Goal: Task Accomplishment & Management: Manage account settings

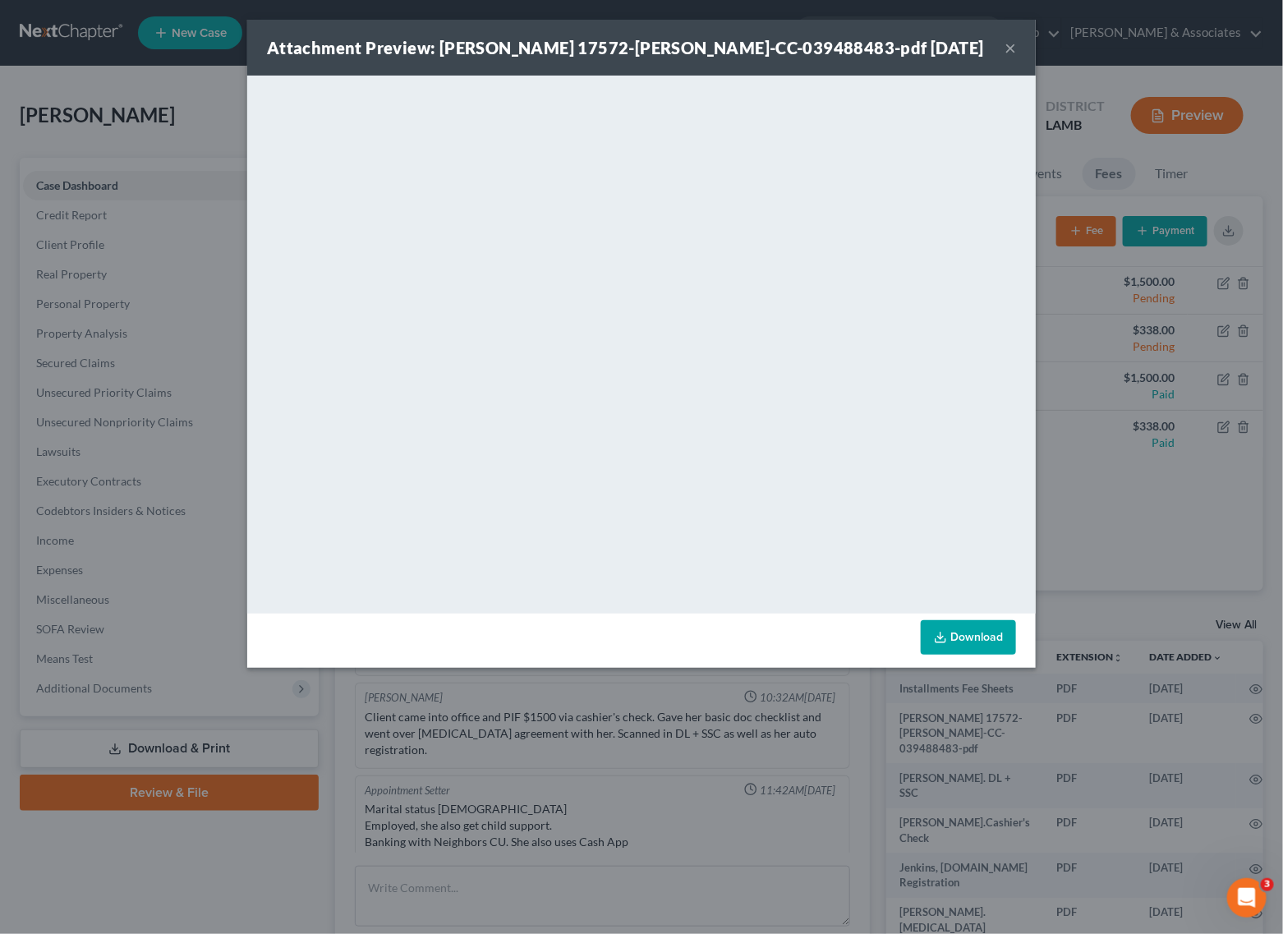
scroll to position [62, 0]
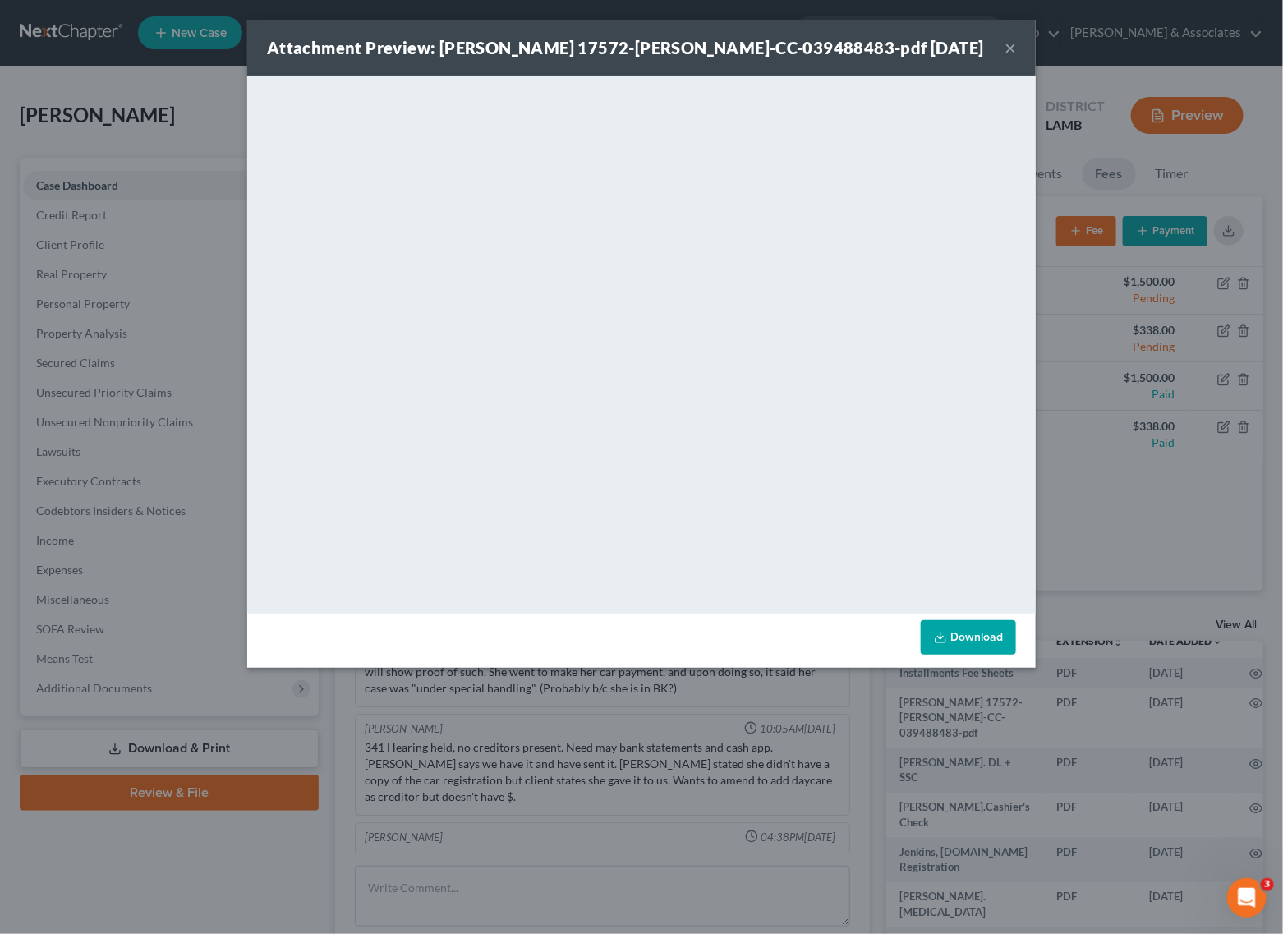
click at [1009, 52] on button "×" at bounding box center [1009, 48] width 11 height 20
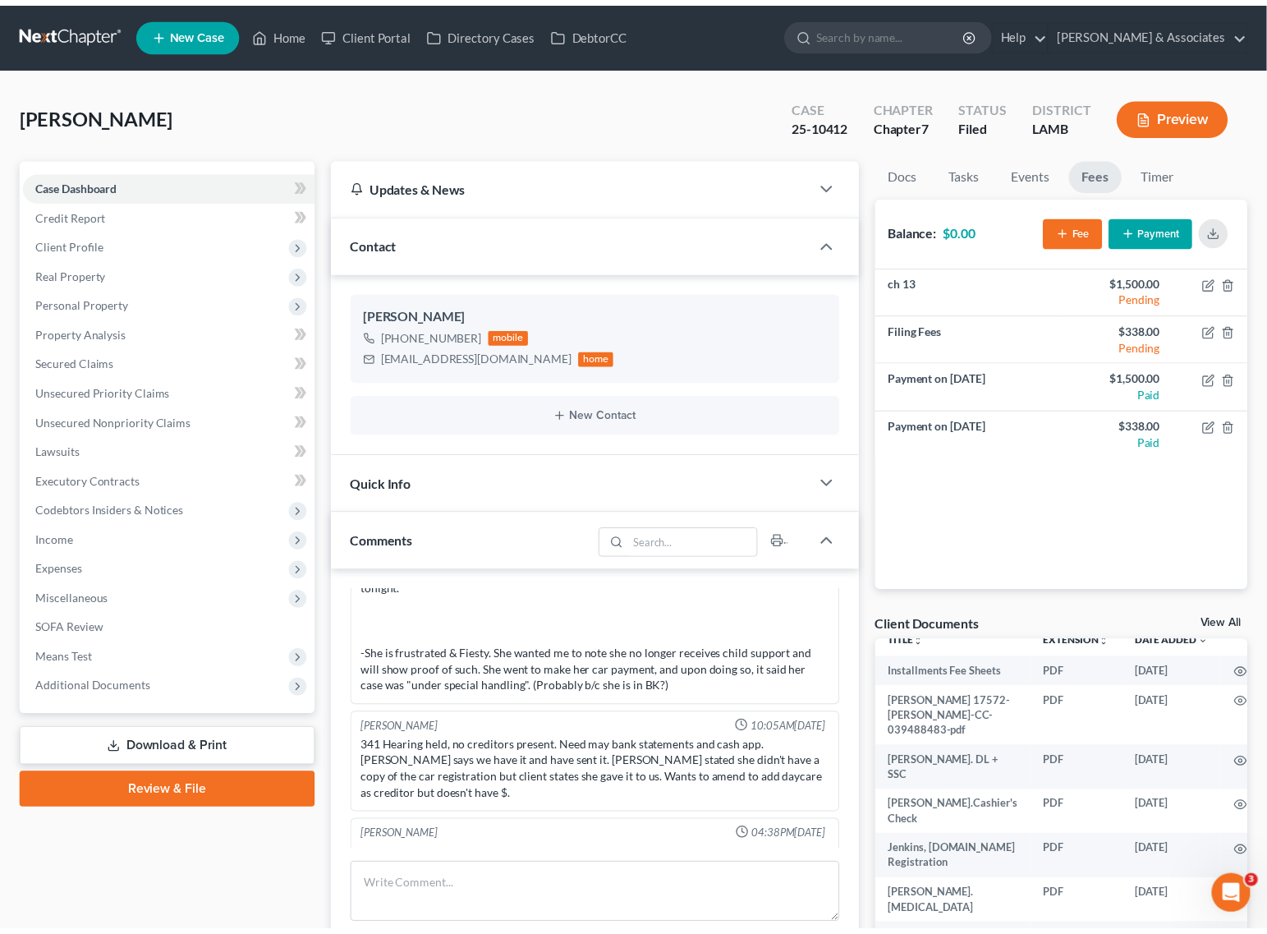
scroll to position [2583, 0]
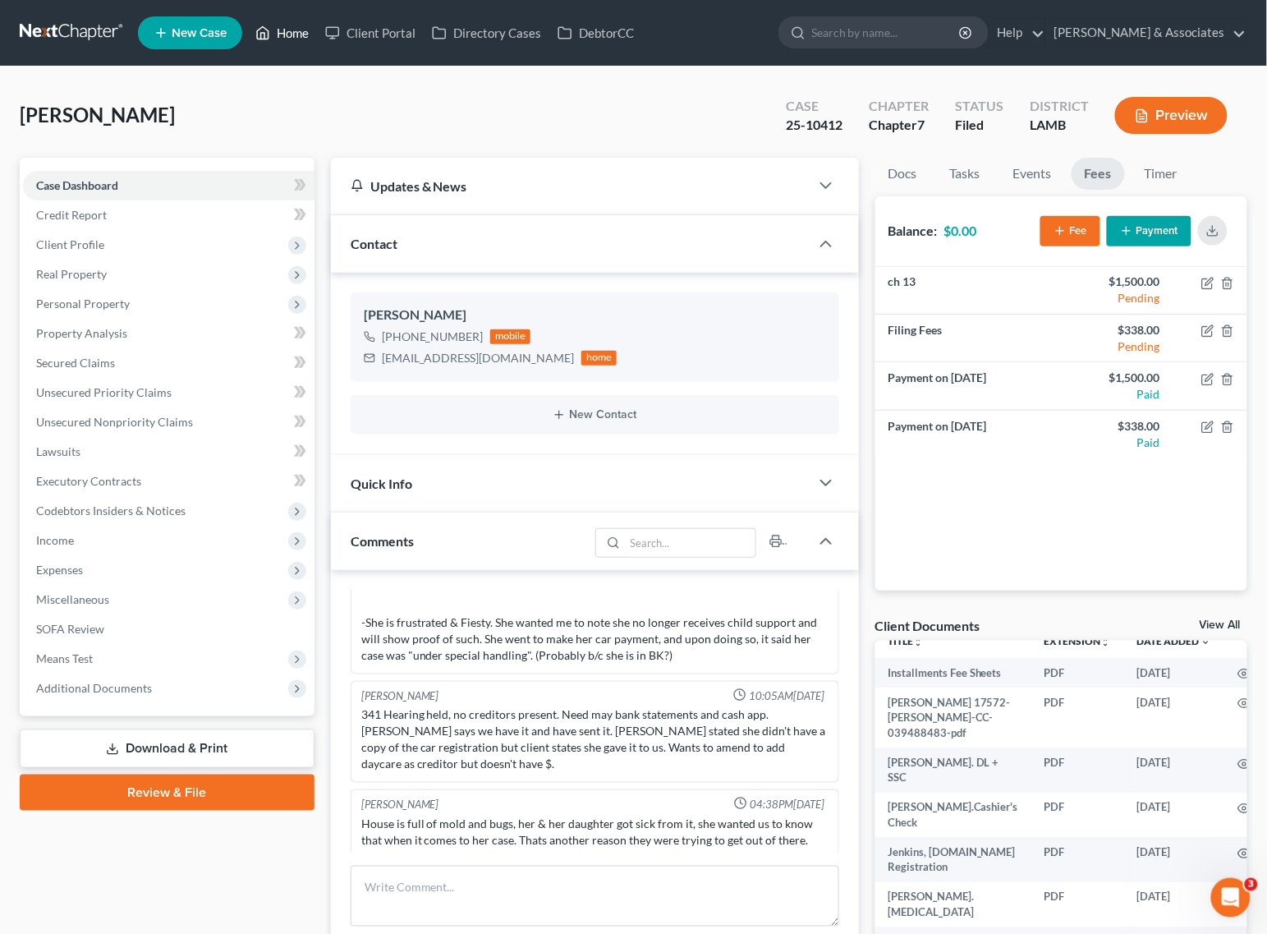
click at [302, 23] on link "Home" at bounding box center [282, 33] width 70 height 30
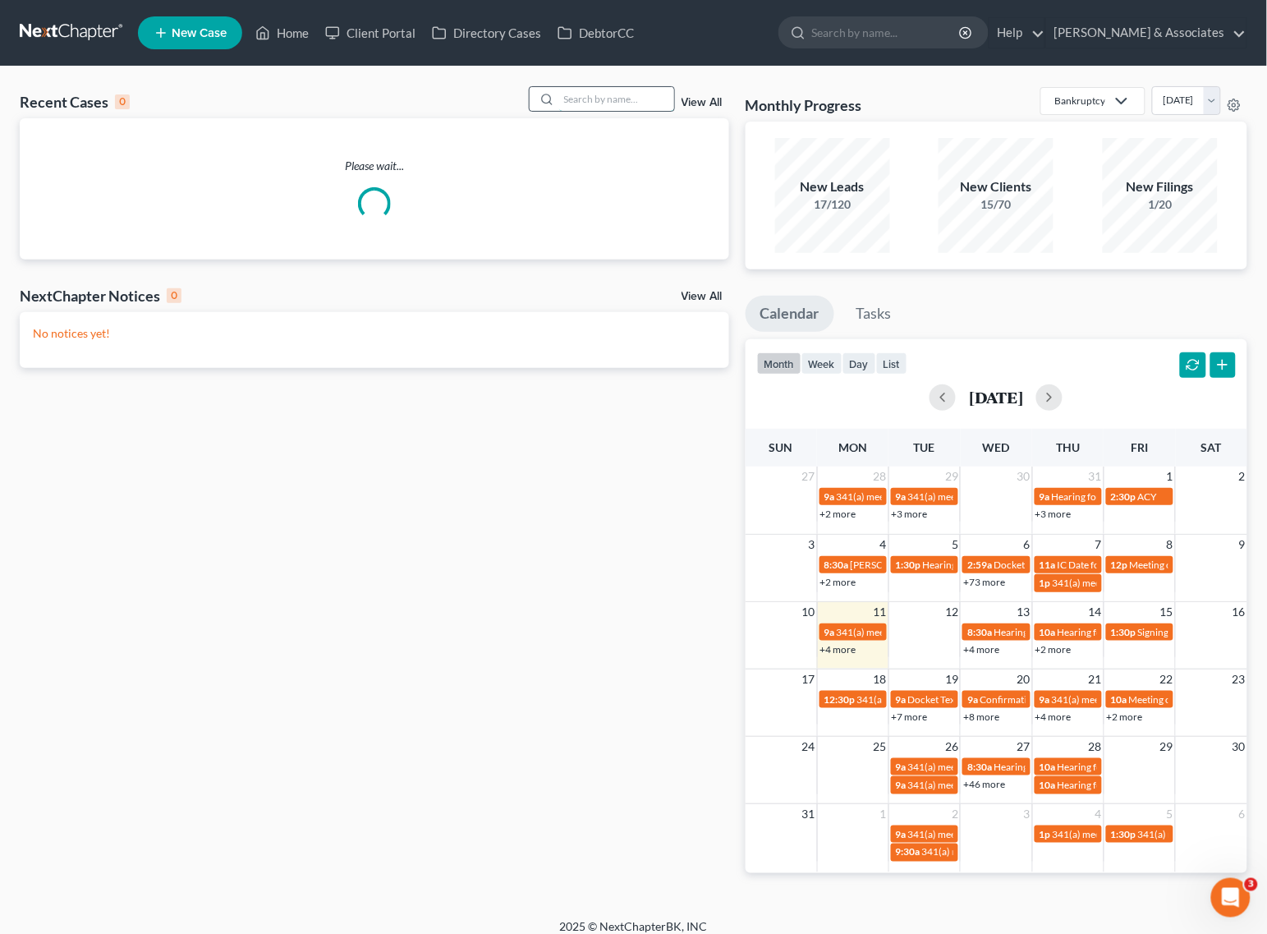
click at [628, 107] on input "search" at bounding box center [616, 99] width 115 height 24
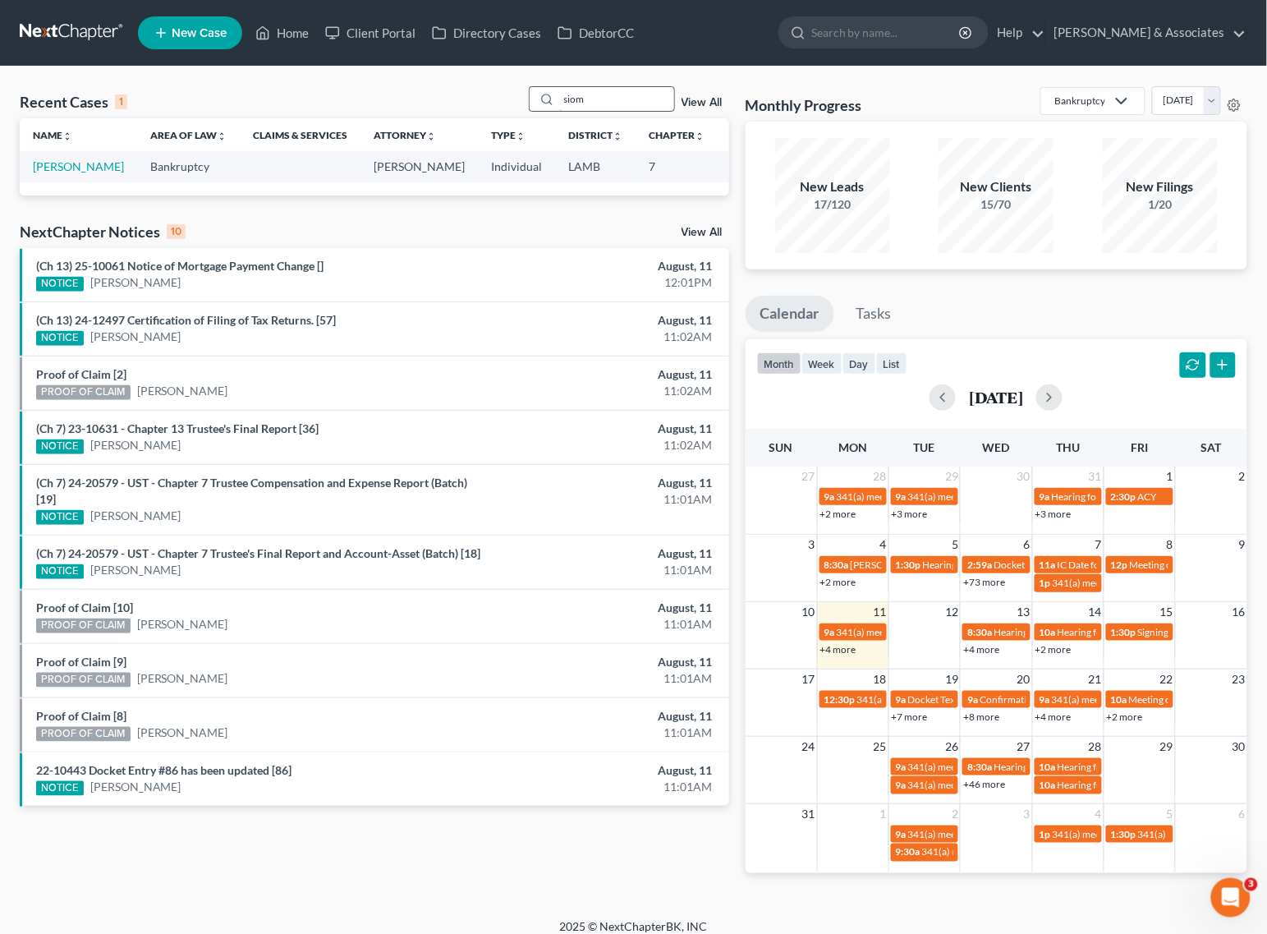
click at [591, 99] on input "siom" at bounding box center [616, 99] width 115 height 24
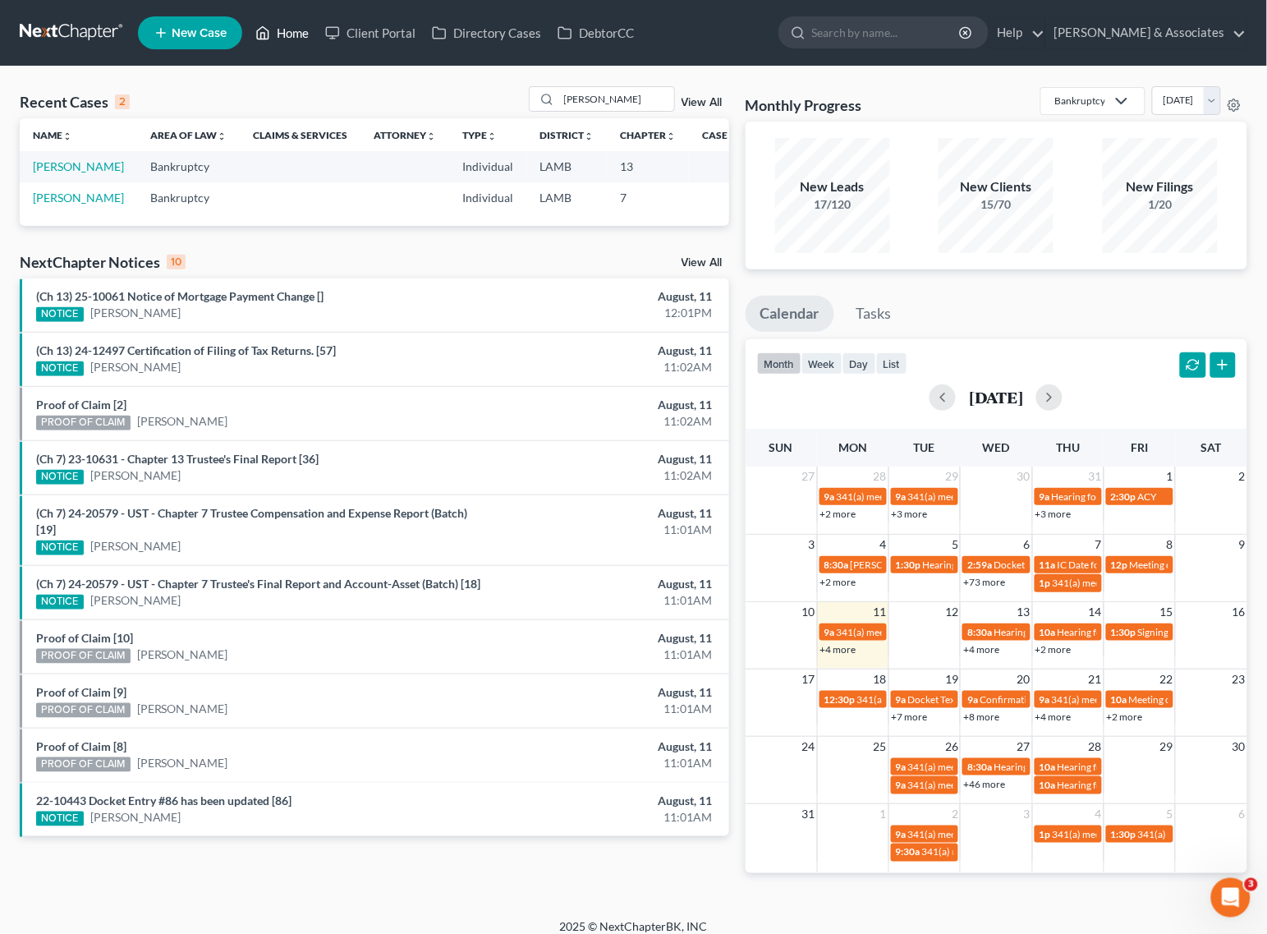
click at [292, 21] on link "Home" at bounding box center [282, 33] width 70 height 30
click at [606, 92] on input "[PERSON_NAME]" at bounding box center [616, 99] width 115 height 24
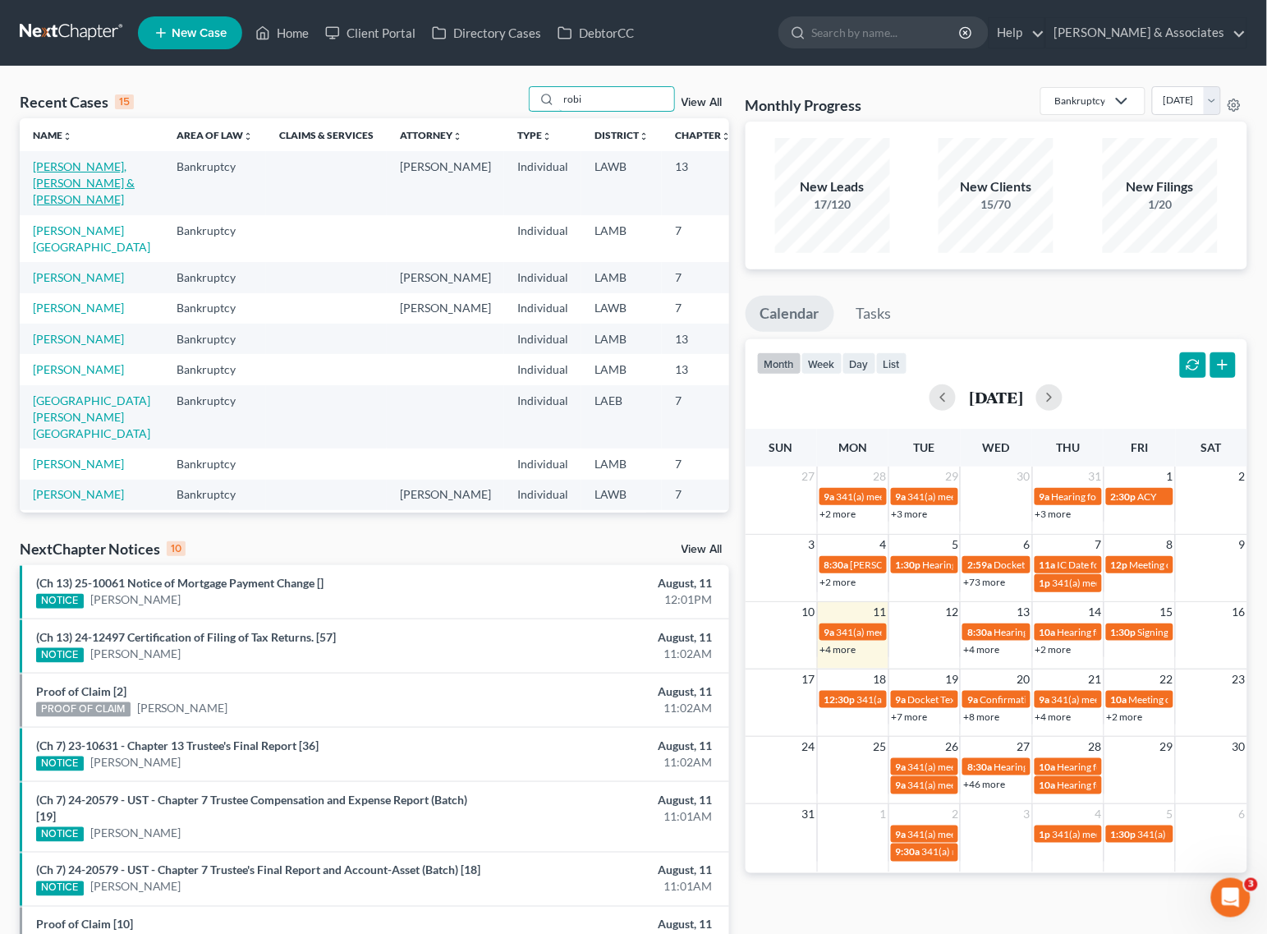
type input "robi"
click at [64, 172] on link "[PERSON_NAME], [PERSON_NAME] & [PERSON_NAME]" at bounding box center [84, 182] width 102 height 47
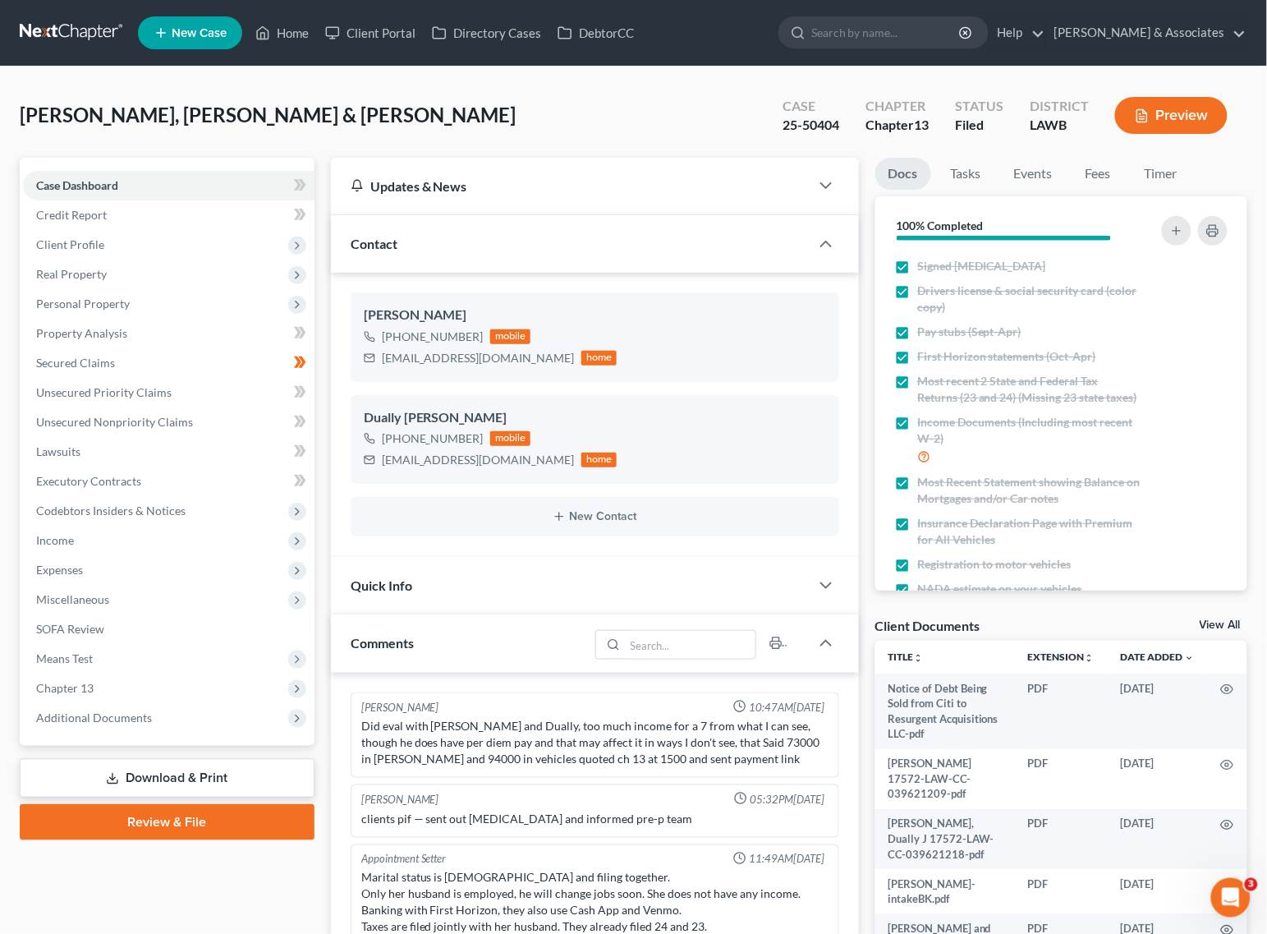
scroll to position [2979, 0]
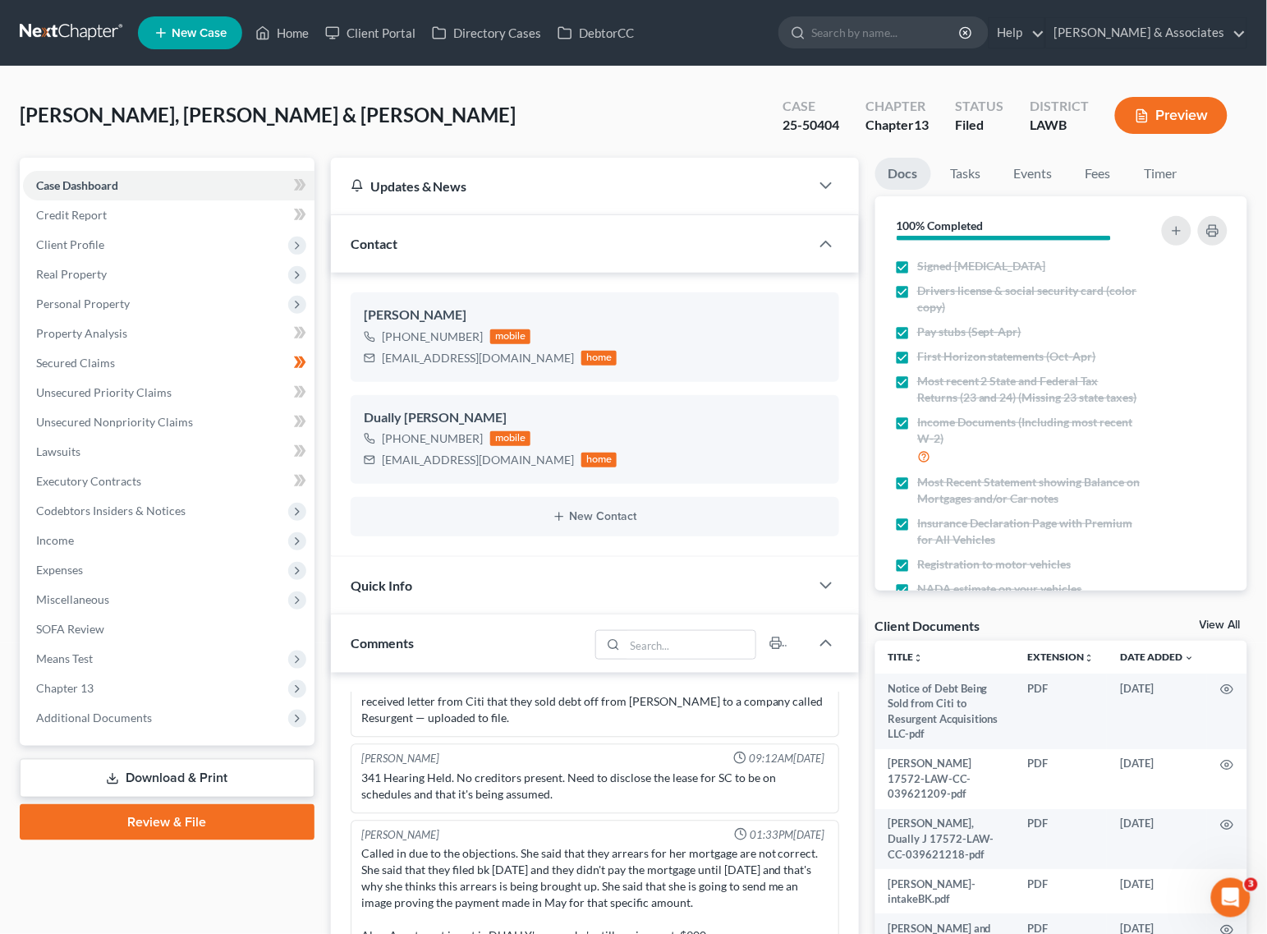
drag, startPoint x: 113, startPoint y: 709, endPoint x: 140, endPoint y: 756, distance: 54.1
click at [113, 710] on span "Additional Documents" at bounding box center [94, 717] width 116 height 14
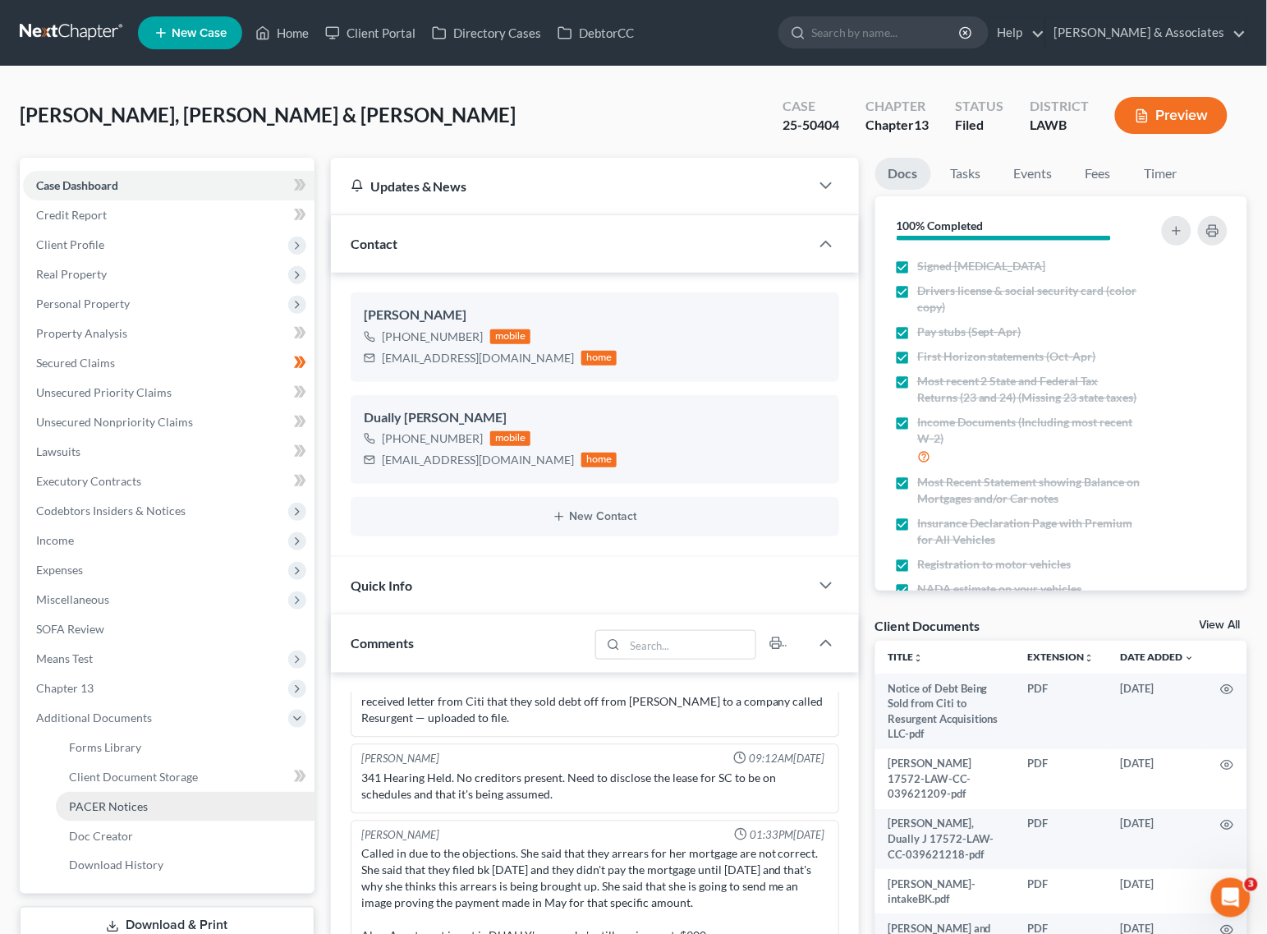
click at [107, 799] on span "PACER Notices" at bounding box center [108, 806] width 79 height 14
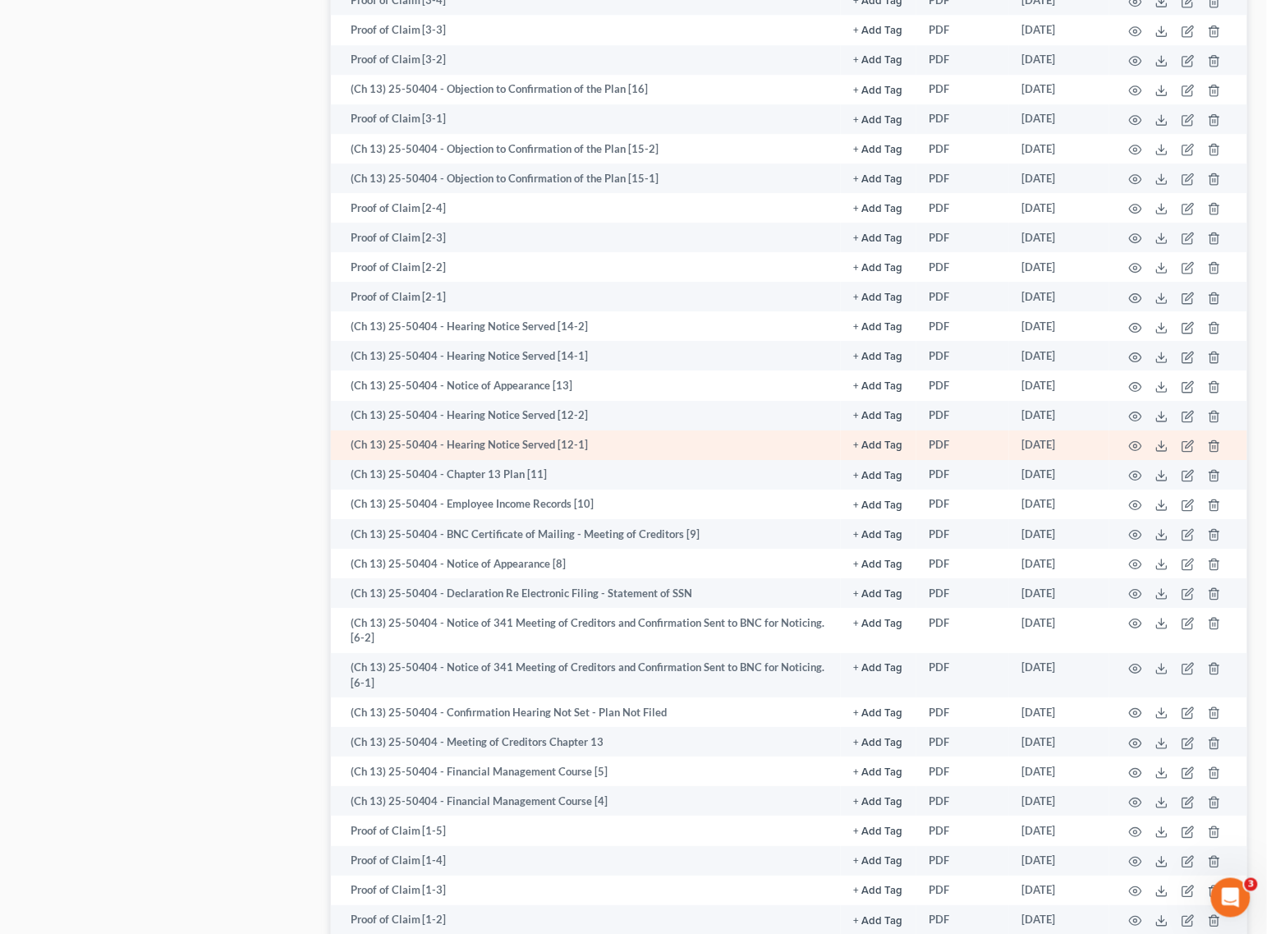
scroll to position [1062, 0]
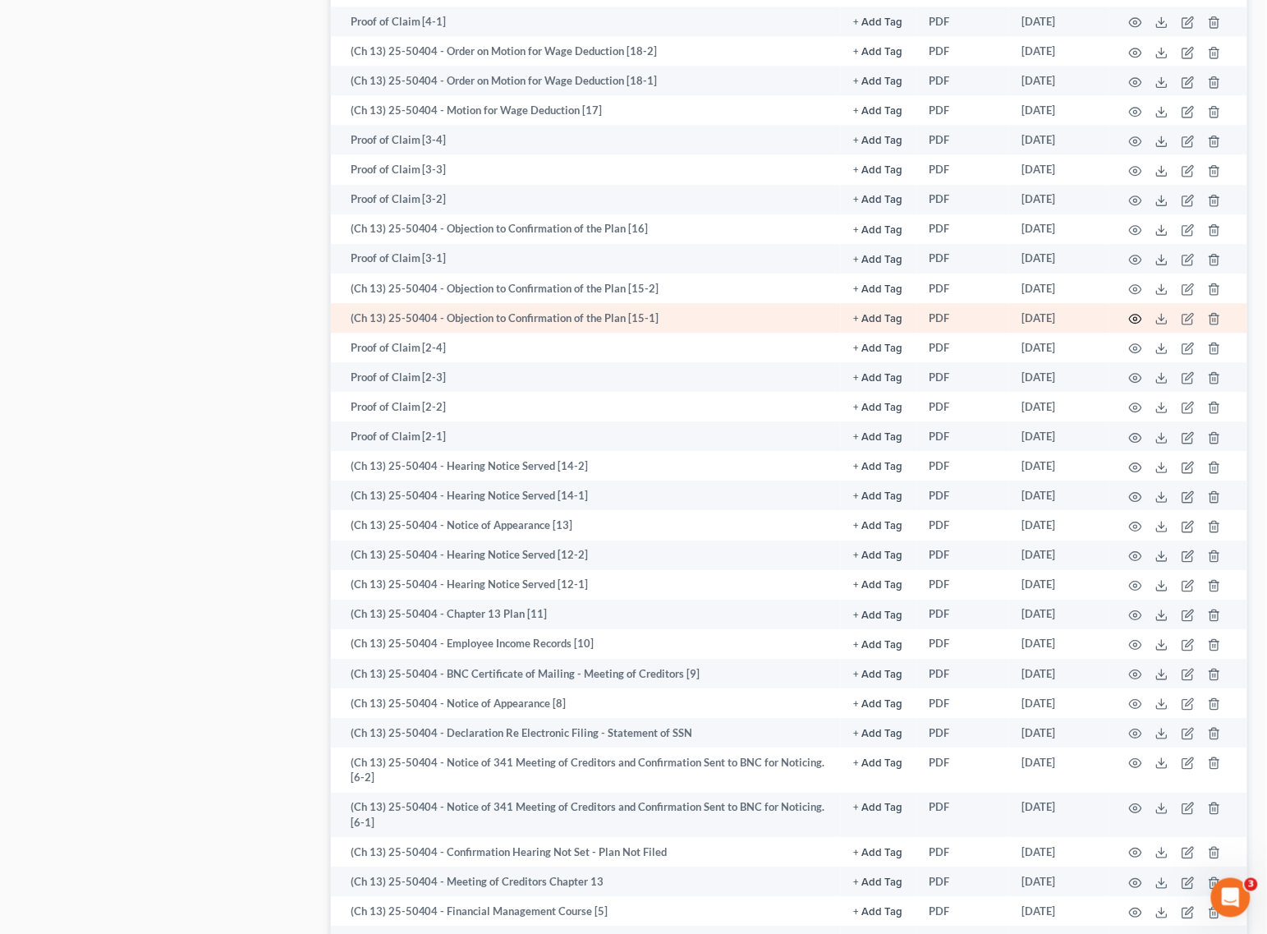
click at [1133, 315] on icon "button" at bounding box center [1135, 318] width 13 height 13
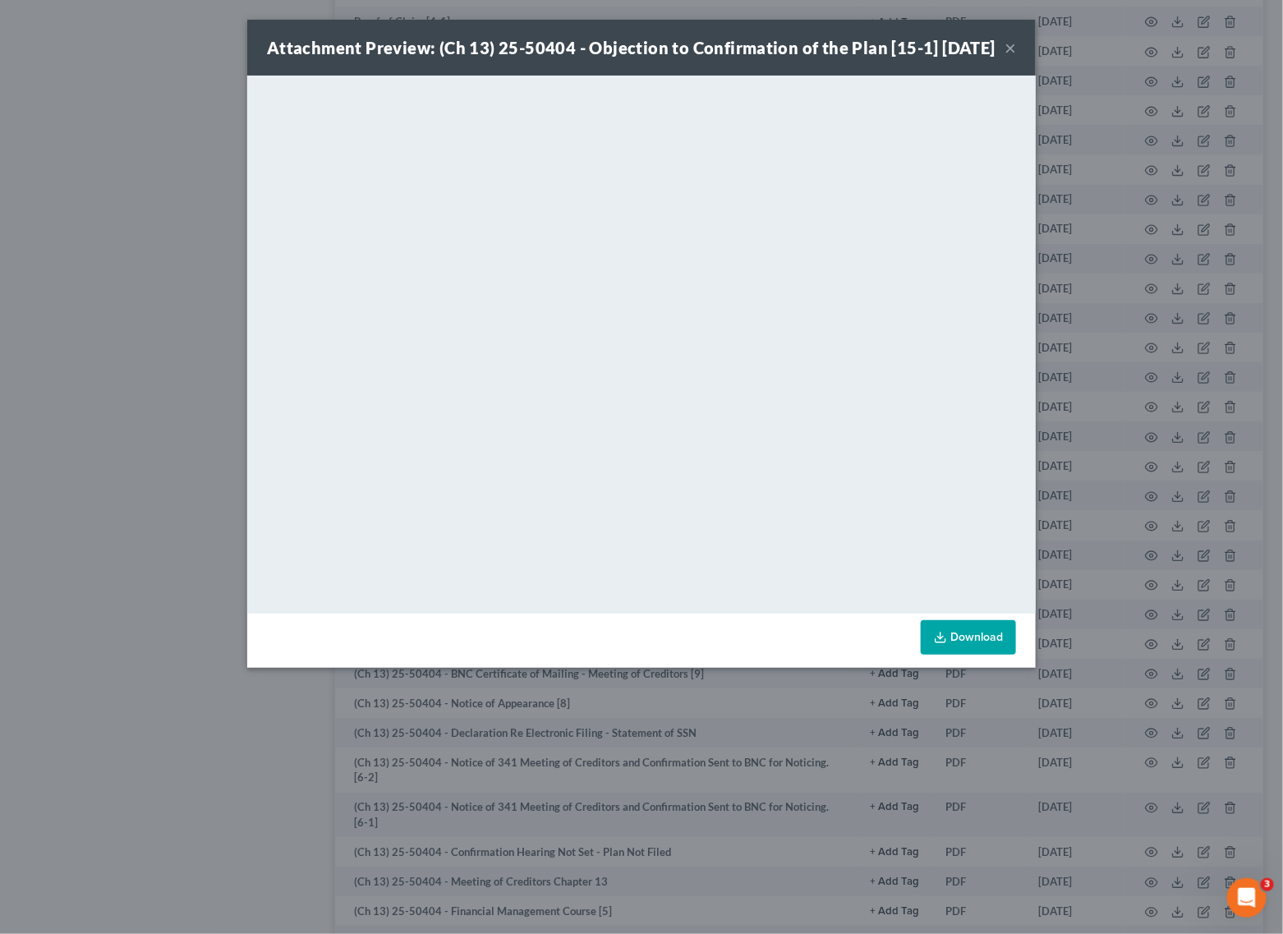
click at [1006, 50] on button "×" at bounding box center [1009, 48] width 11 height 20
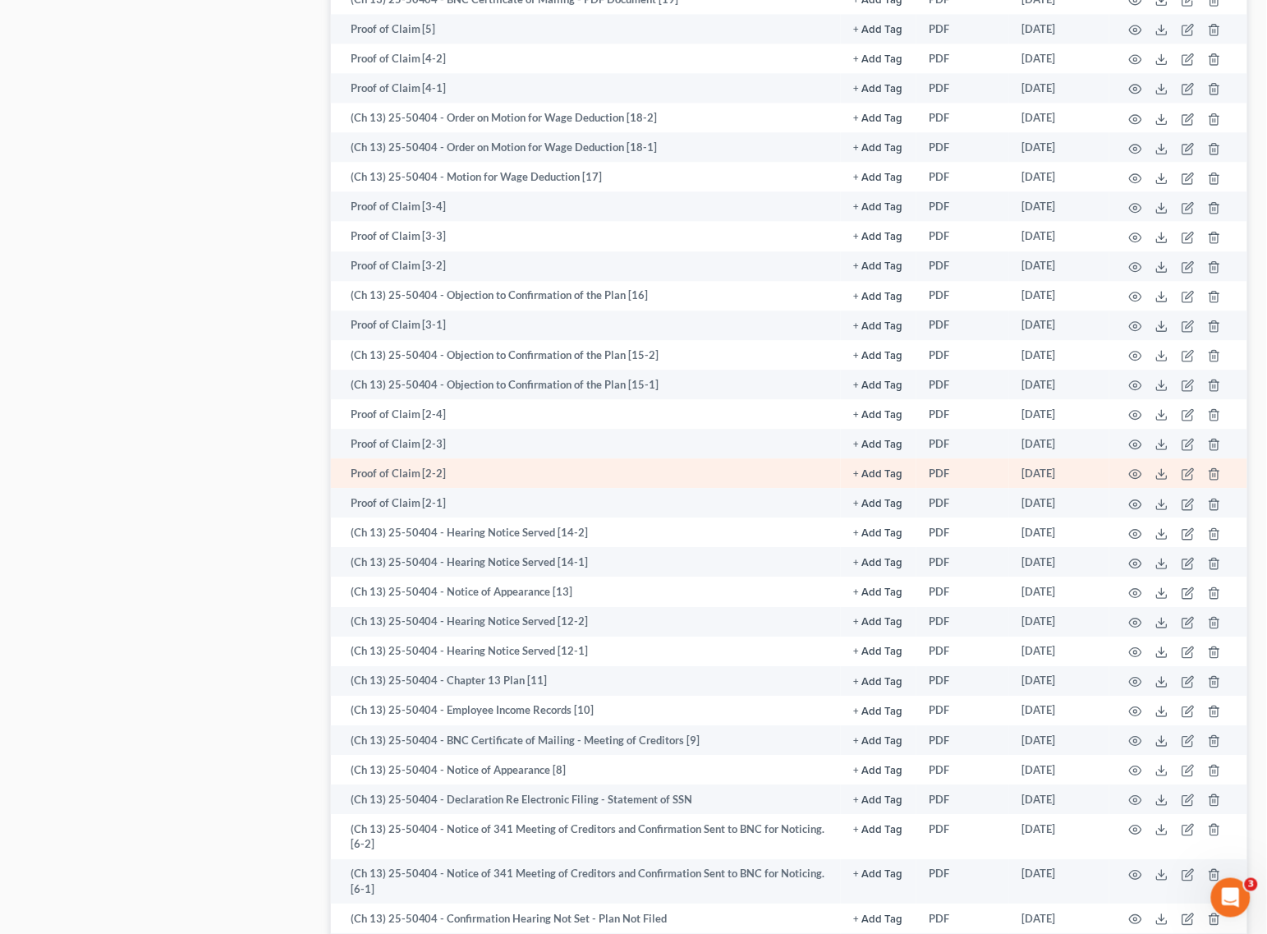
scroll to position [959, 0]
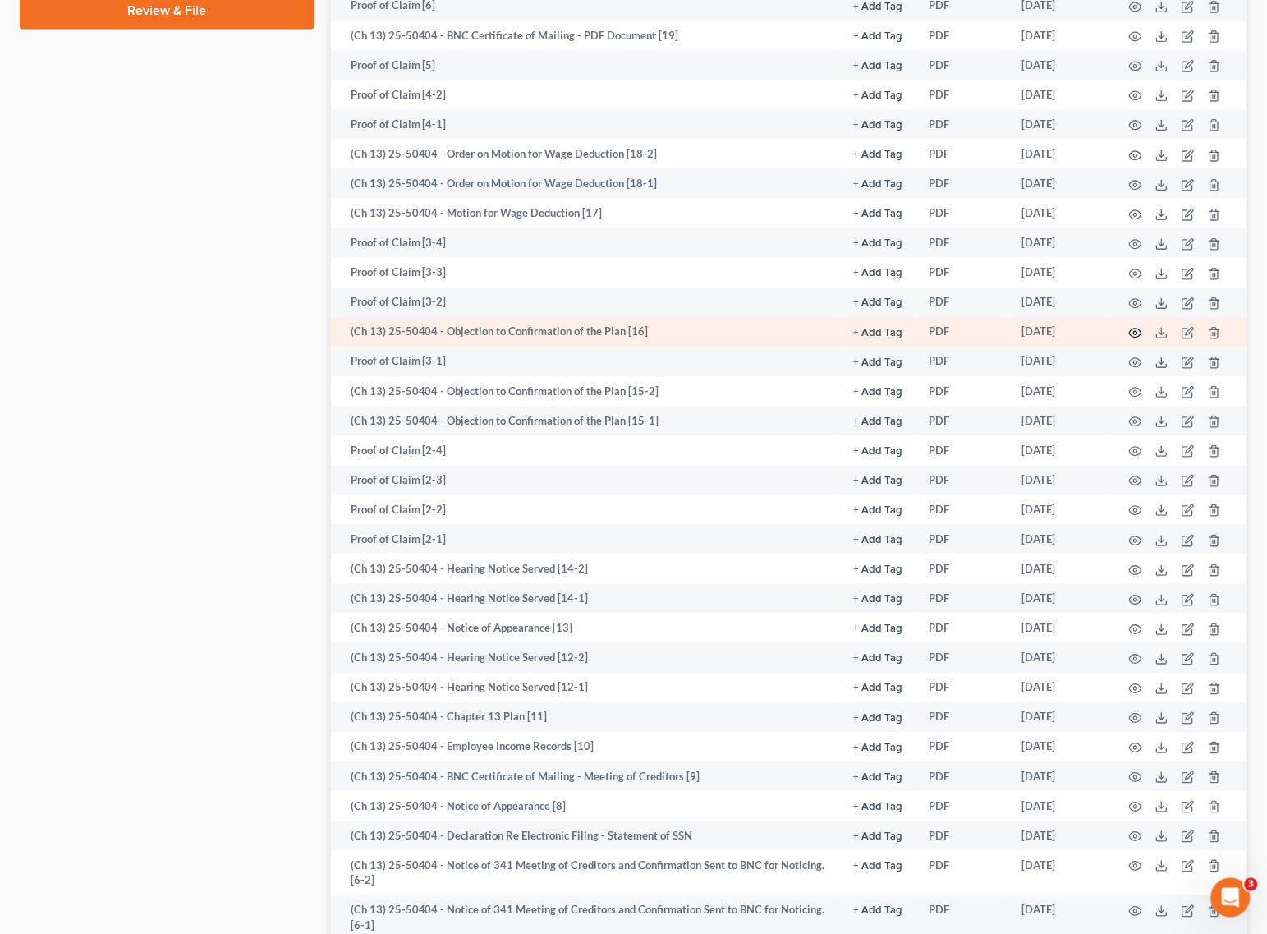
click at [1134, 333] on icon "button" at bounding box center [1136, 333] width 12 height 9
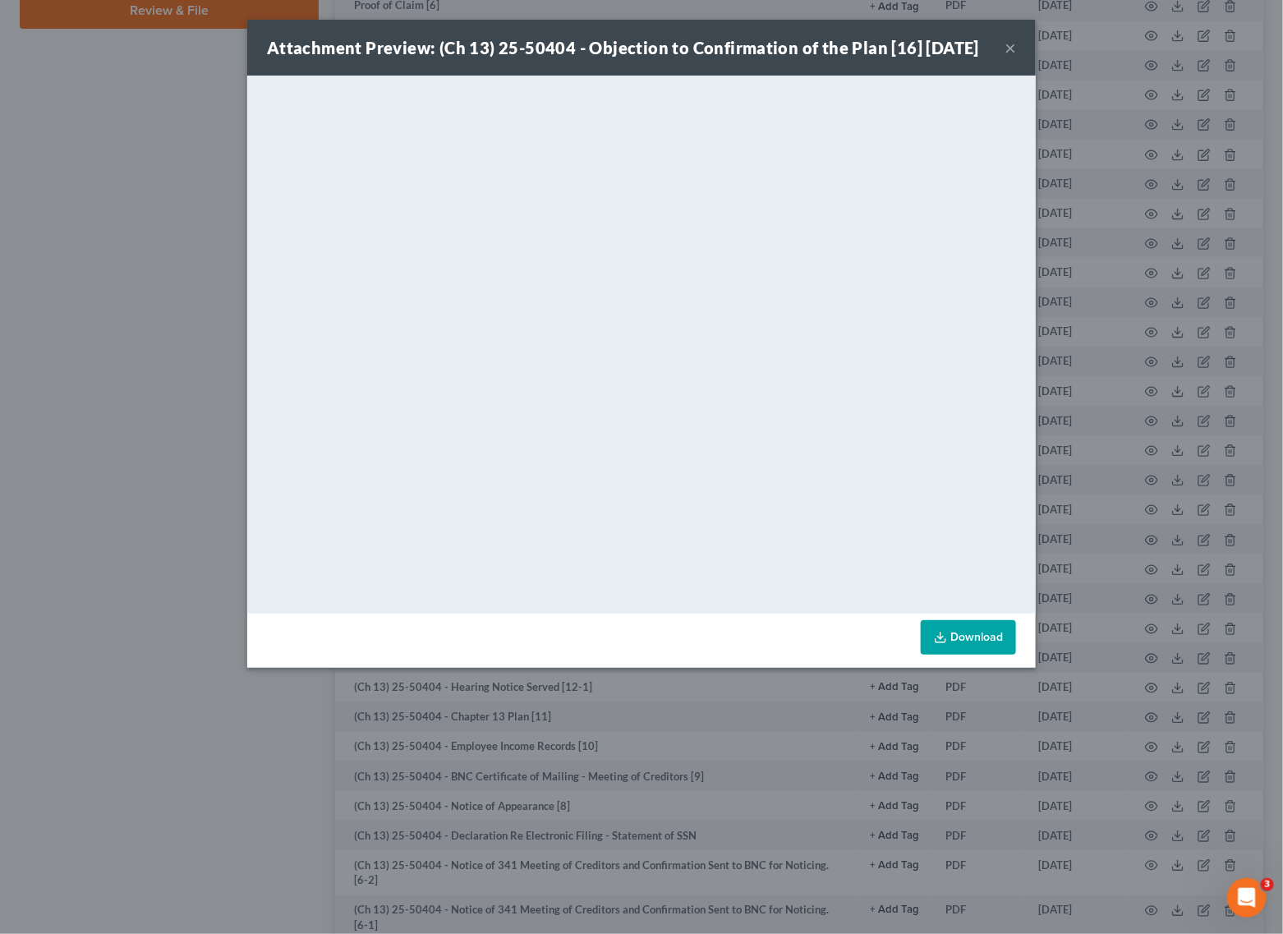
click at [1014, 57] on button "×" at bounding box center [1009, 48] width 11 height 20
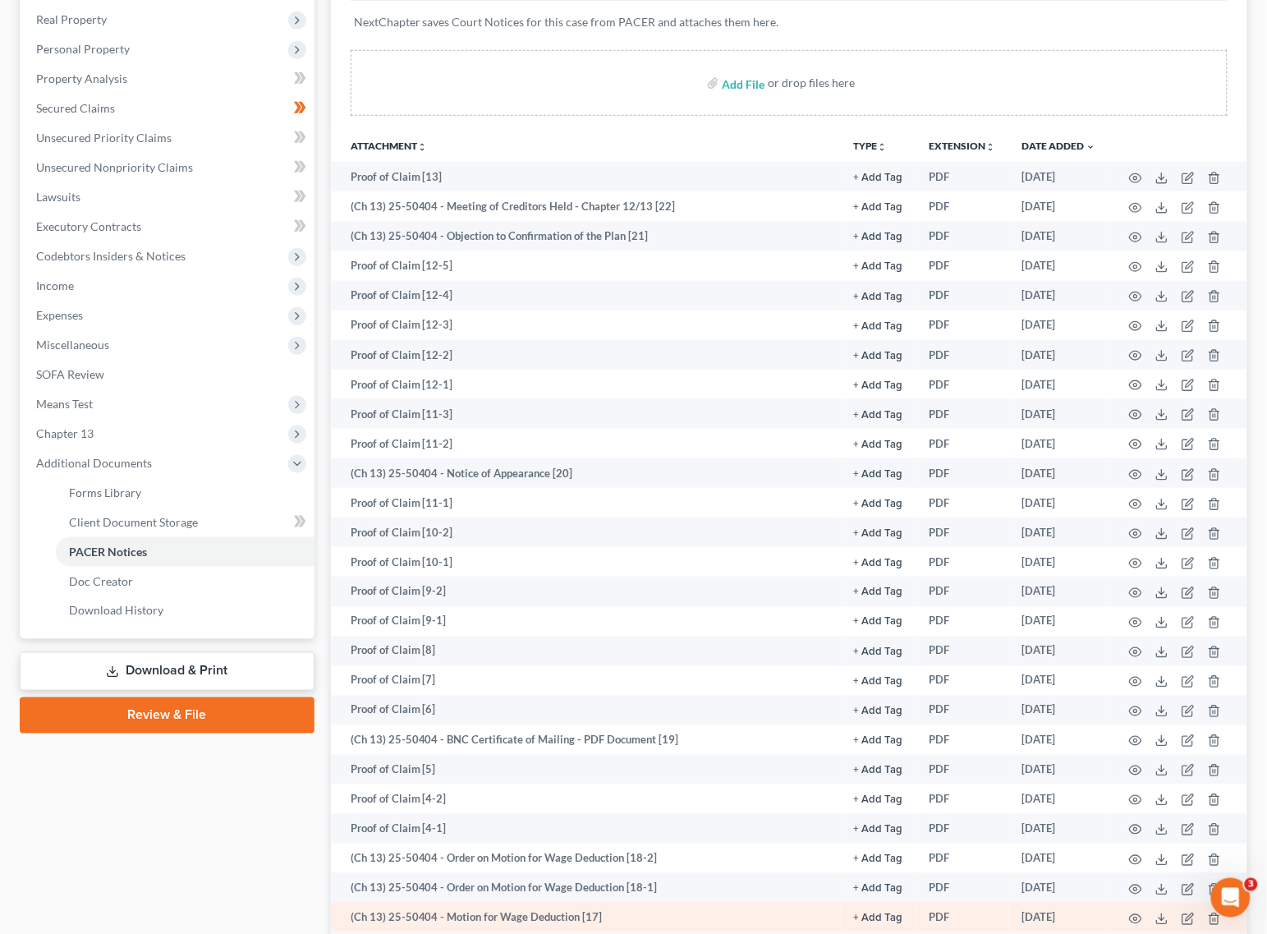
scroll to position [241, 0]
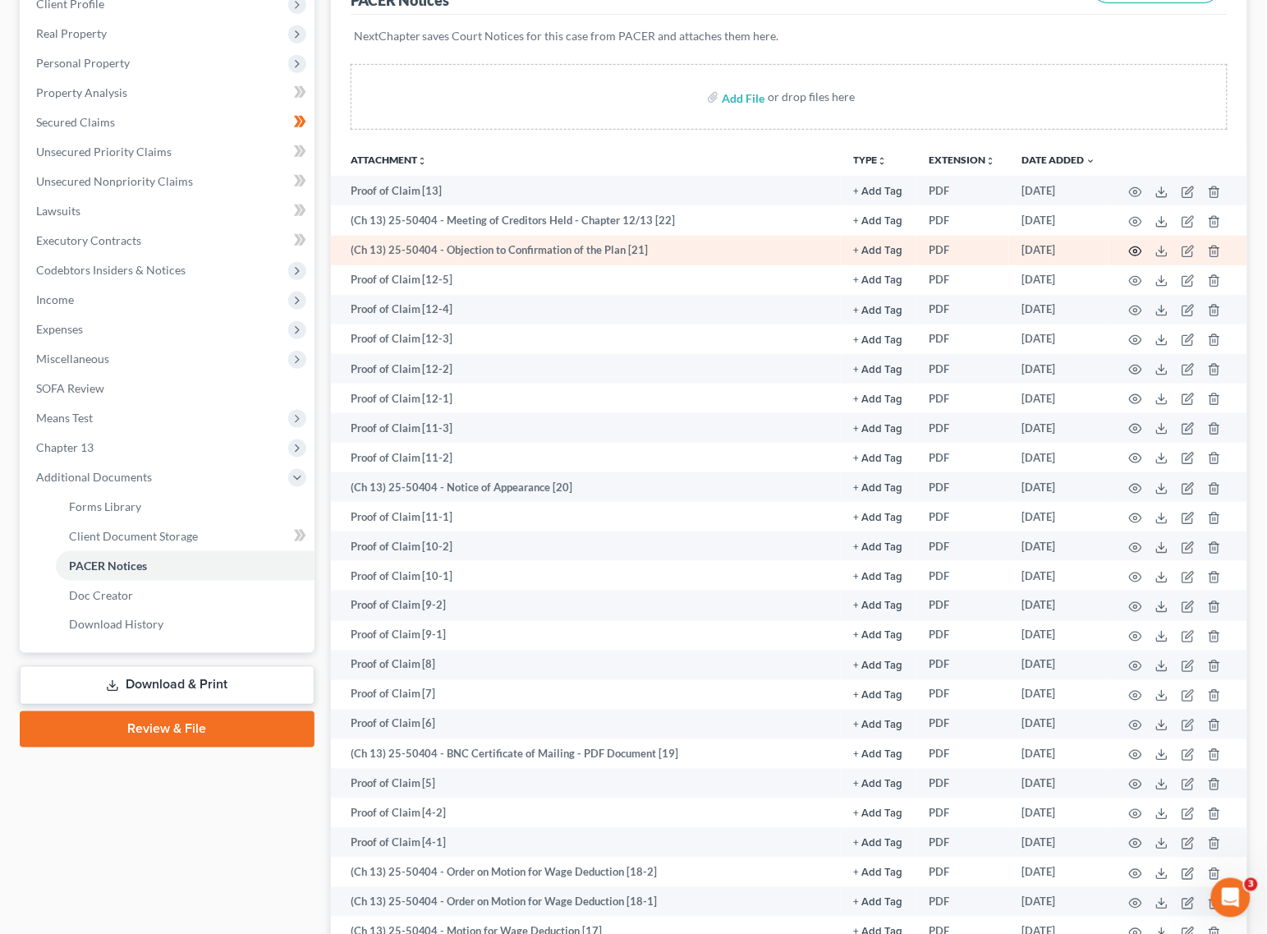
click at [1132, 249] on icon "button" at bounding box center [1135, 251] width 13 height 13
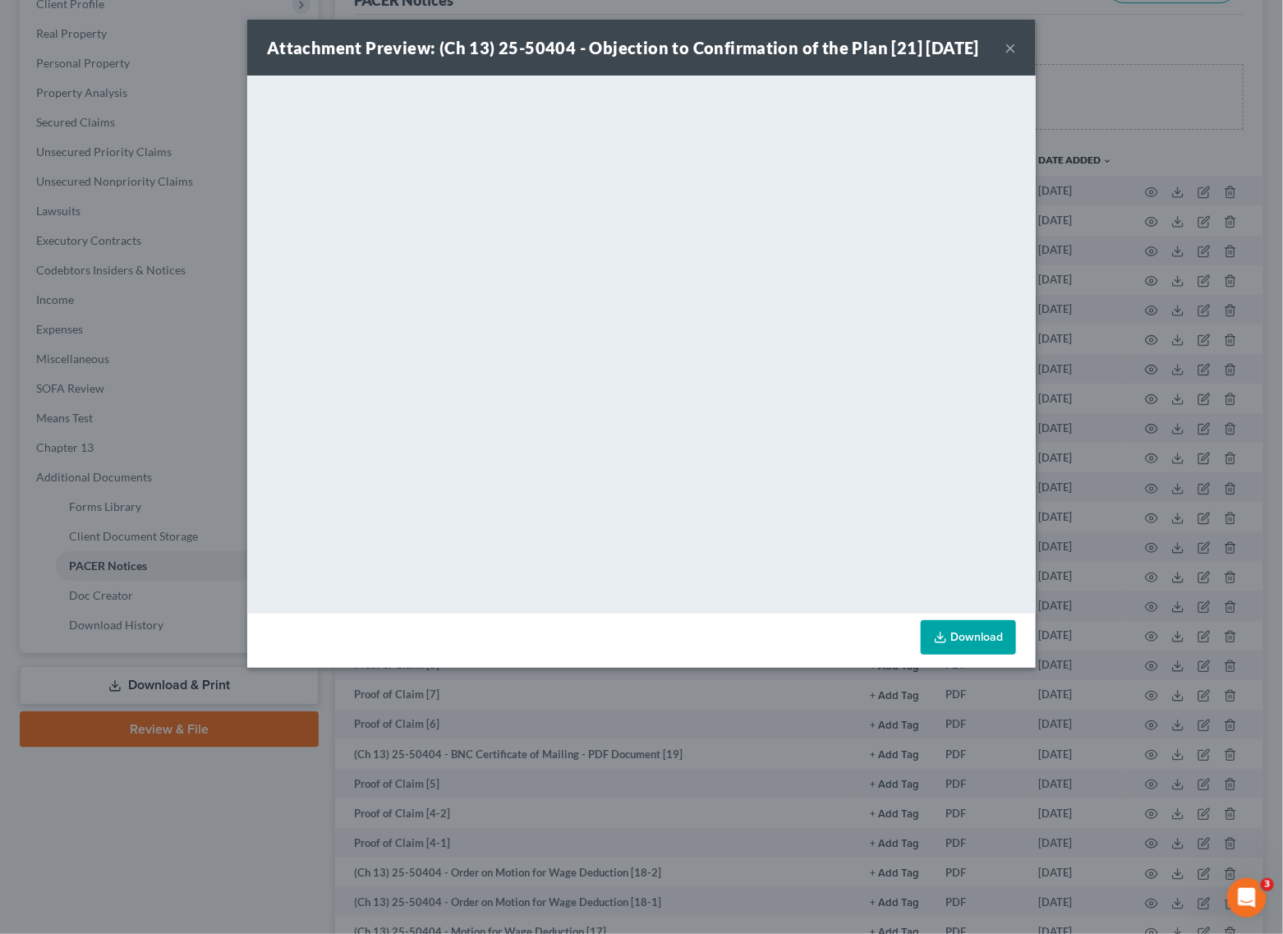
click at [1011, 57] on button "×" at bounding box center [1009, 48] width 11 height 20
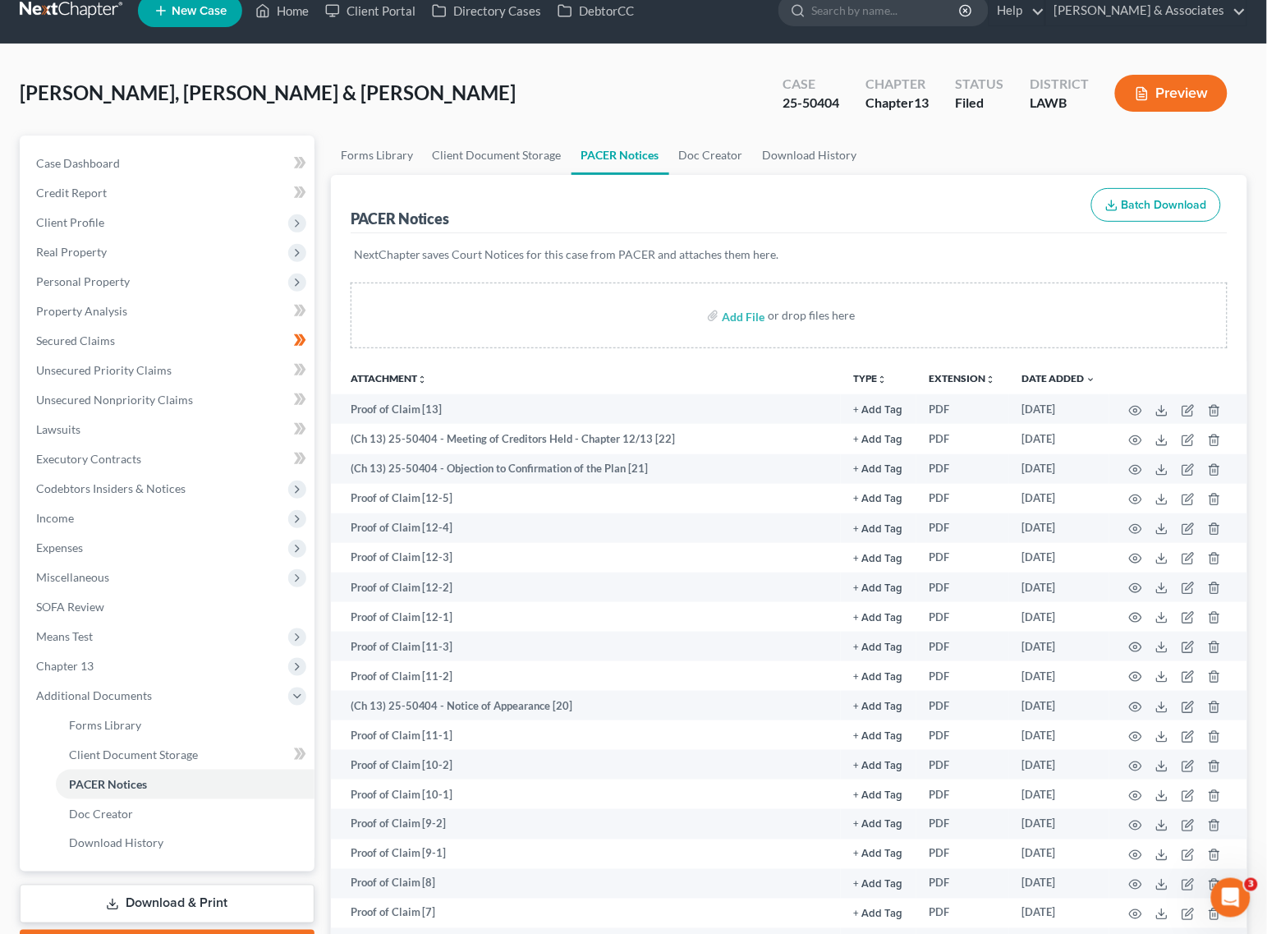
scroll to position [0, 0]
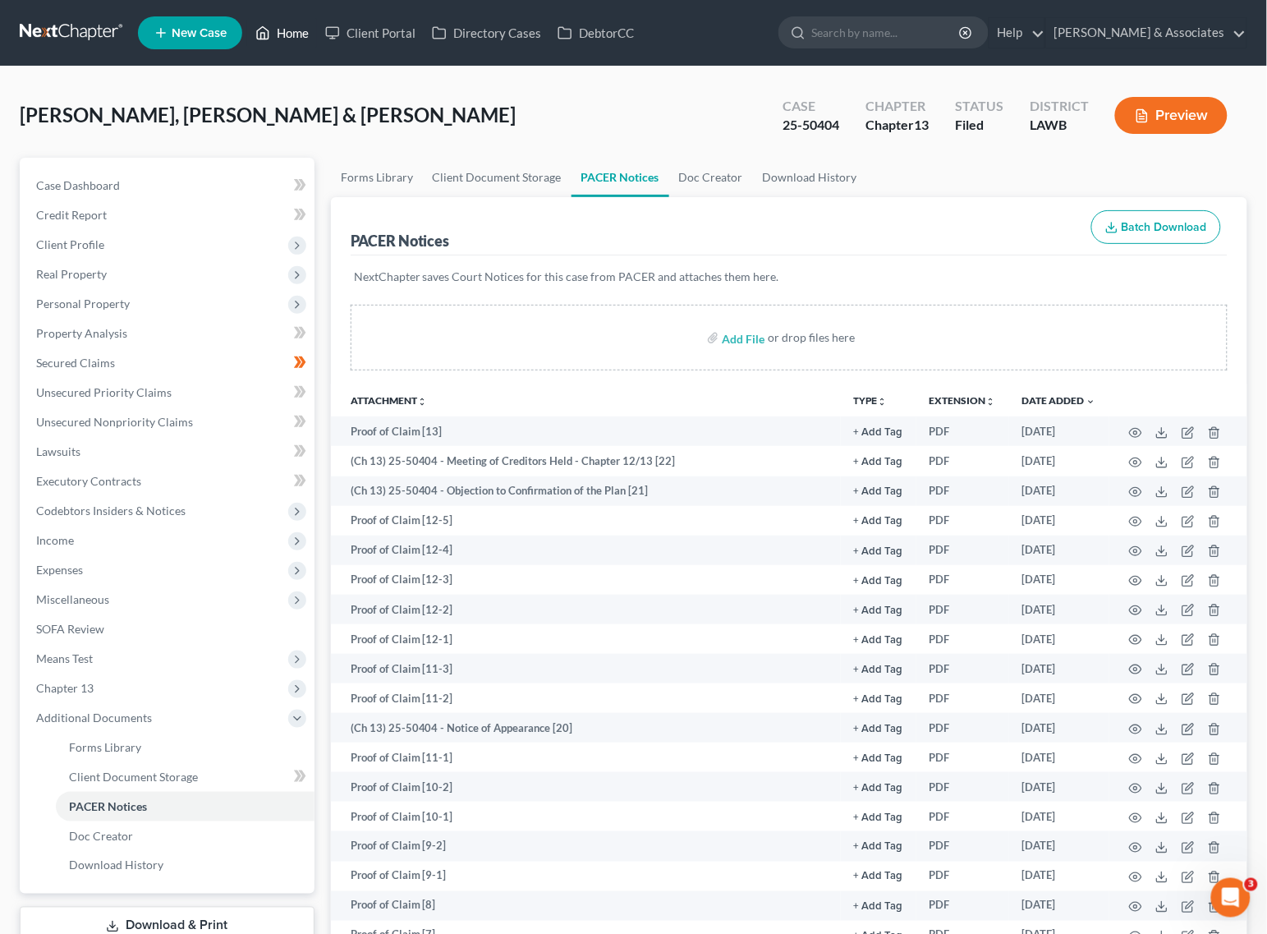
click at [284, 39] on link "Home" at bounding box center [282, 33] width 70 height 30
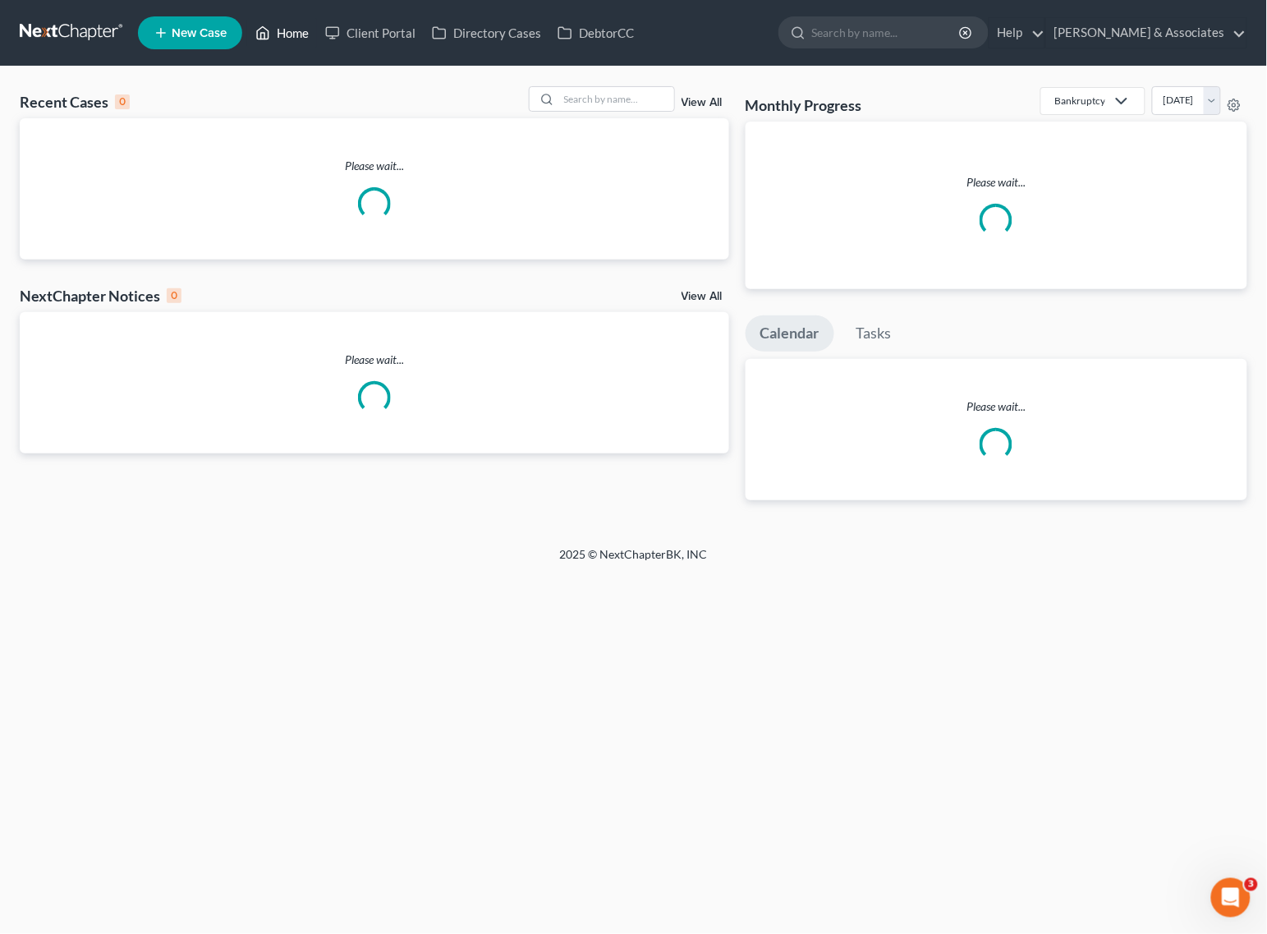
click at [293, 31] on link "Home" at bounding box center [282, 33] width 70 height 30
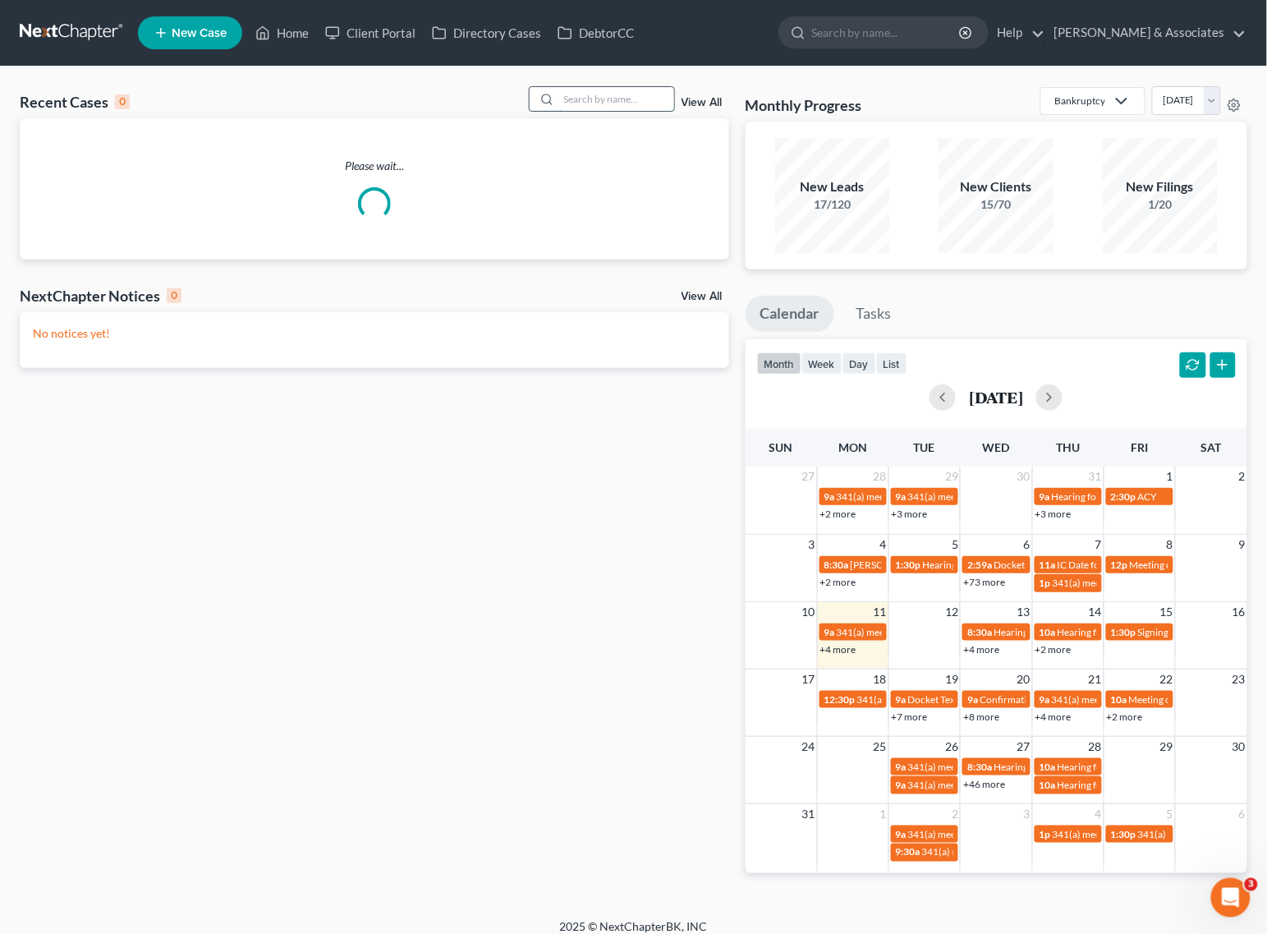
click at [627, 103] on input "search" at bounding box center [616, 99] width 115 height 24
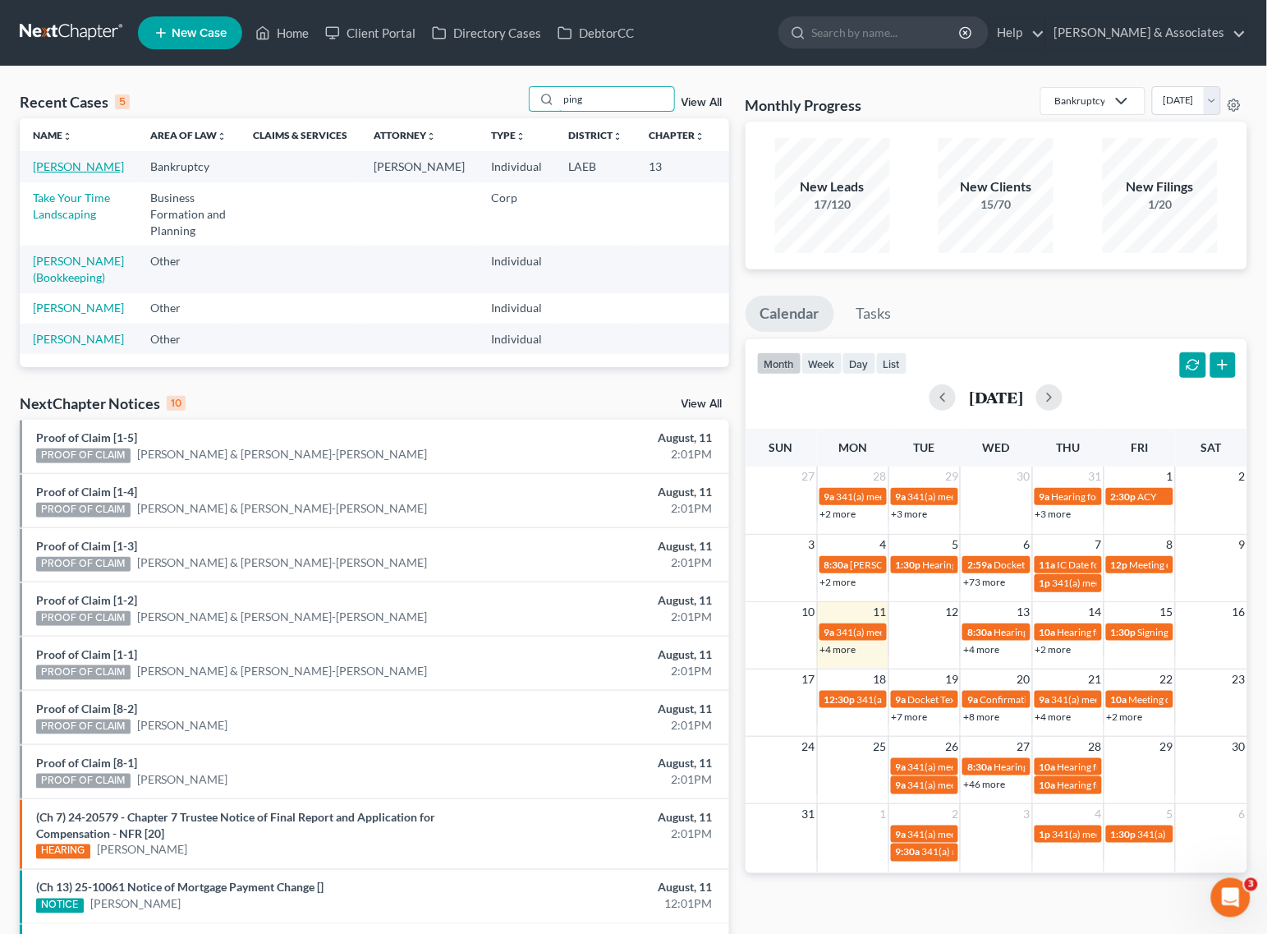
type input "ping"
click at [46, 173] on link "[PERSON_NAME]" at bounding box center [78, 166] width 91 height 14
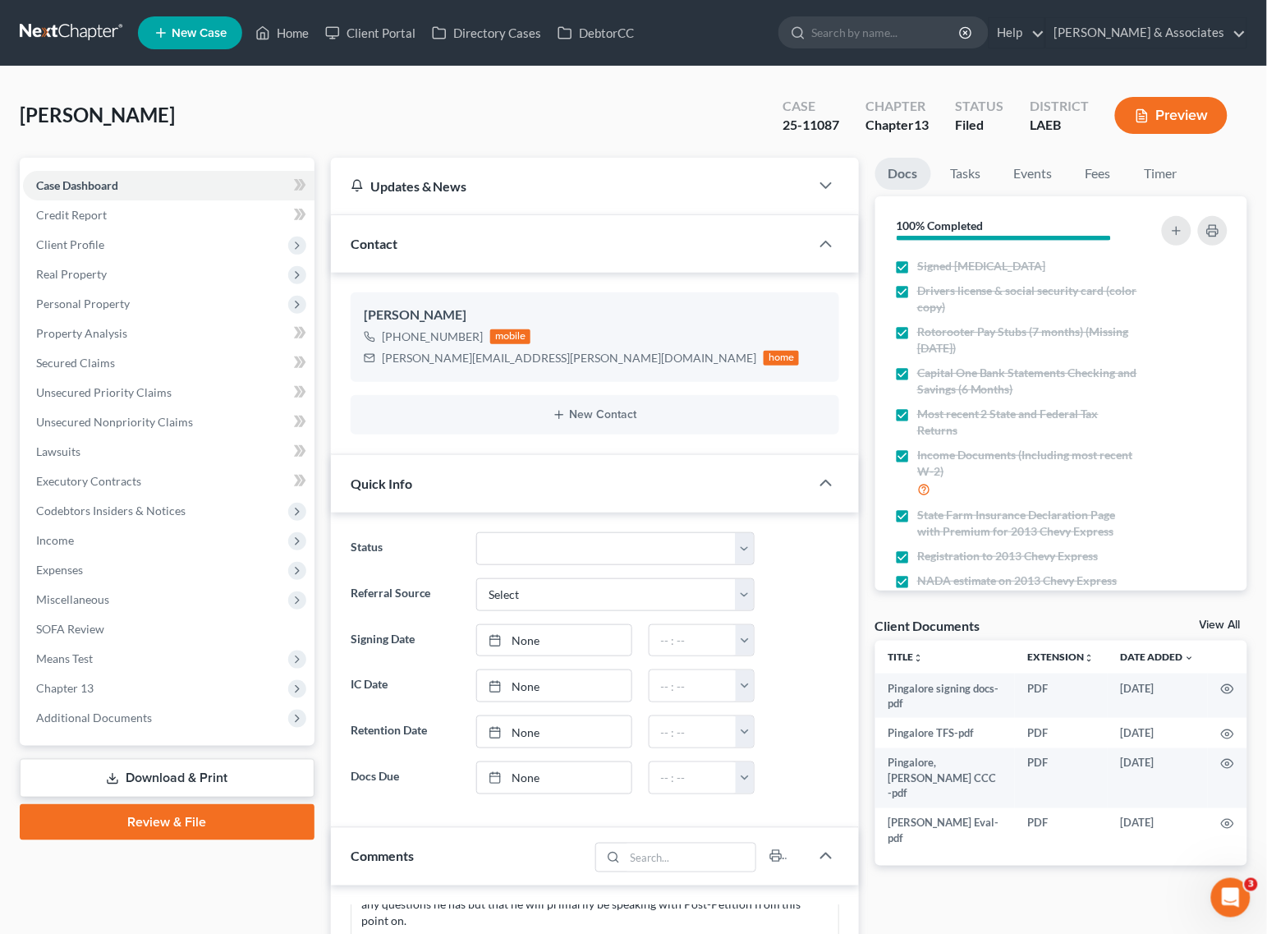
scroll to position [618, 0]
click at [54, 710] on span "Additional Documents" at bounding box center [94, 717] width 116 height 14
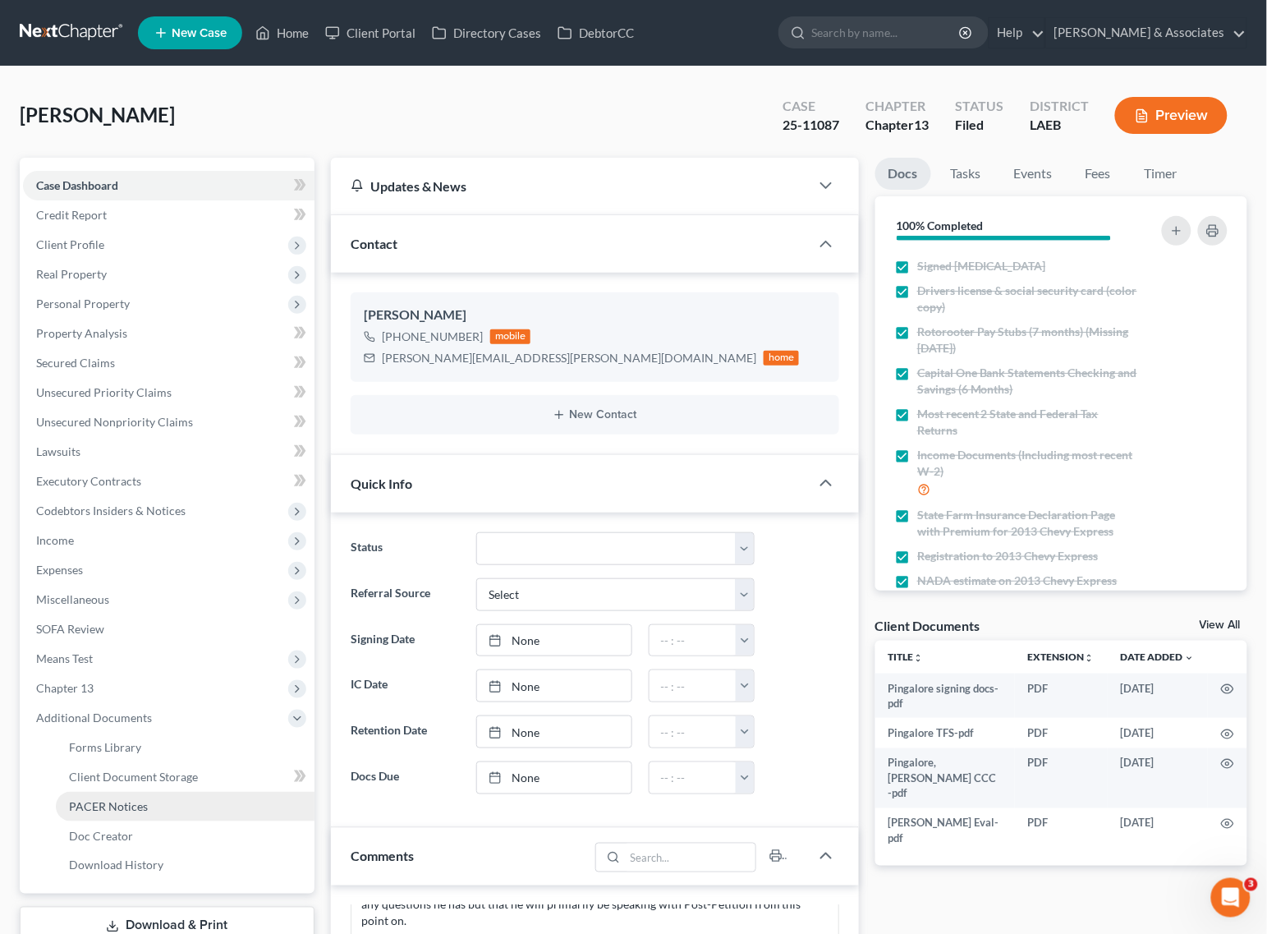
click at [103, 816] on link "PACER Notices" at bounding box center [185, 807] width 259 height 30
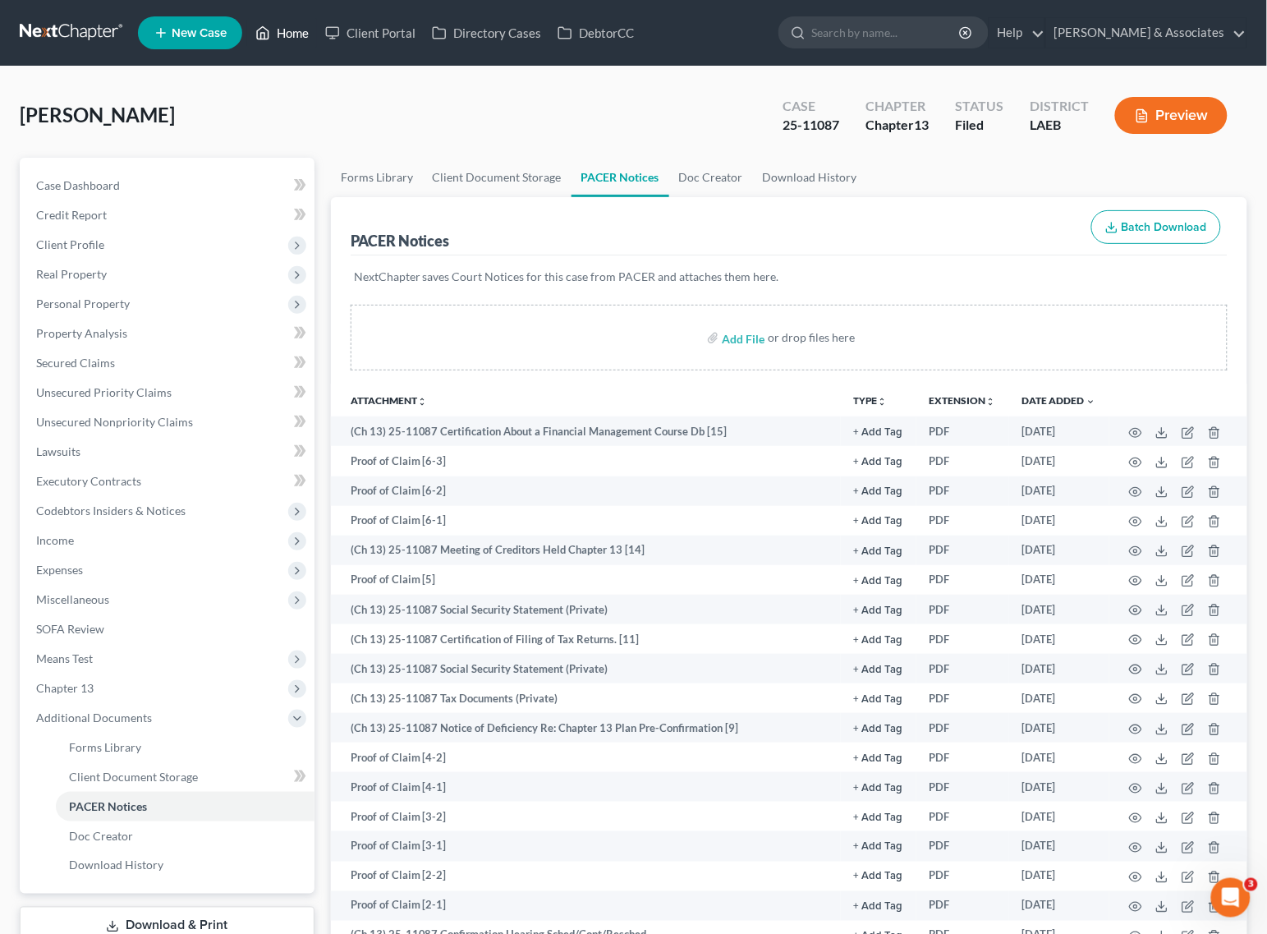
drag, startPoint x: 273, startPoint y: 21, endPoint x: 283, endPoint y: 34, distance: 16.4
click at [273, 21] on link "Home" at bounding box center [282, 33] width 70 height 30
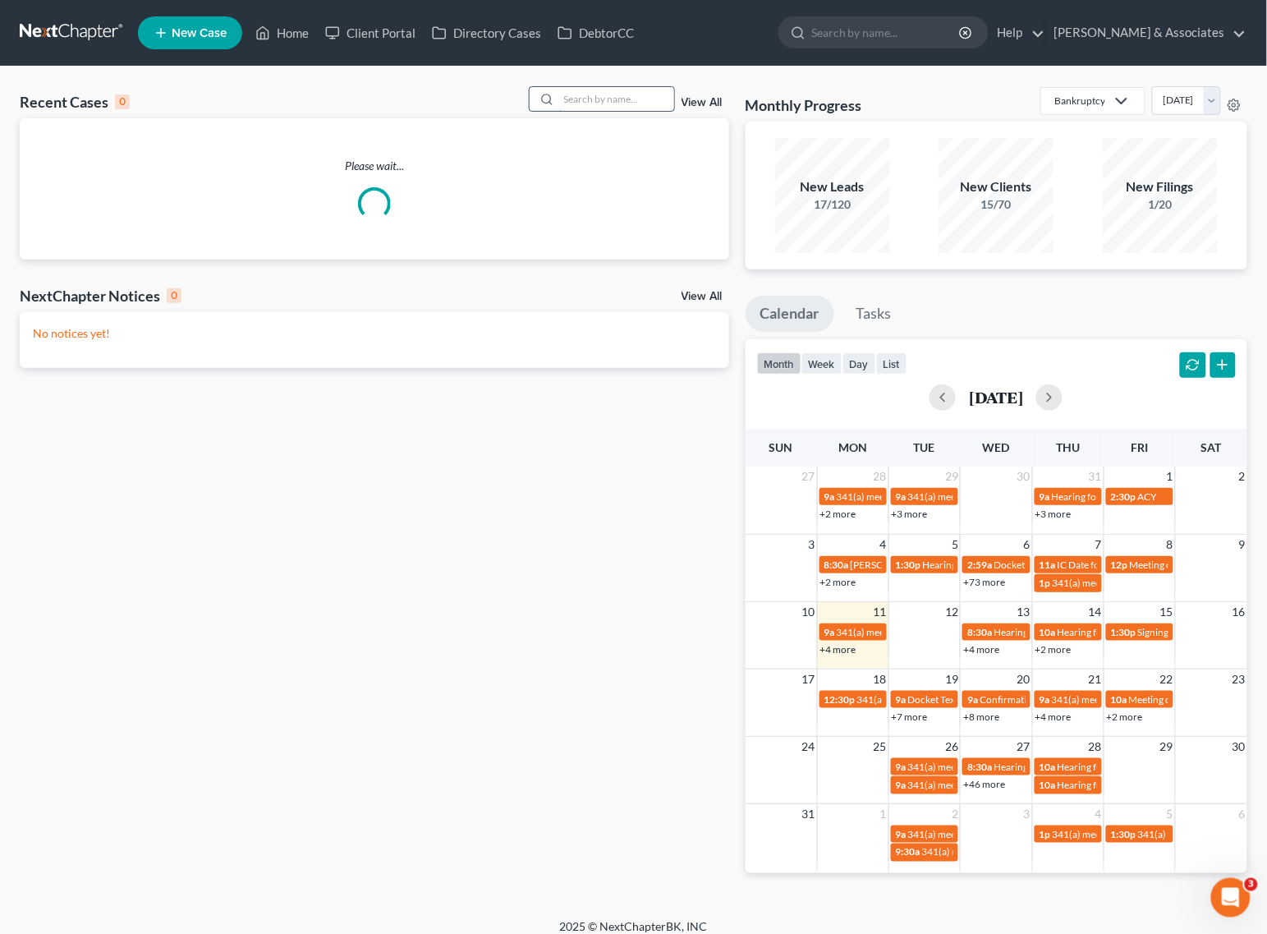
click at [609, 90] on input "search" at bounding box center [616, 99] width 115 height 24
click at [609, 118] on div "Please wait..." at bounding box center [375, 188] width 710 height 141
click at [609, 74] on div "Recent Cases 0 View All Please wait... NextChapter Notices 0 View All No notice…" at bounding box center [633, 493] width 1267 height 853
click at [609, 99] on input "search" at bounding box center [616, 99] width 115 height 24
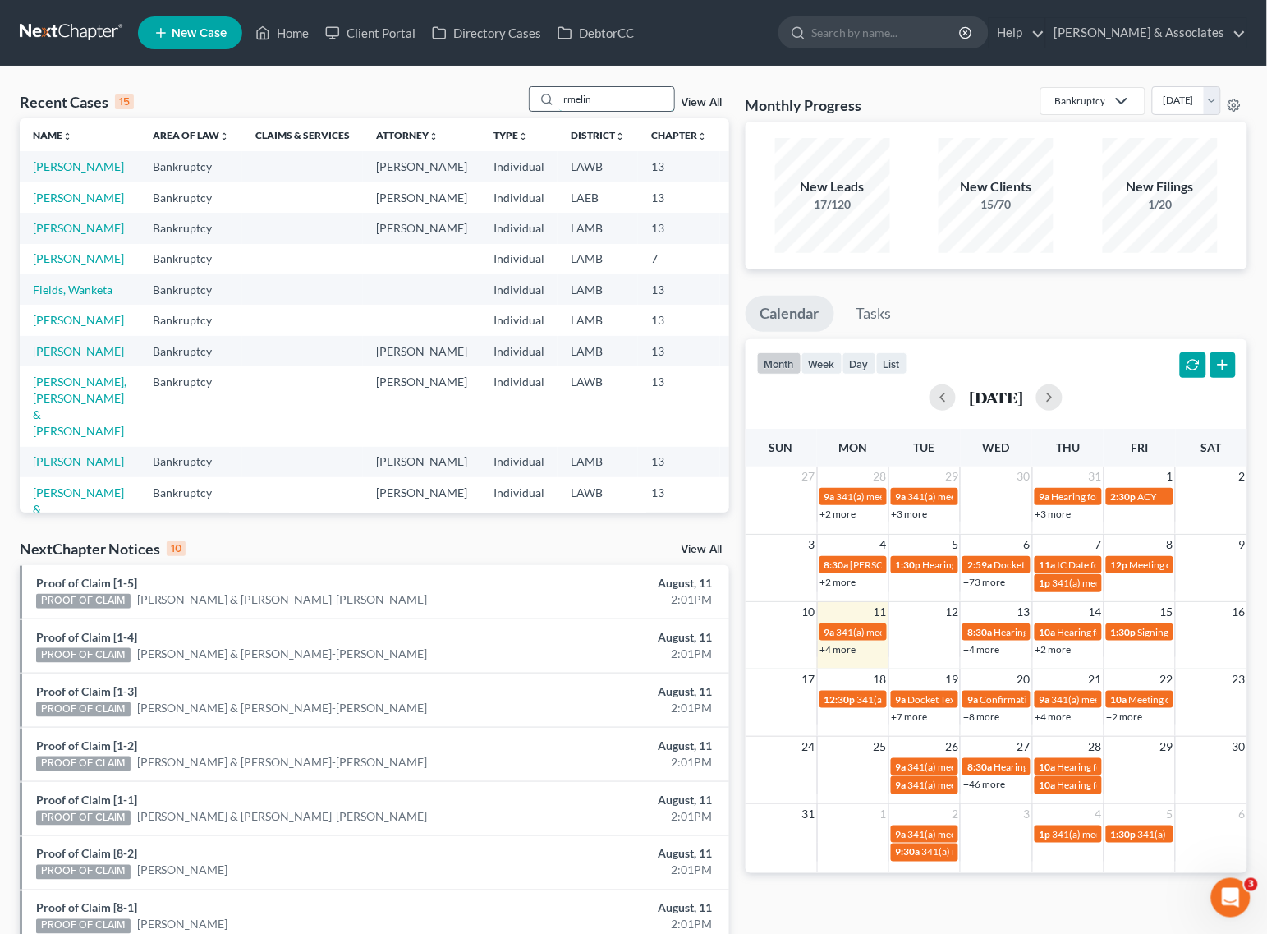
click at [563, 96] on input "rmelin" at bounding box center [616, 99] width 115 height 24
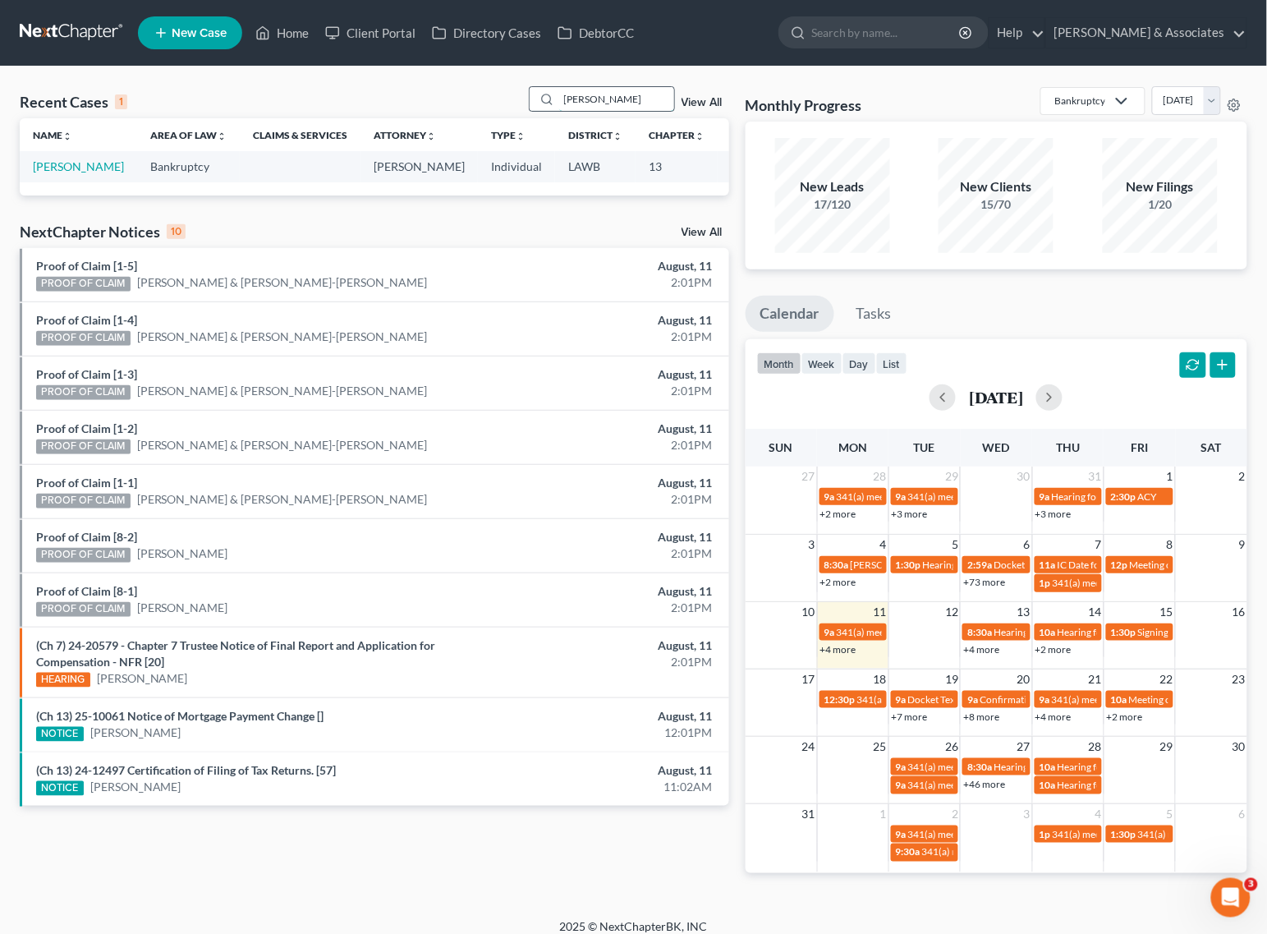
type input "[PERSON_NAME]"
click at [58, 169] on link "[PERSON_NAME]" at bounding box center [78, 166] width 91 height 14
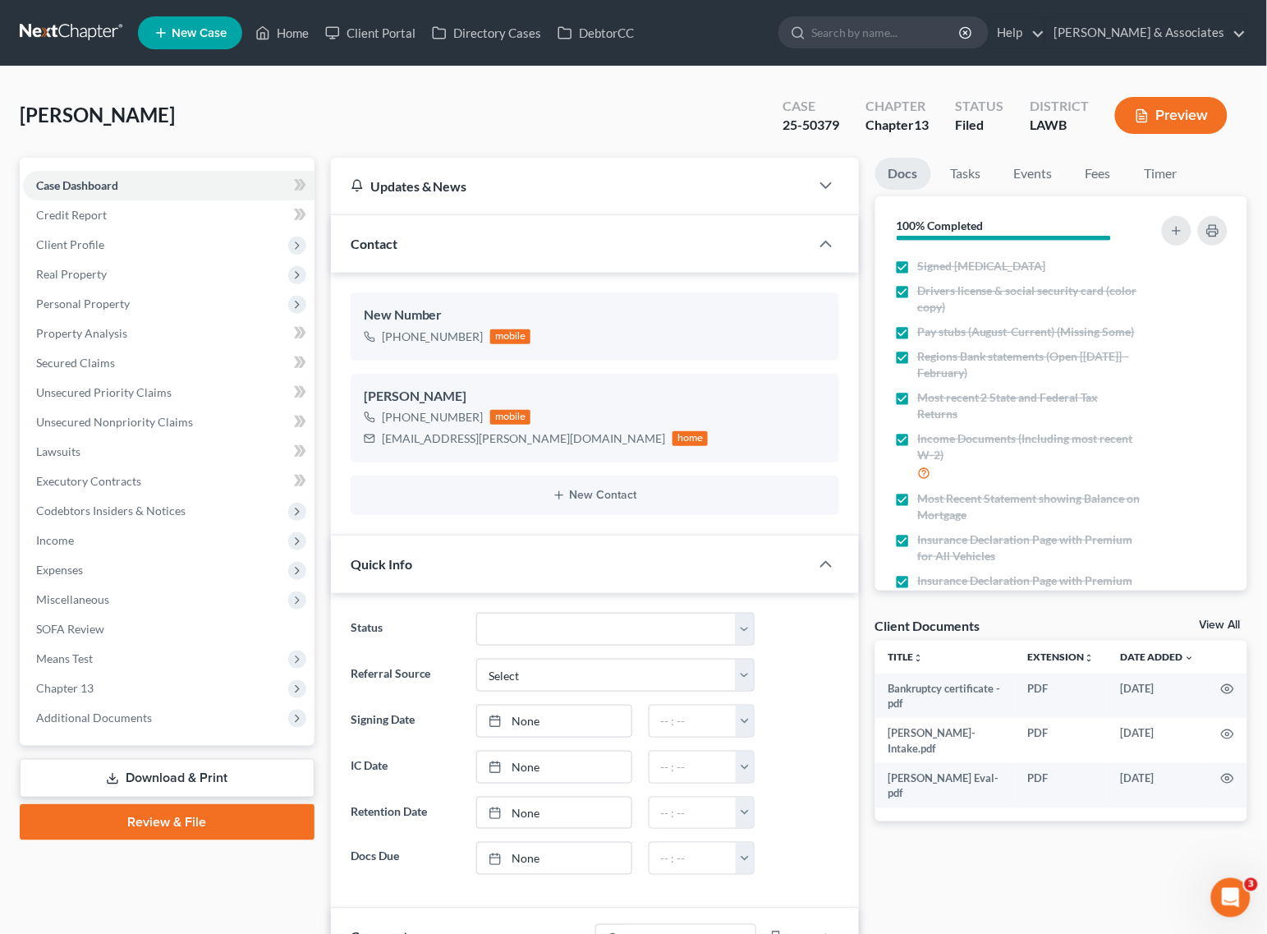
scroll to position [2954, 0]
click at [131, 717] on span "Additional Documents" at bounding box center [94, 717] width 116 height 14
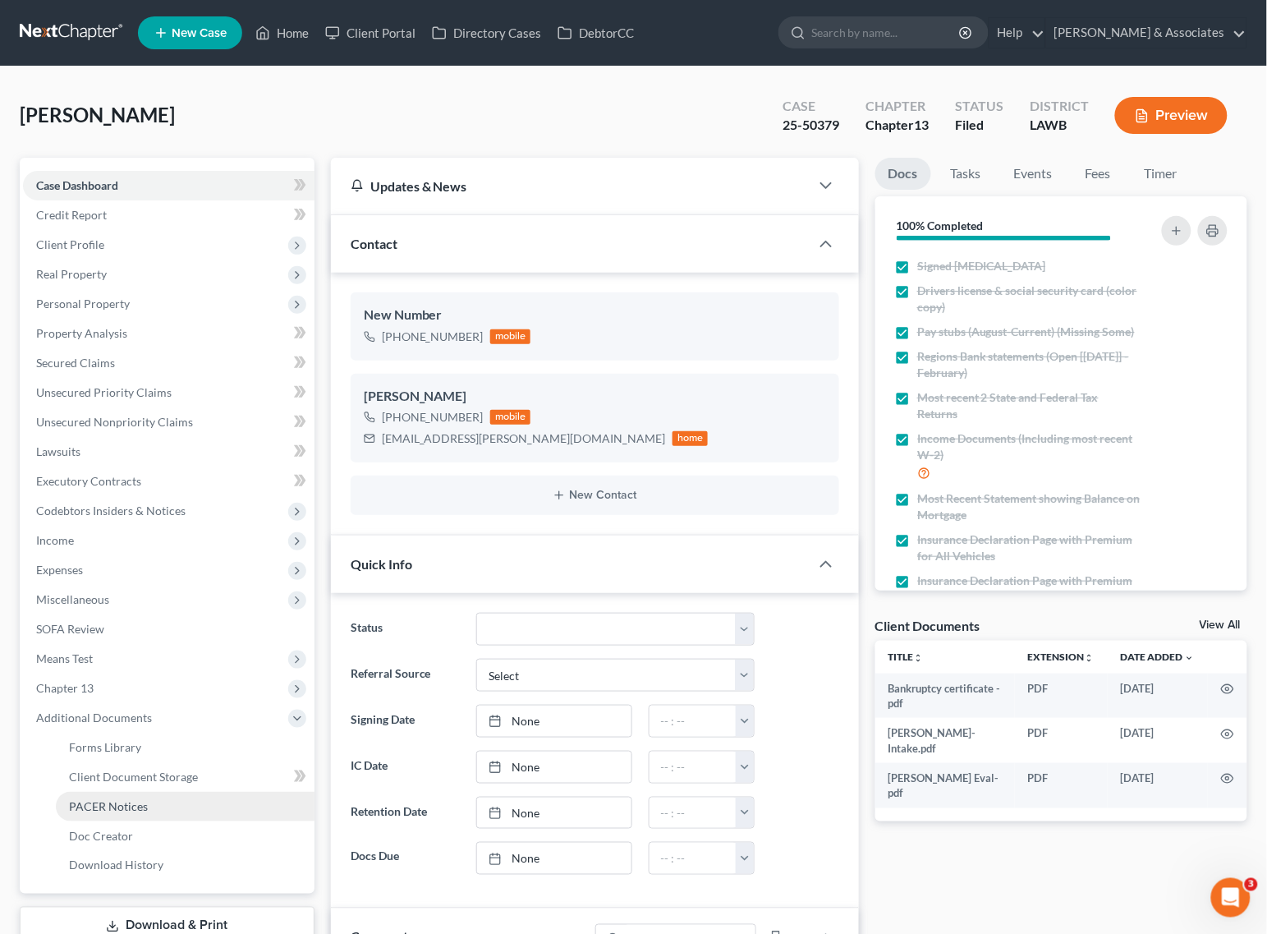
click at [101, 807] on span "PACER Notices" at bounding box center [108, 806] width 79 height 14
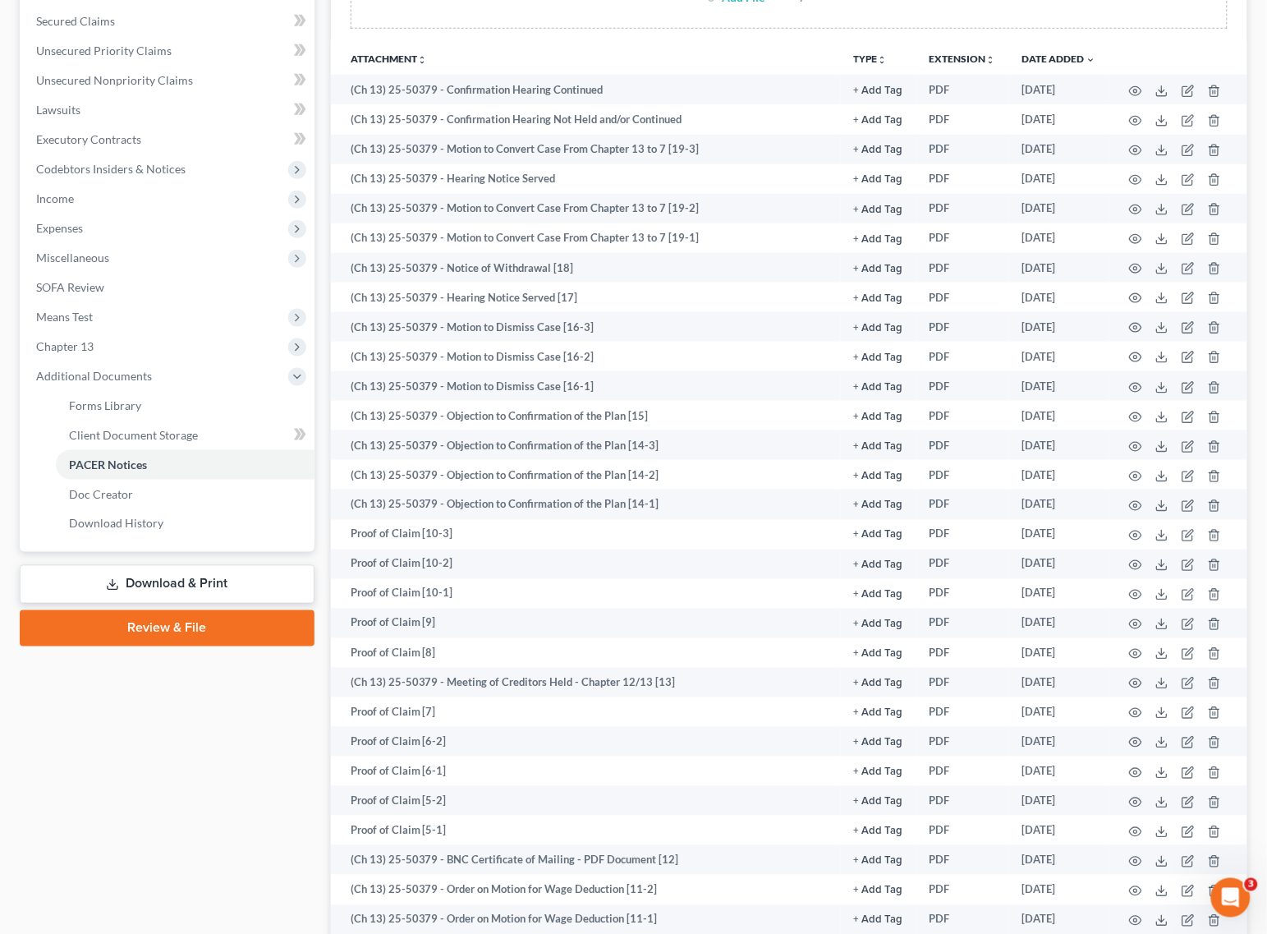
scroll to position [308, 0]
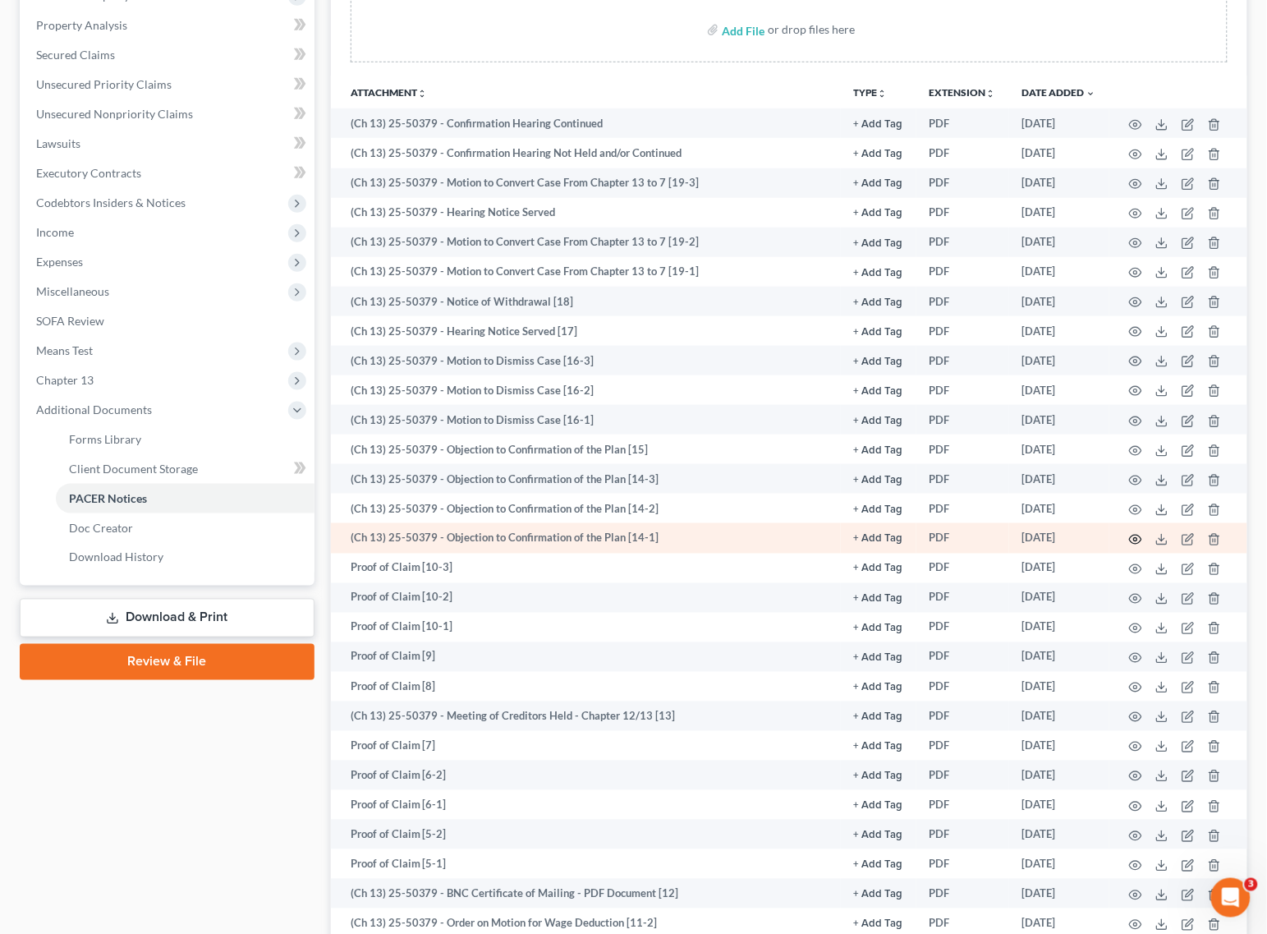
click at [1137, 542] on icon "button" at bounding box center [1136, 539] width 12 height 9
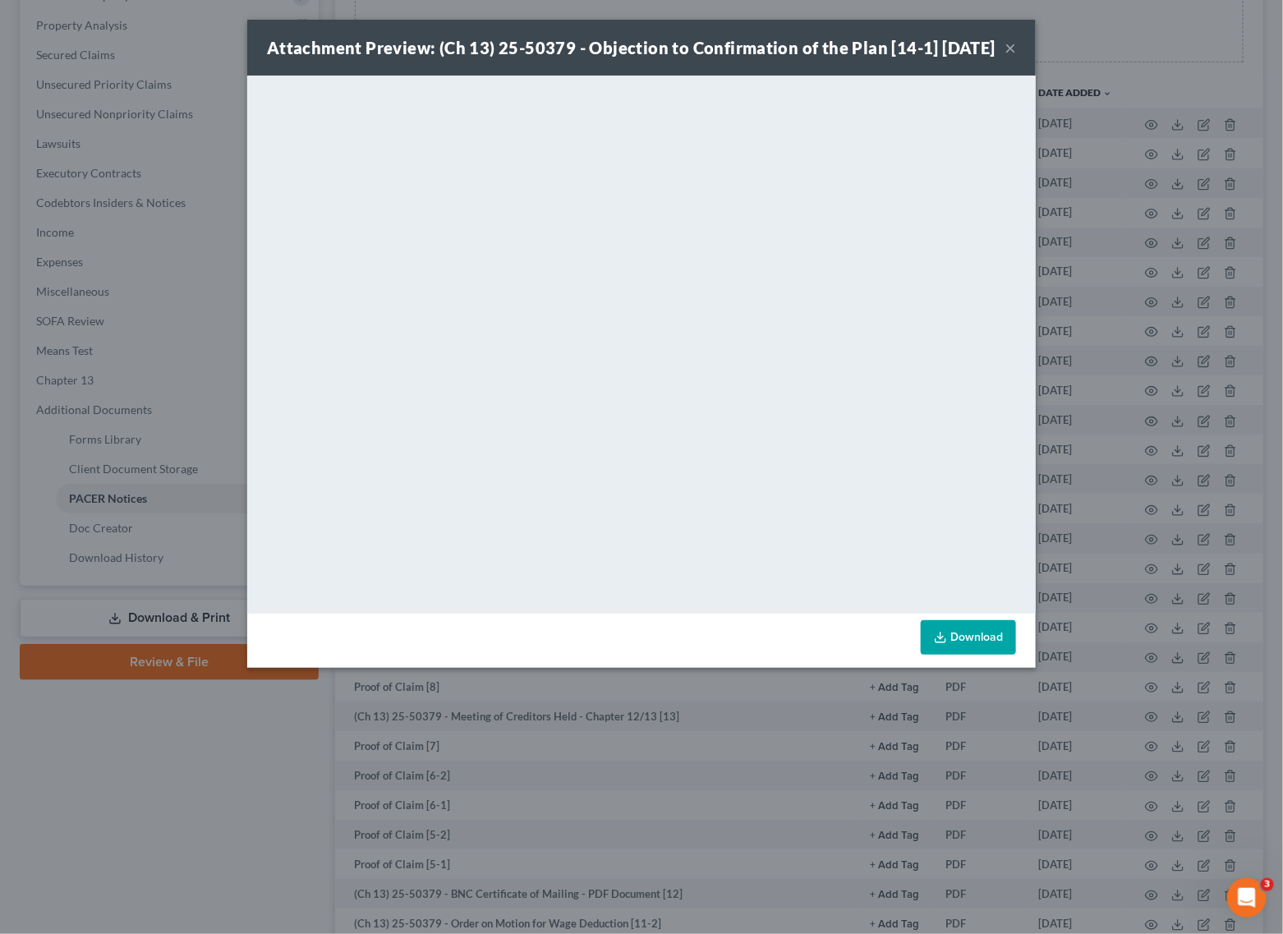
click at [1004, 57] on button "×" at bounding box center [1009, 48] width 11 height 20
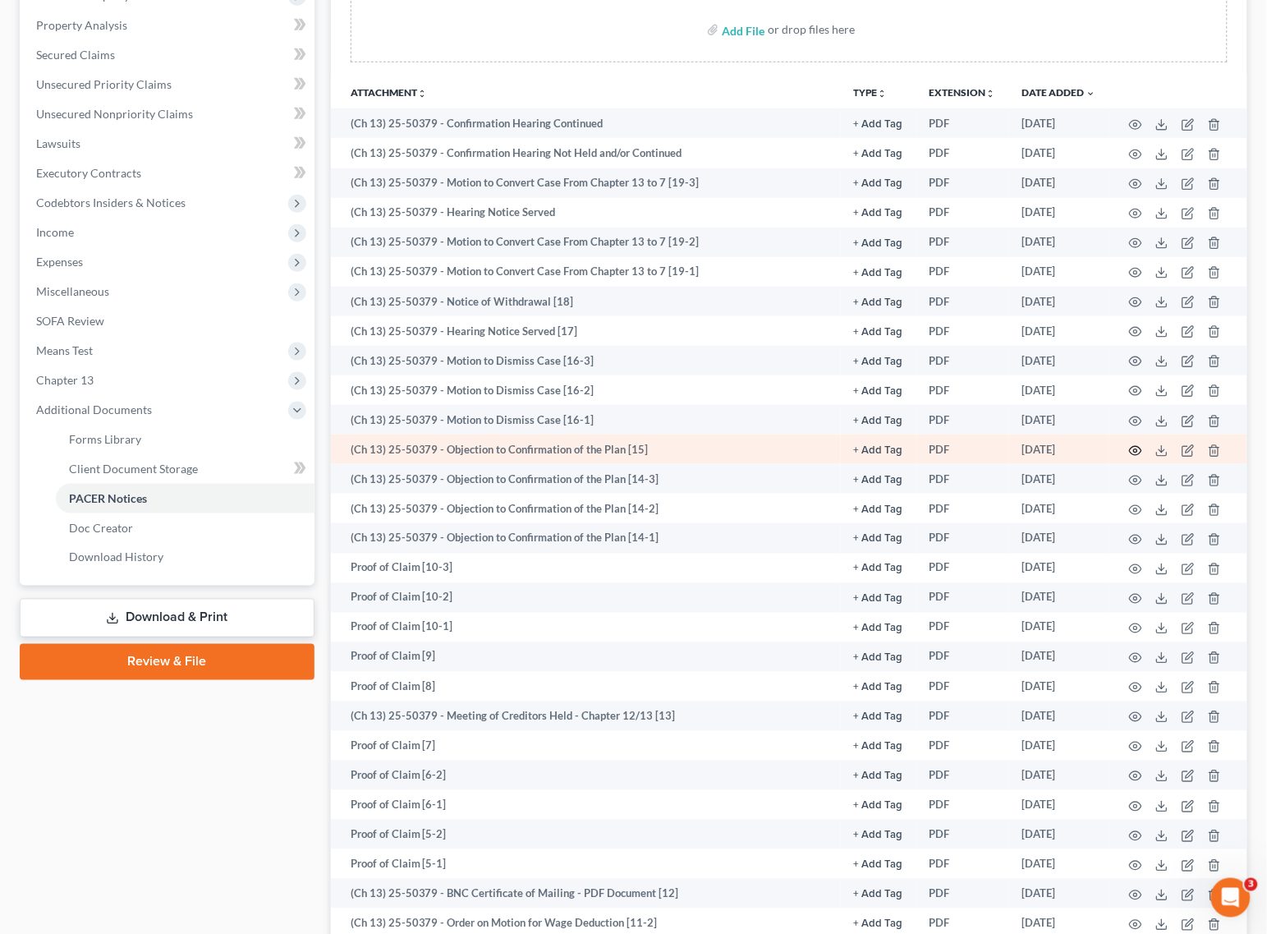
click at [1132, 449] on icon "button" at bounding box center [1135, 450] width 13 height 13
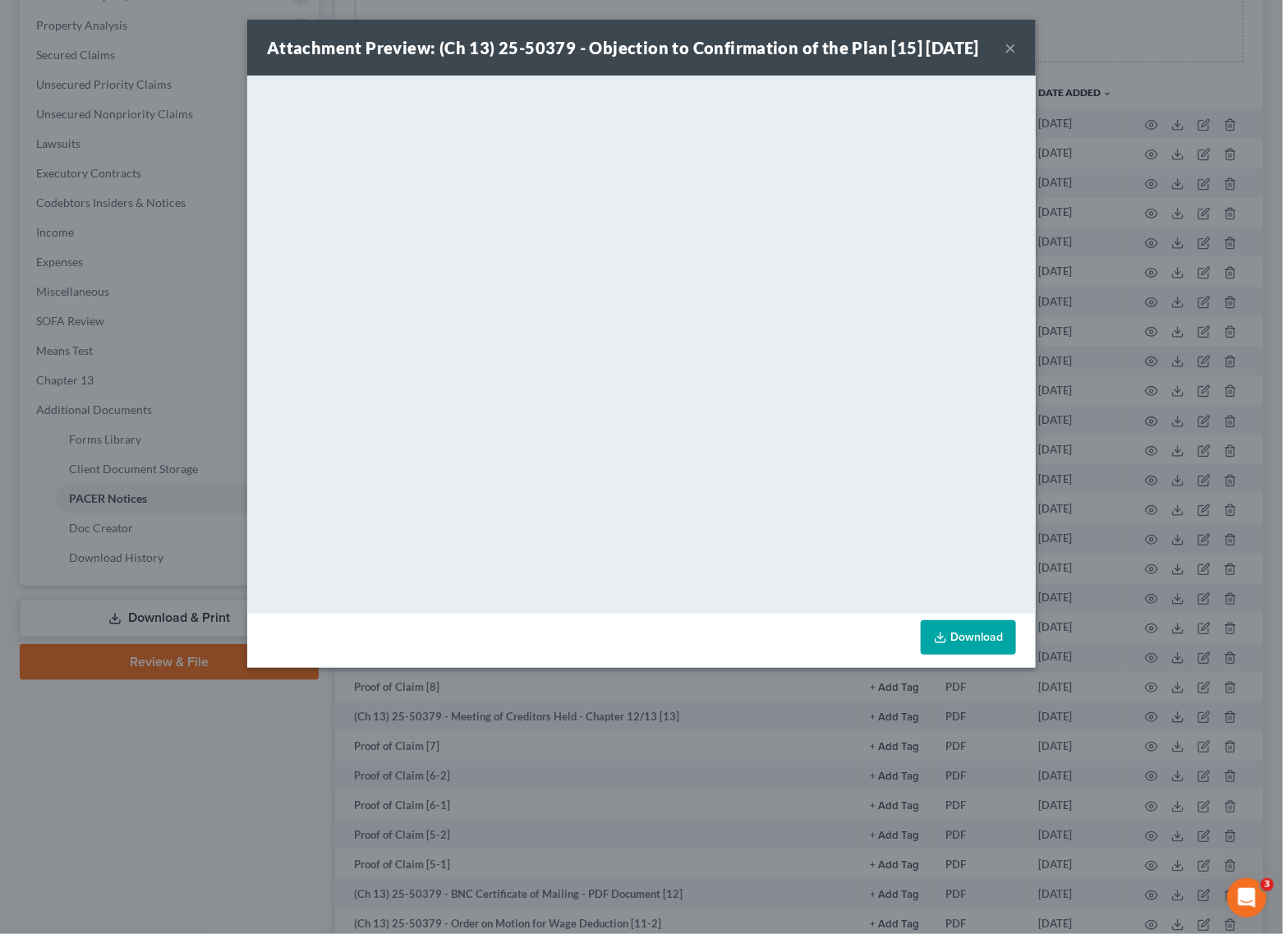
drag, startPoint x: 1004, startPoint y: 54, endPoint x: 912, endPoint y: 109, distance: 107.2
click at [1004, 54] on button "×" at bounding box center [1009, 48] width 11 height 20
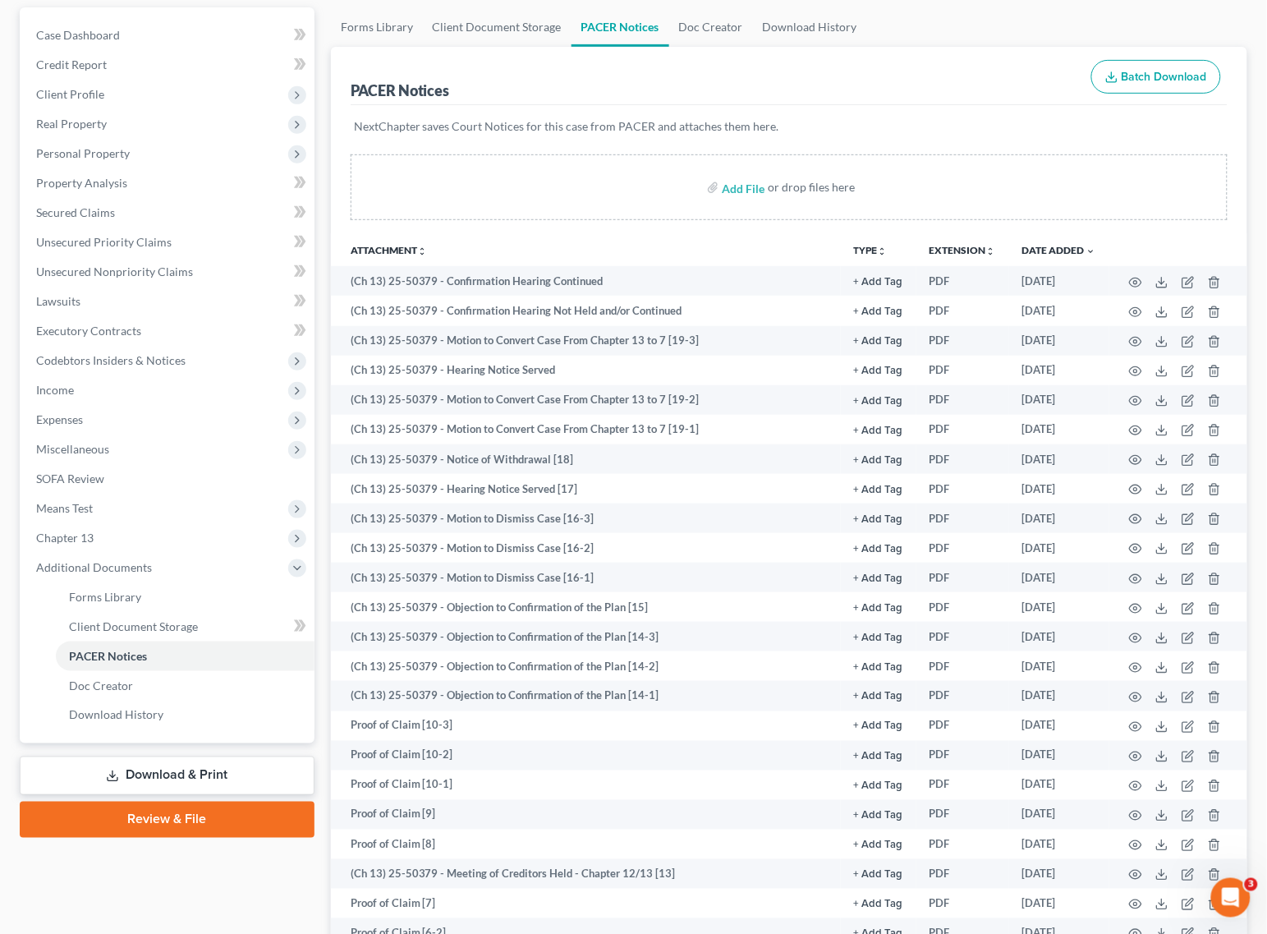
scroll to position [0, 0]
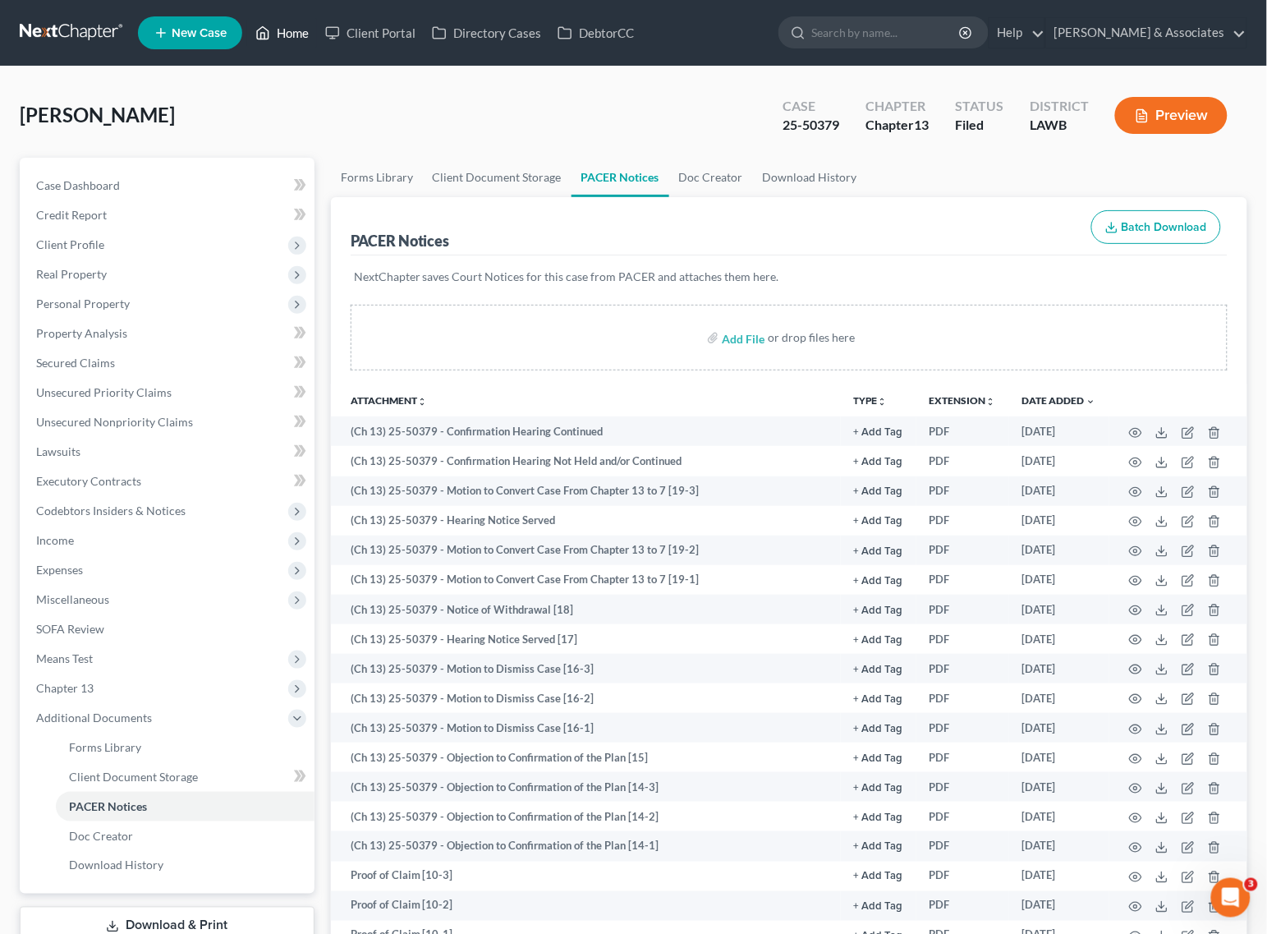
click at [280, 30] on link "Home" at bounding box center [282, 33] width 70 height 30
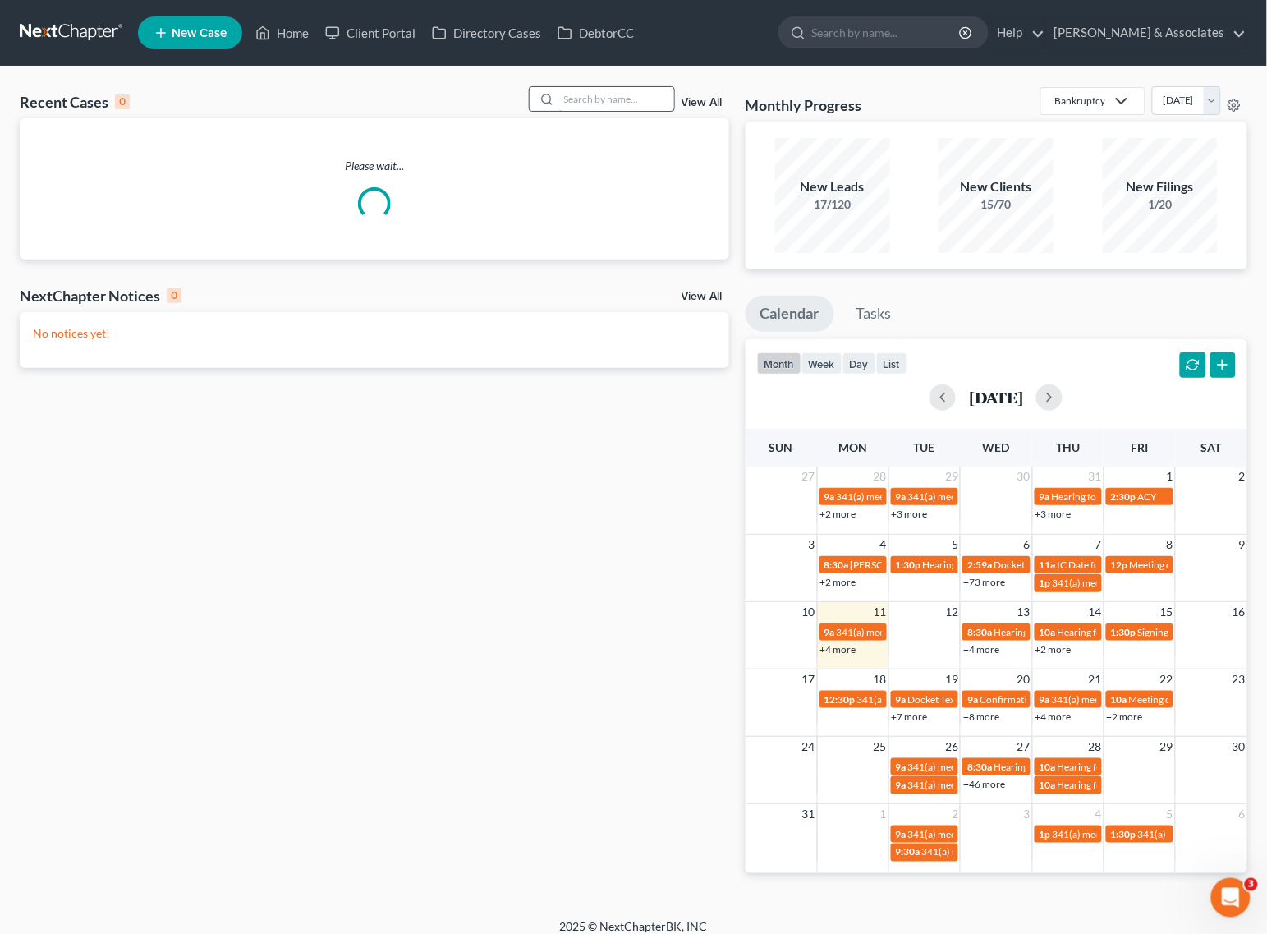
click at [646, 97] on input "search" at bounding box center [616, 99] width 115 height 24
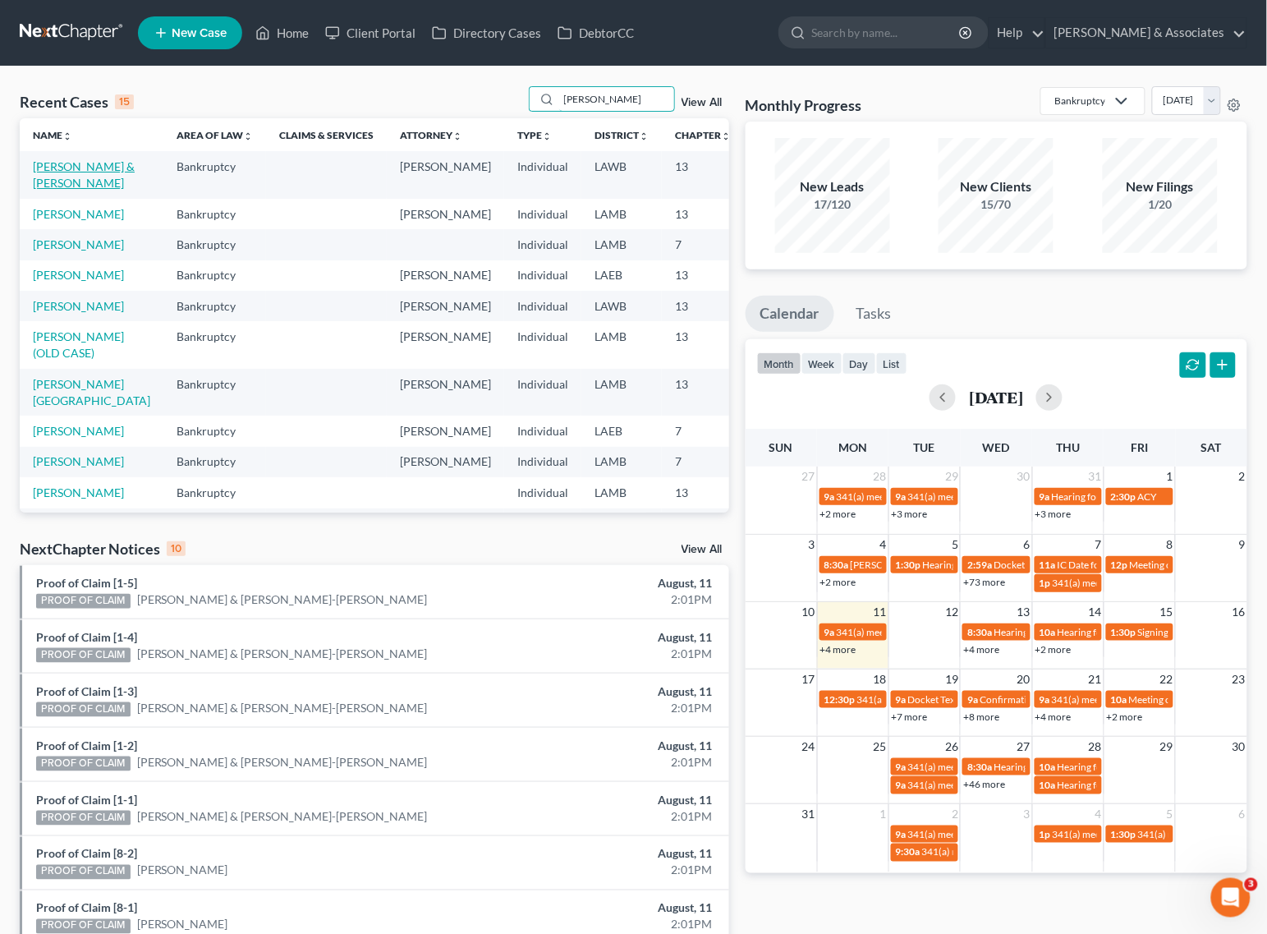
type input "[PERSON_NAME]"
click at [44, 179] on link "[PERSON_NAME] & [PERSON_NAME]" at bounding box center [84, 174] width 102 height 30
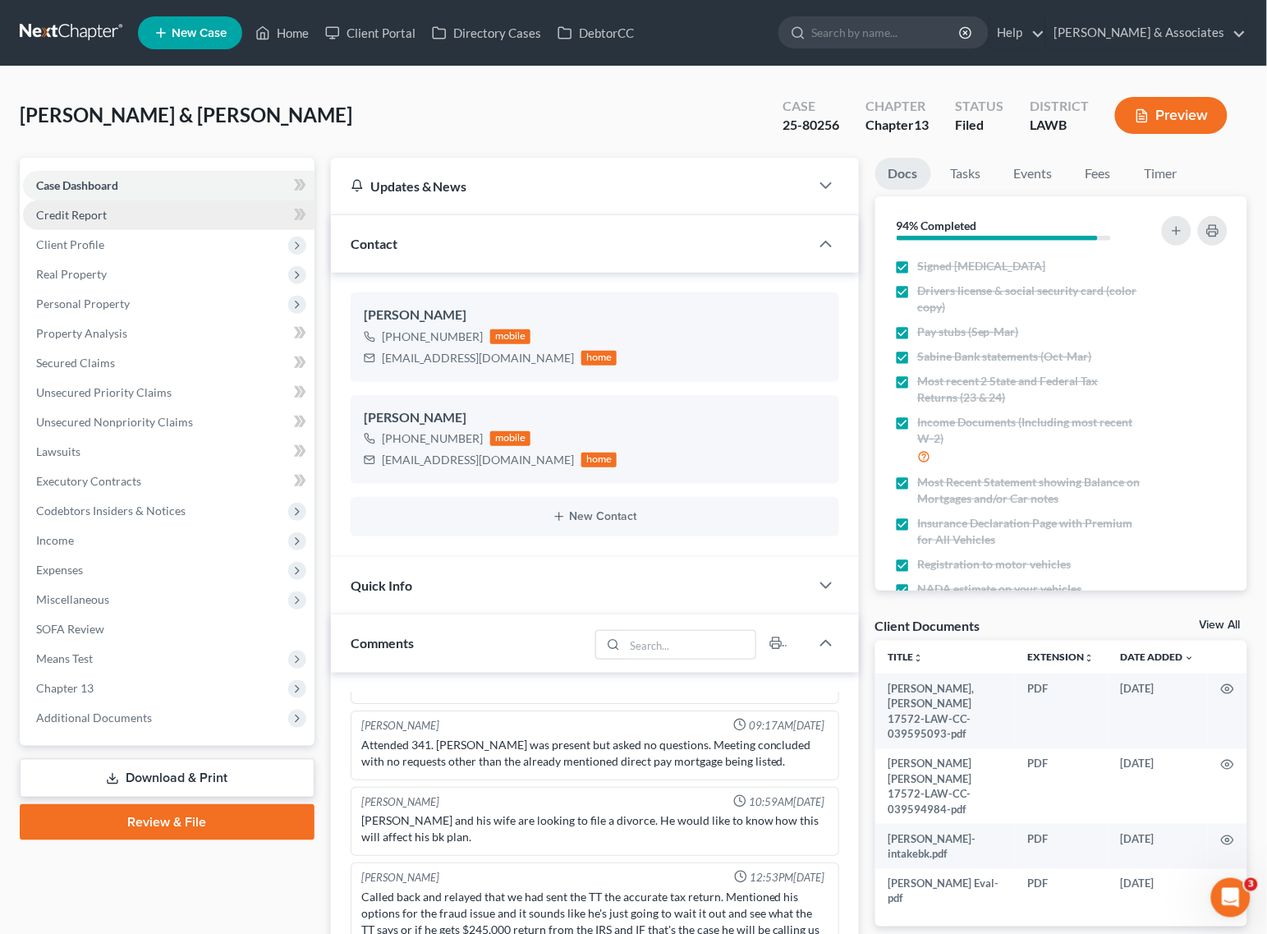
scroll to position [754, 0]
click at [83, 733] on div "Case Dashboard Payments Invoices Payments Payments Credit Report Client Profile…" at bounding box center [167, 452] width 295 height 588
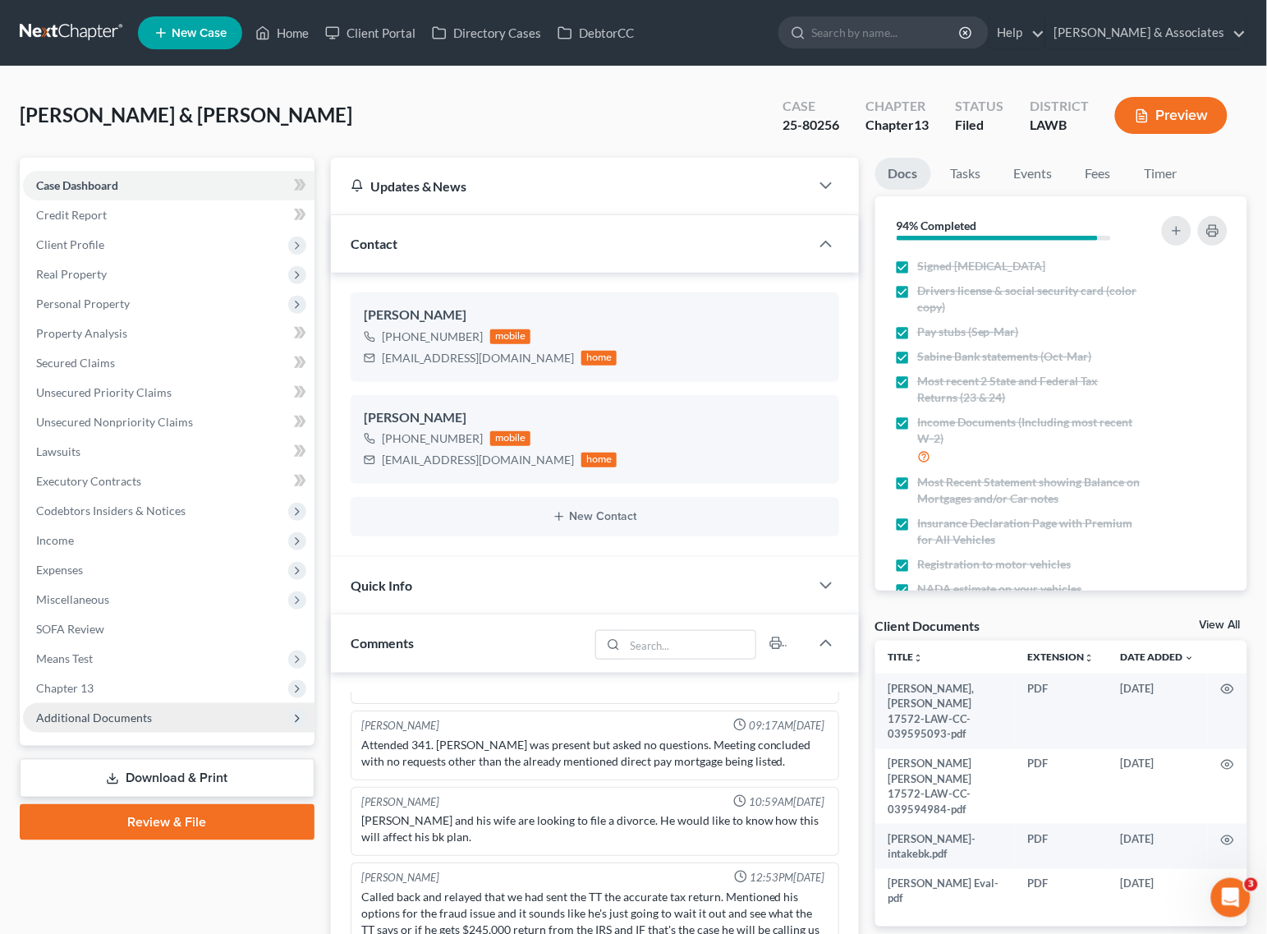
click at [89, 724] on span "Additional Documents" at bounding box center [169, 718] width 292 height 30
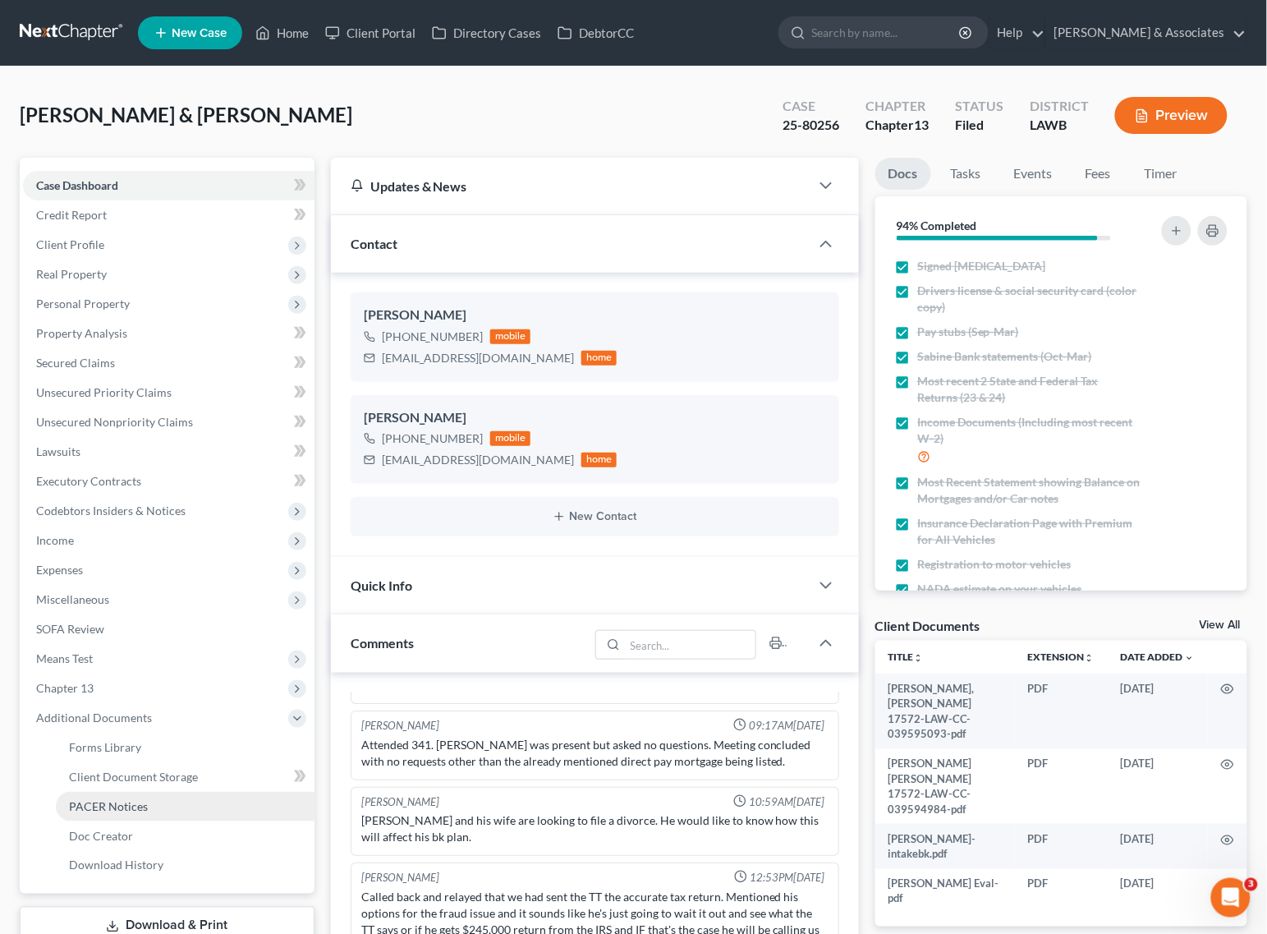
click at [111, 815] on link "PACER Notices" at bounding box center [185, 807] width 259 height 30
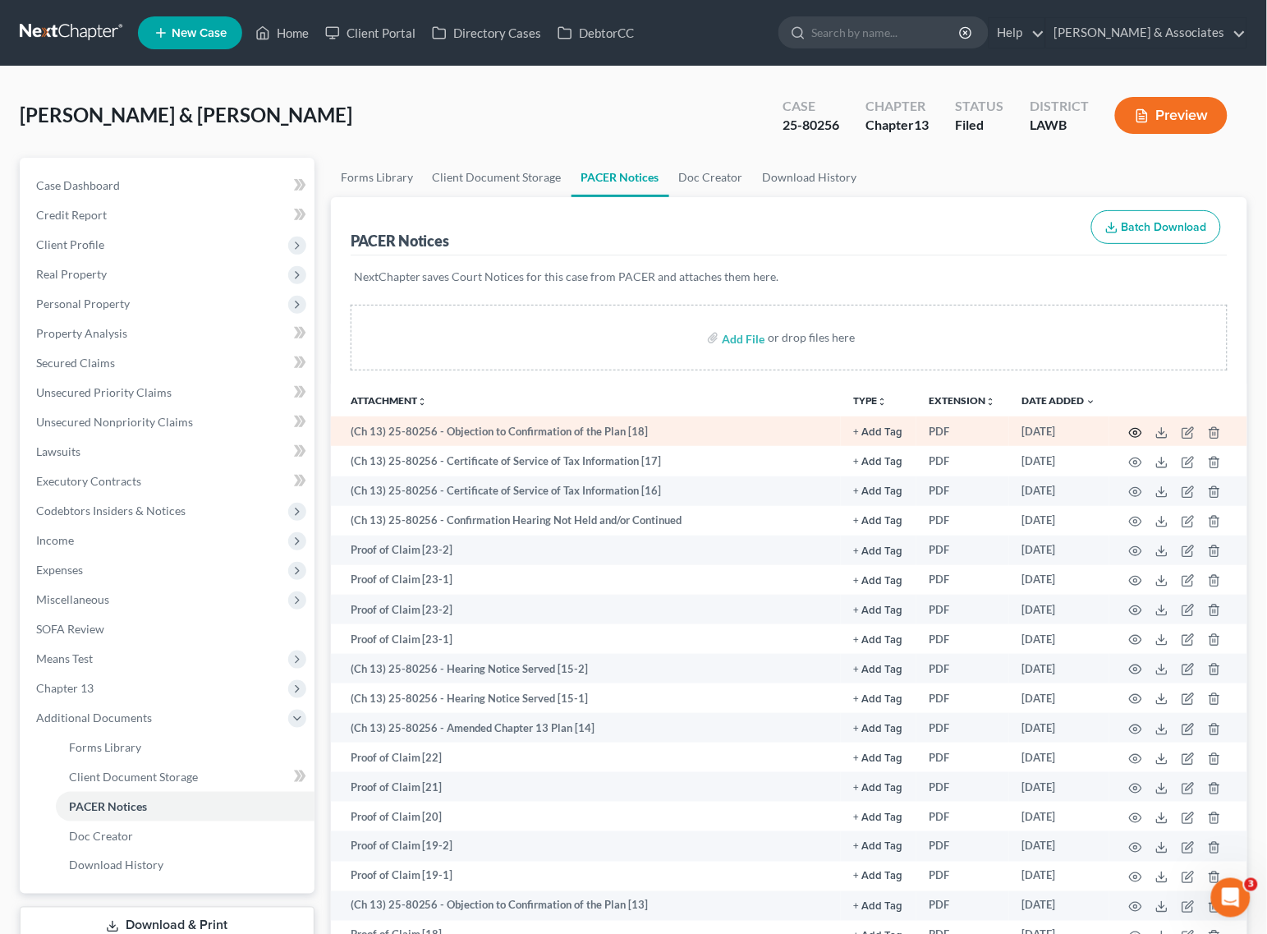
click at [1134, 434] on icon "button" at bounding box center [1135, 432] width 13 height 13
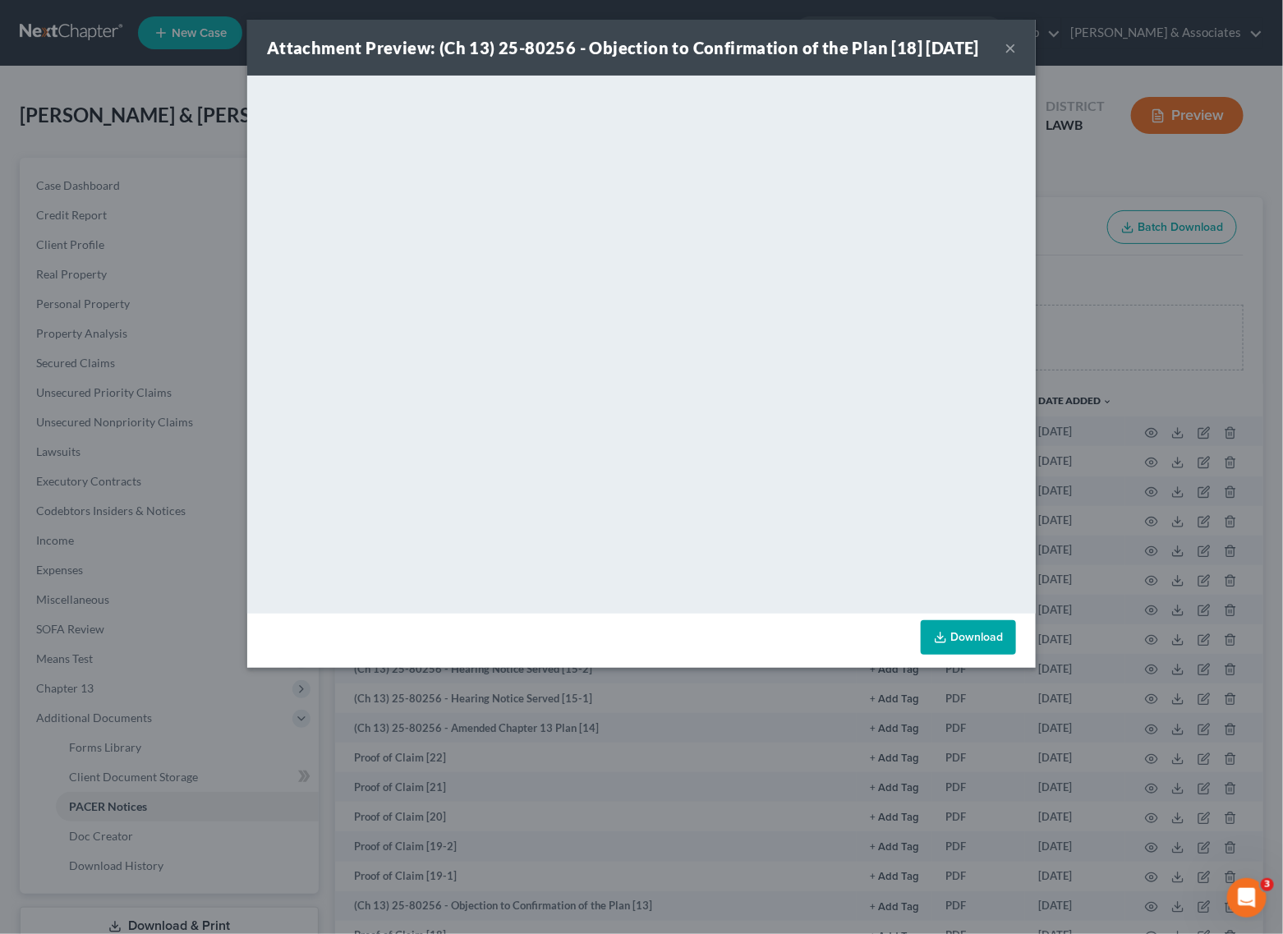
click at [1009, 57] on button "×" at bounding box center [1009, 48] width 11 height 20
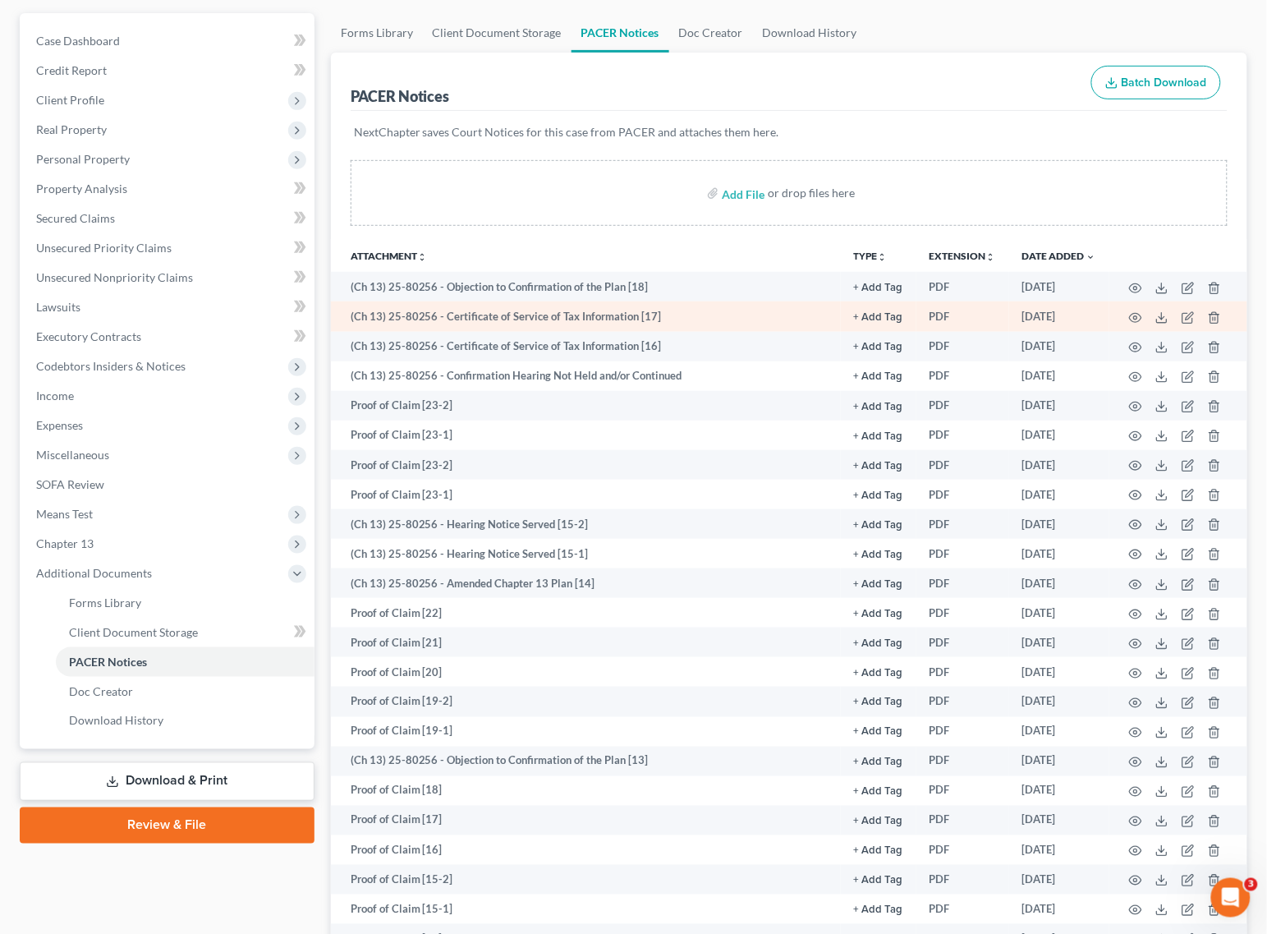
scroll to position [205, 0]
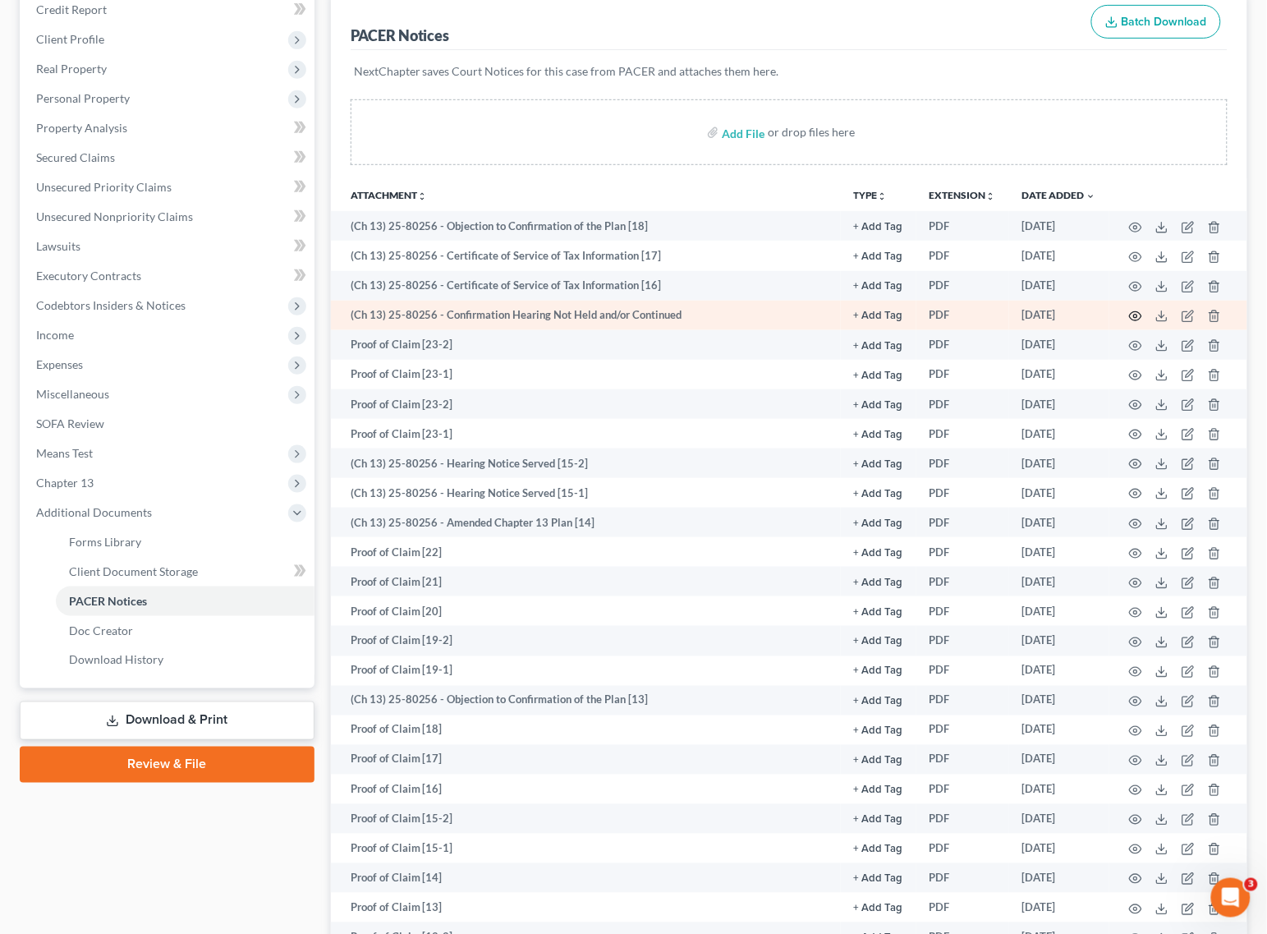
click at [1140, 310] on icon "button" at bounding box center [1135, 316] width 13 height 13
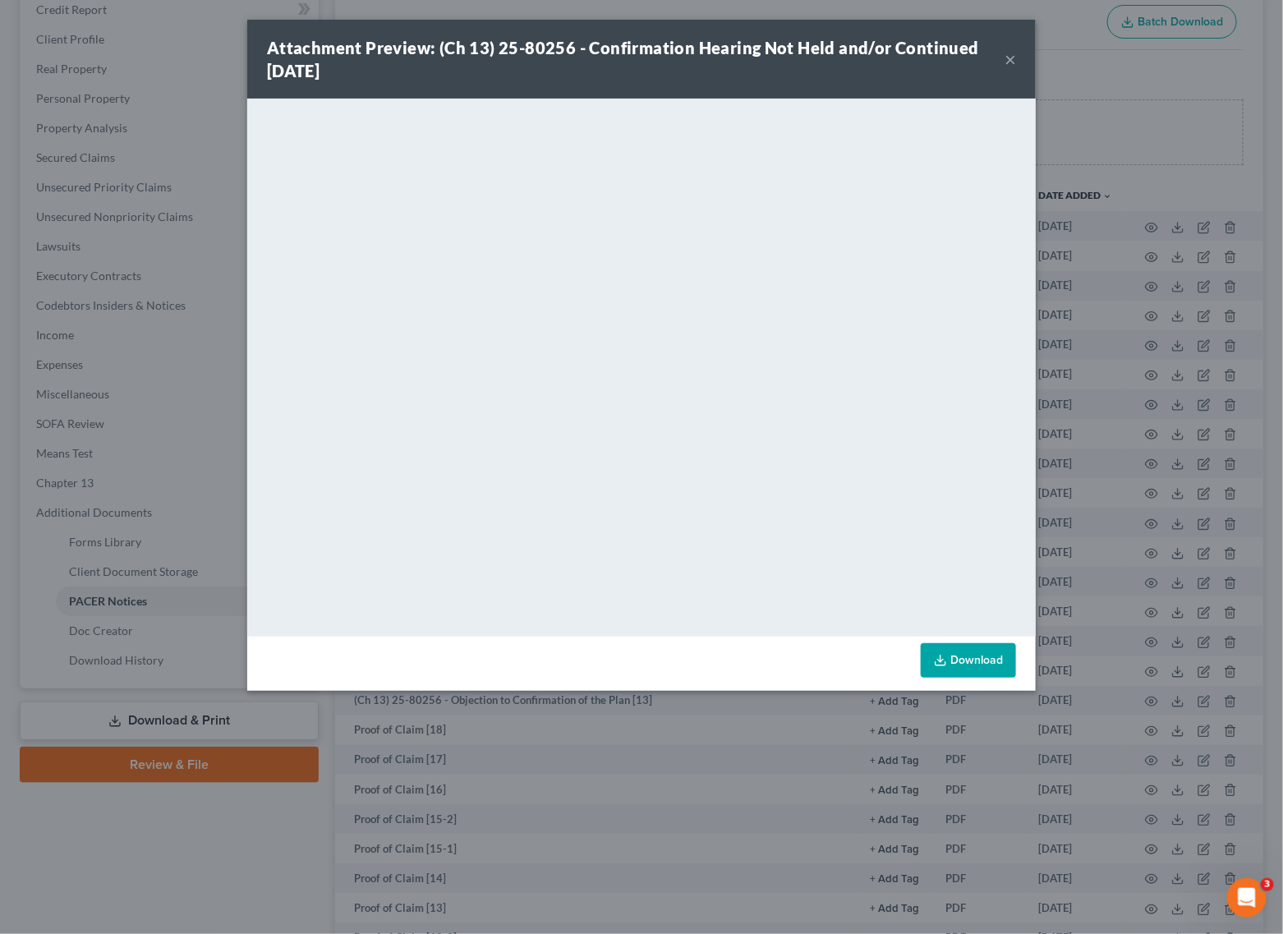
click at [1007, 52] on button "×" at bounding box center [1009, 59] width 11 height 20
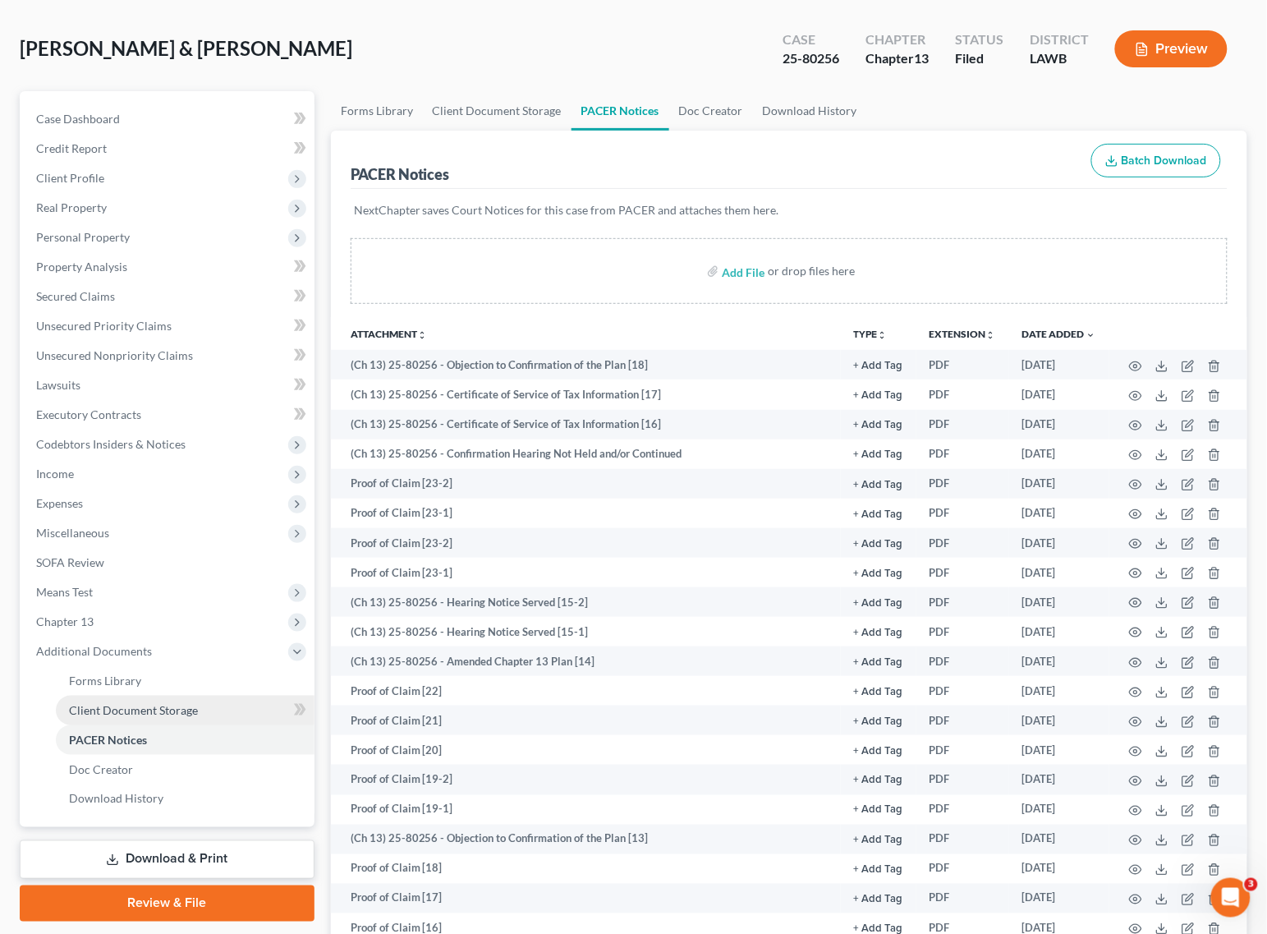
scroll to position [103, 0]
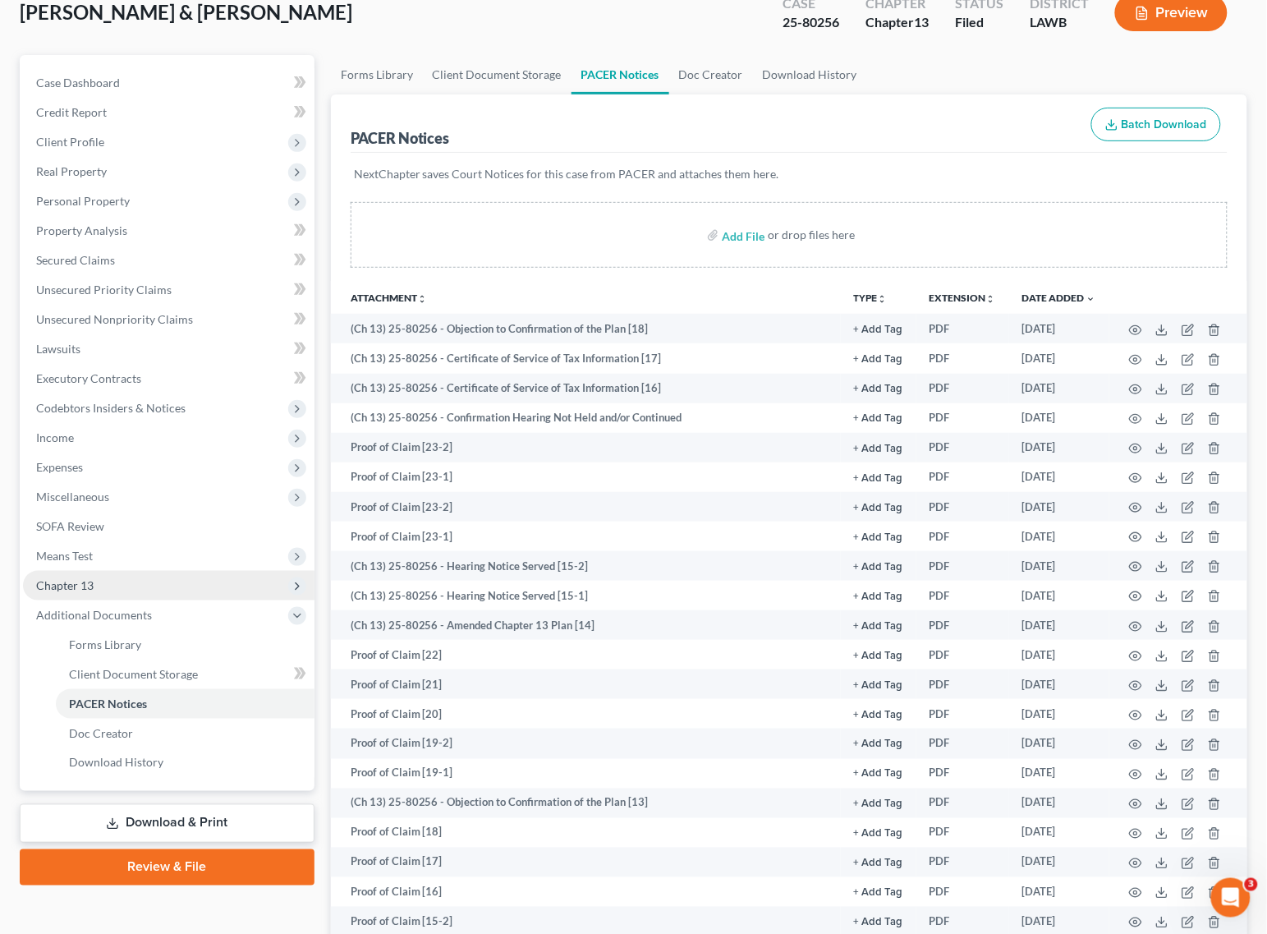
click at [104, 587] on span "Chapter 13" at bounding box center [169, 586] width 292 height 30
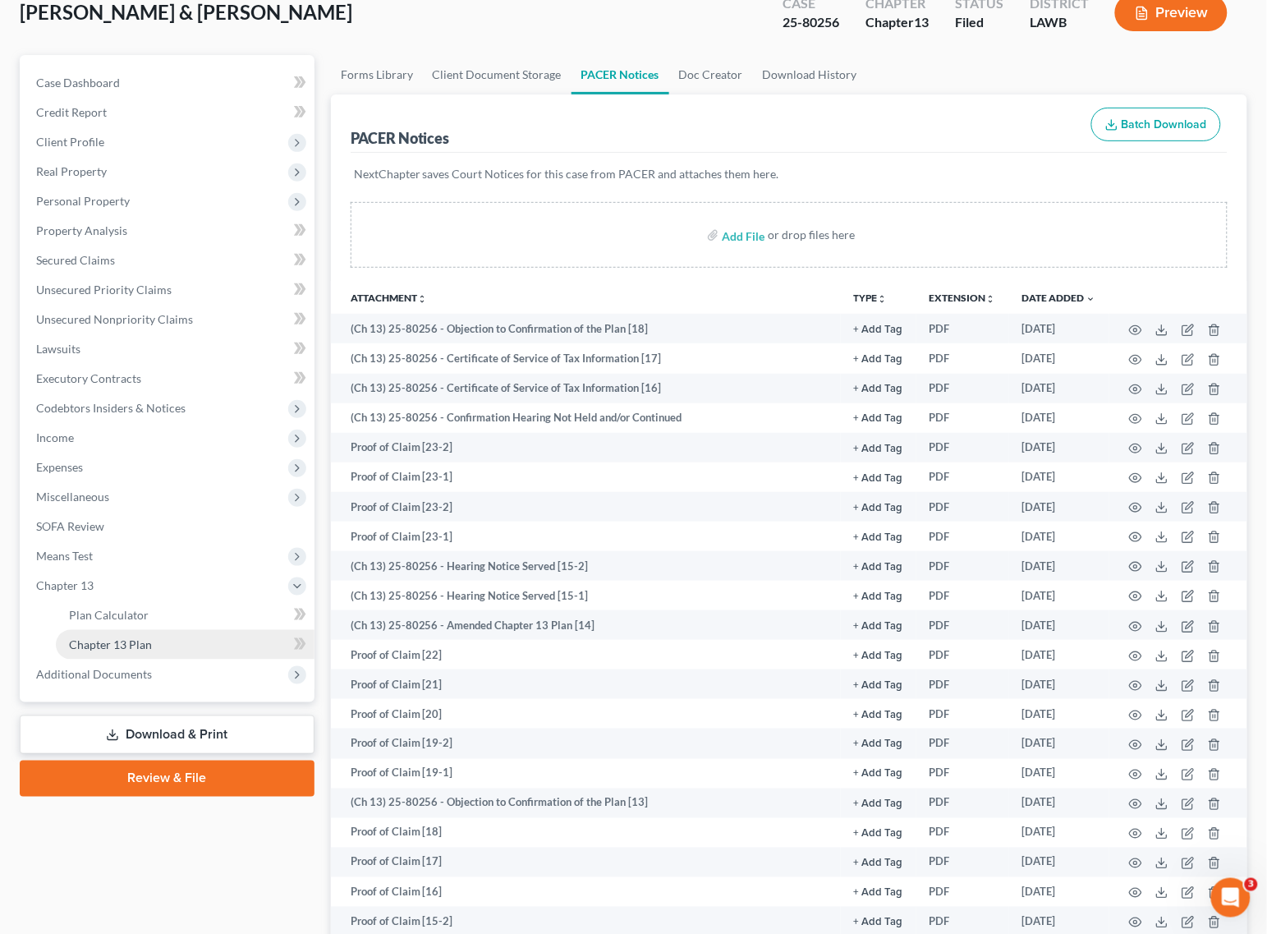
click at [124, 632] on link "Chapter 13 Plan" at bounding box center [185, 645] width 259 height 30
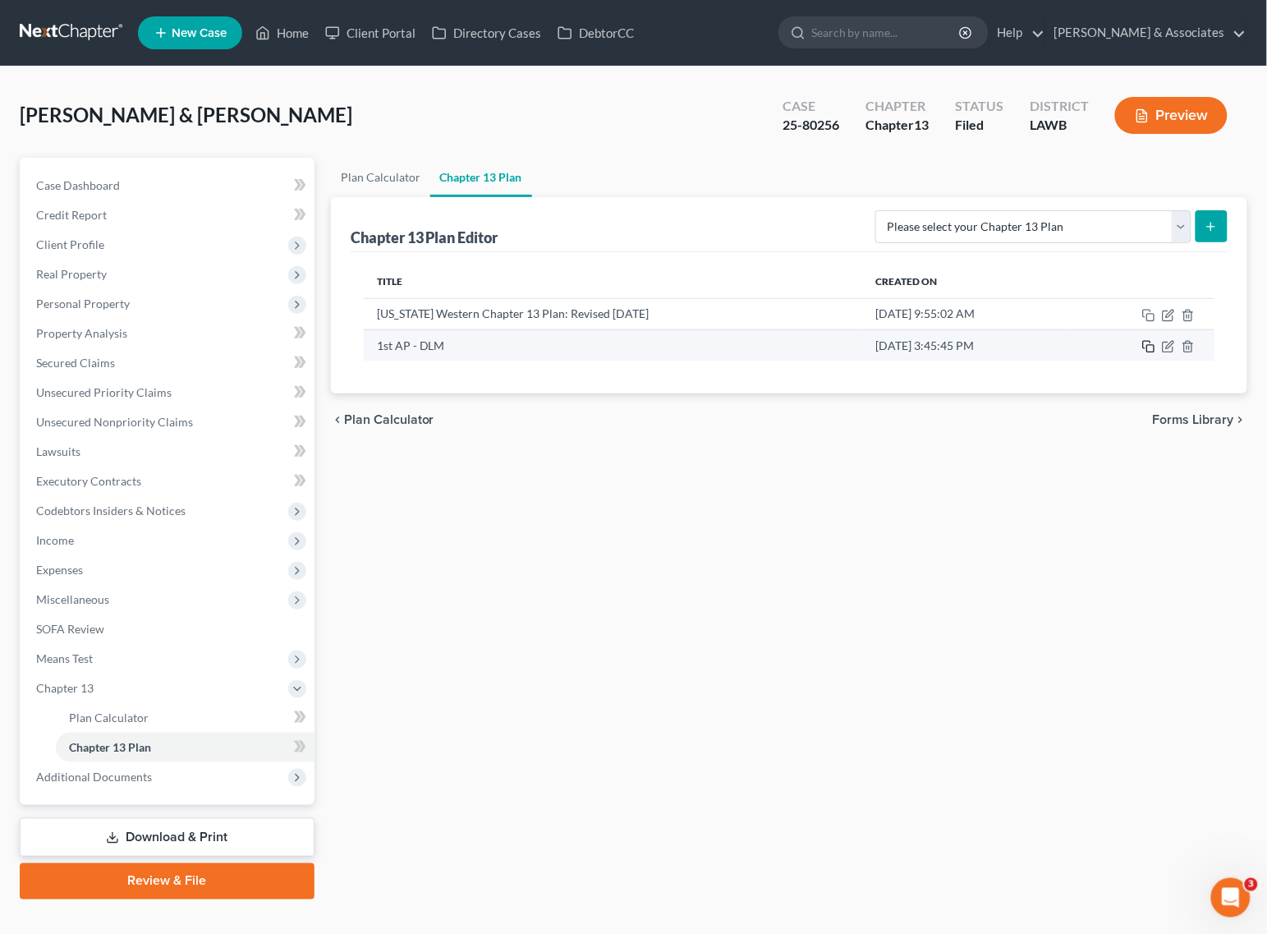
click at [1148, 347] on icon "button" at bounding box center [1148, 346] width 13 height 13
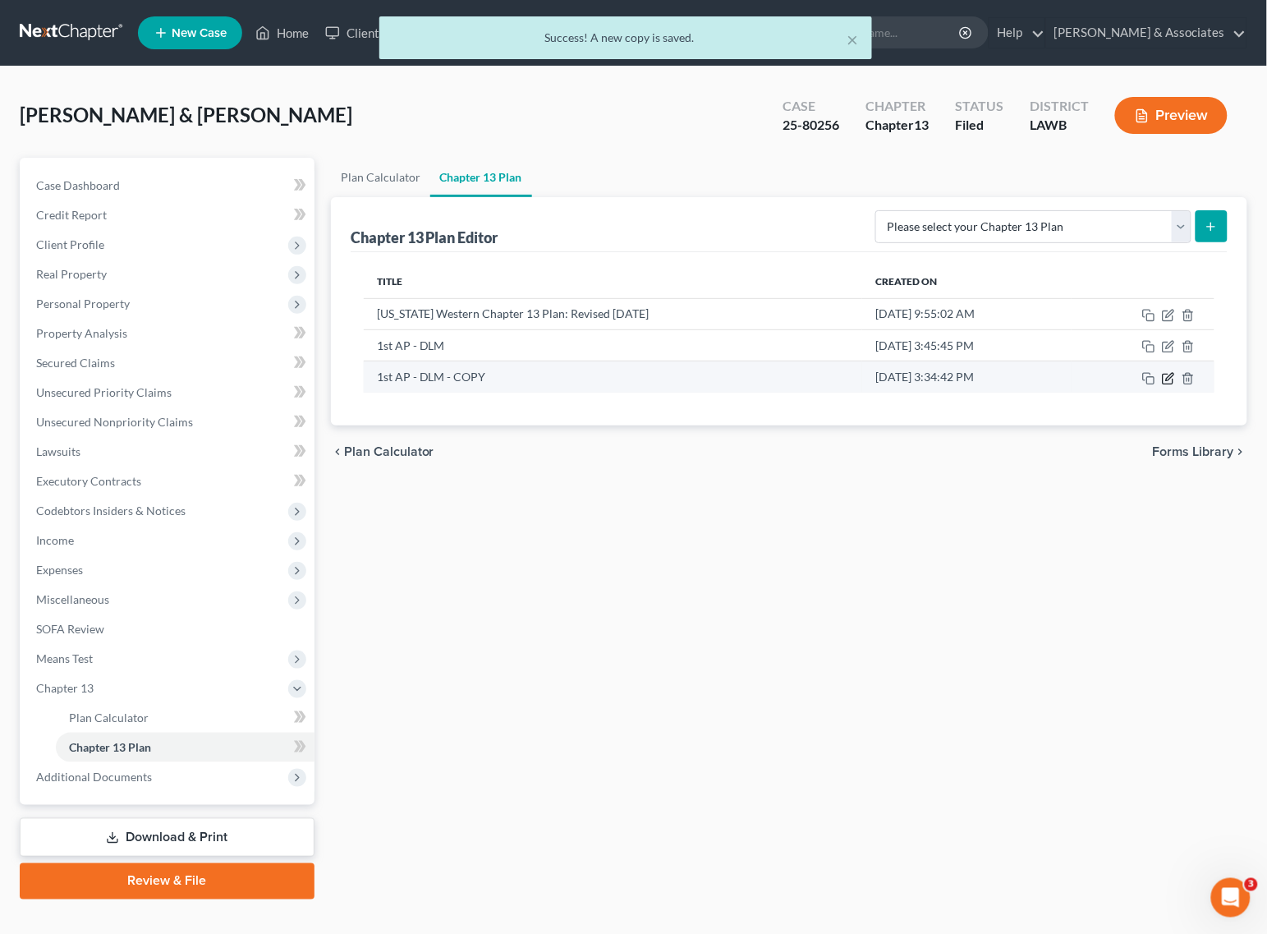
click at [1169, 380] on icon "button" at bounding box center [1168, 378] width 13 height 13
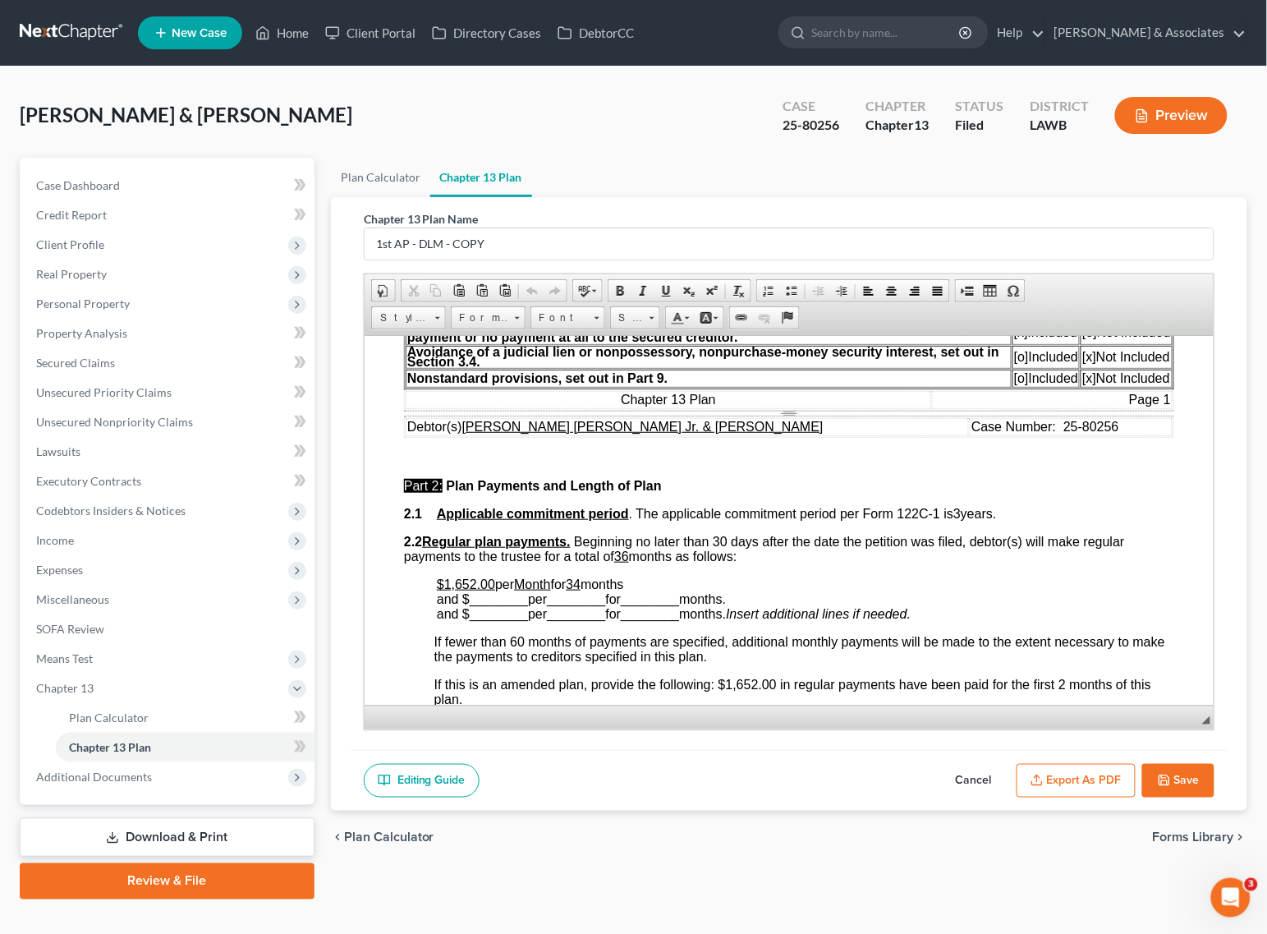
scroll to position [719, 0]
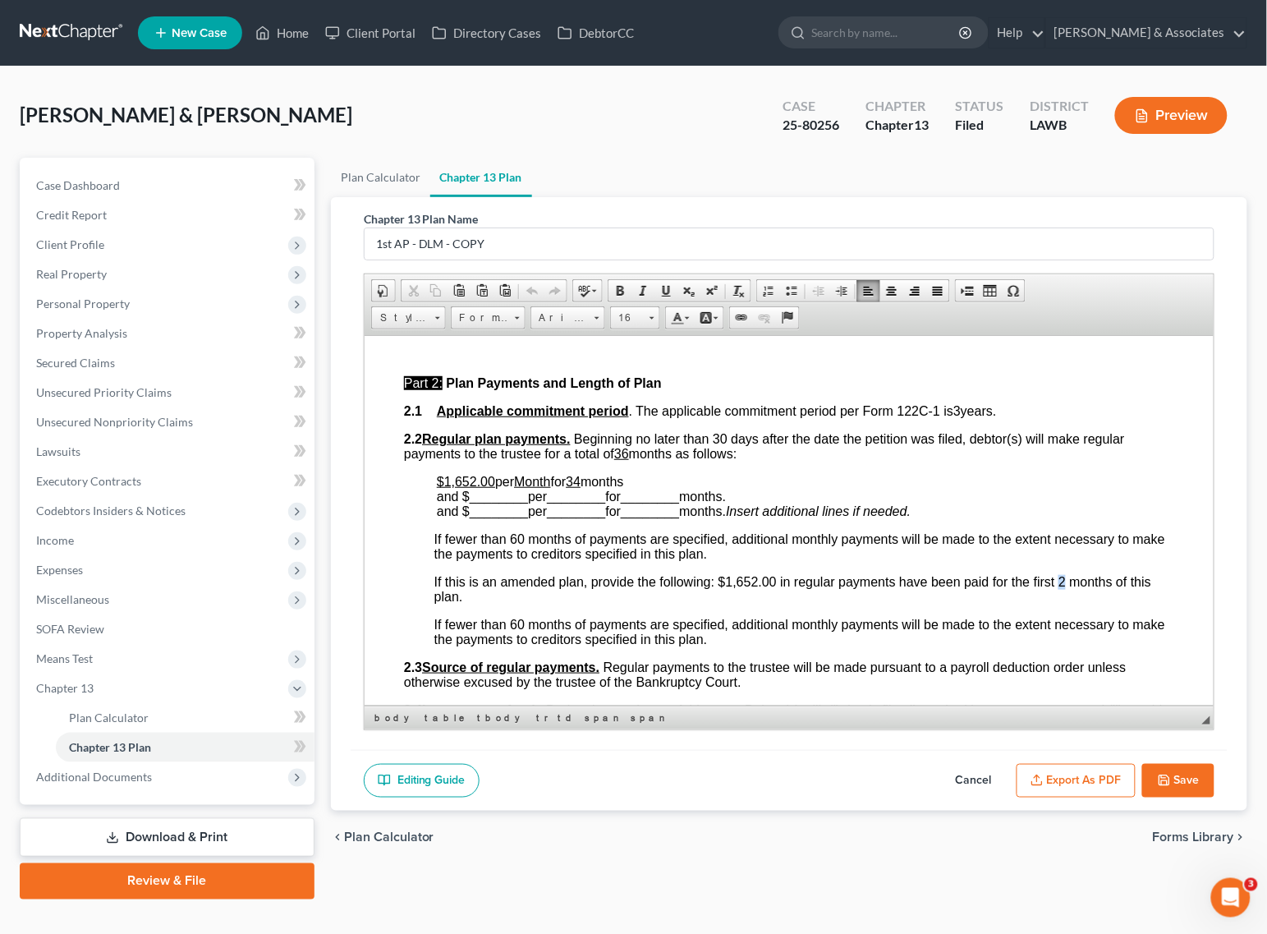
click at [1060, 603] on span "If this is an amended plan, provide the following: $1,652.00 in regular payment…" at bounding box center [792, 588] width 717 height 29
click at [580, 487] on u "34" at bounding box center [572, 481] width 15 height 14
click at [1059, 591] on span "If this is an amended plan, provide the following: $1,652.00 in regular payment…" at bounding box center [792, 588] width 717 height 29
drag, startPoint x: 754, startPoint y: 596, endPoint x: 728, endPoint y: 597, distance: 26.3
click at [728, 597] on span "If this is an amended plan, provide the following: $1,652.00 in regular payment…" at bounding box center [792, 588] width 717 height 29
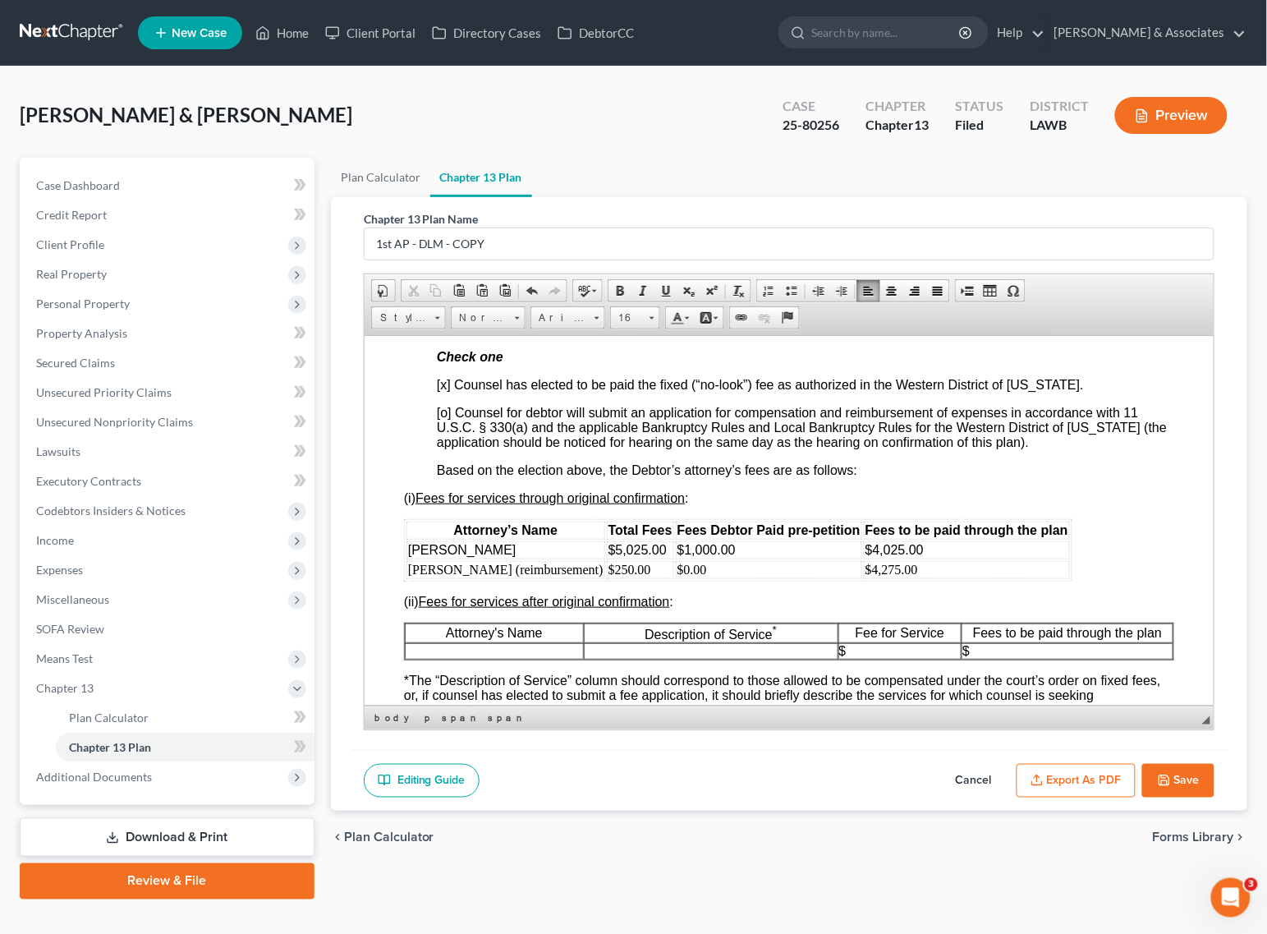
scroll to position [3696, 0]
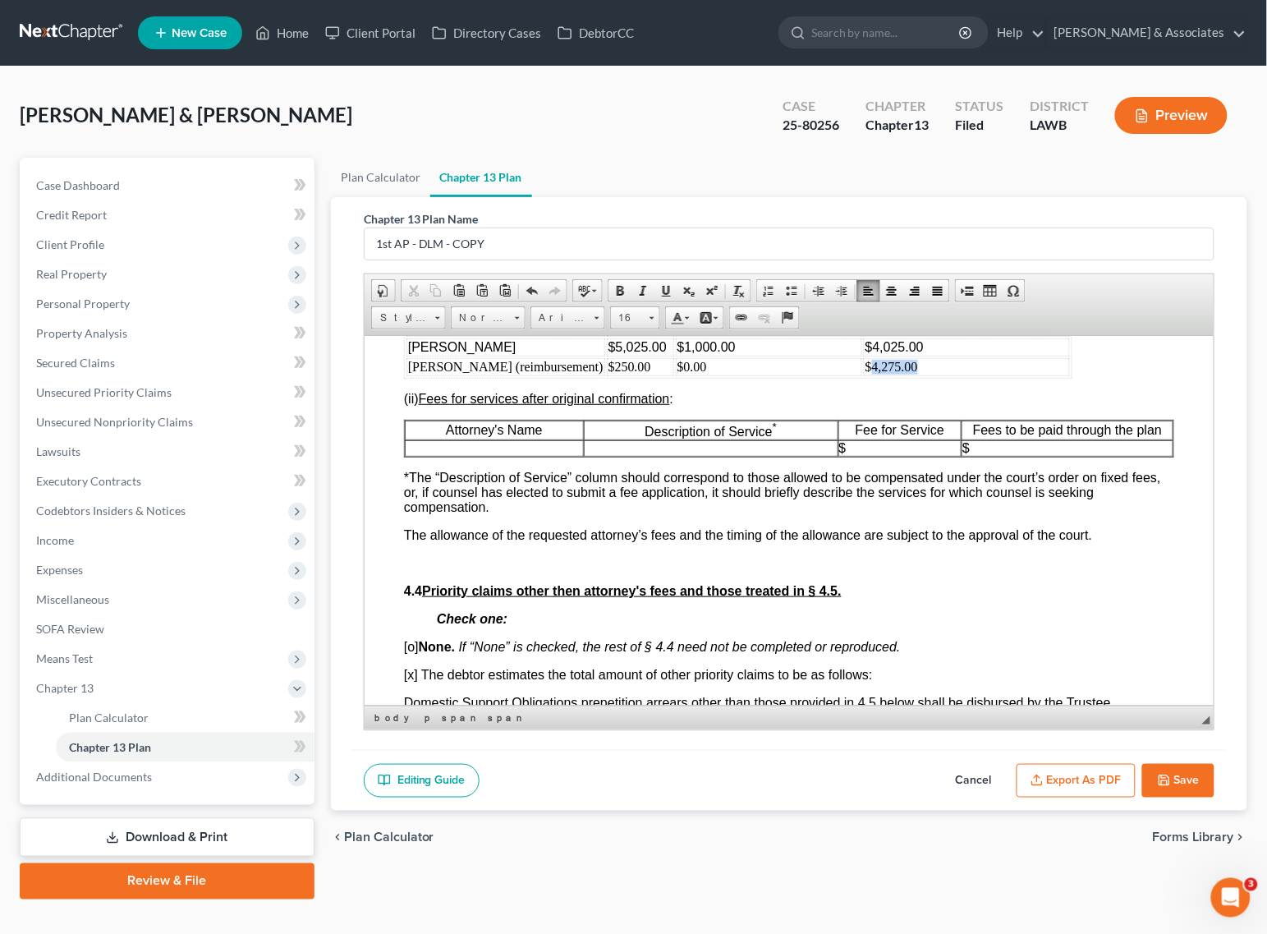
drag, startPoint x: 903, startPoint y: 487, endPoint x: 848, endPoint y: 490, distance: 55.9
click at [863, 375] on td "$4,275.00" at bounding box center [966, 366] width 206 height 18
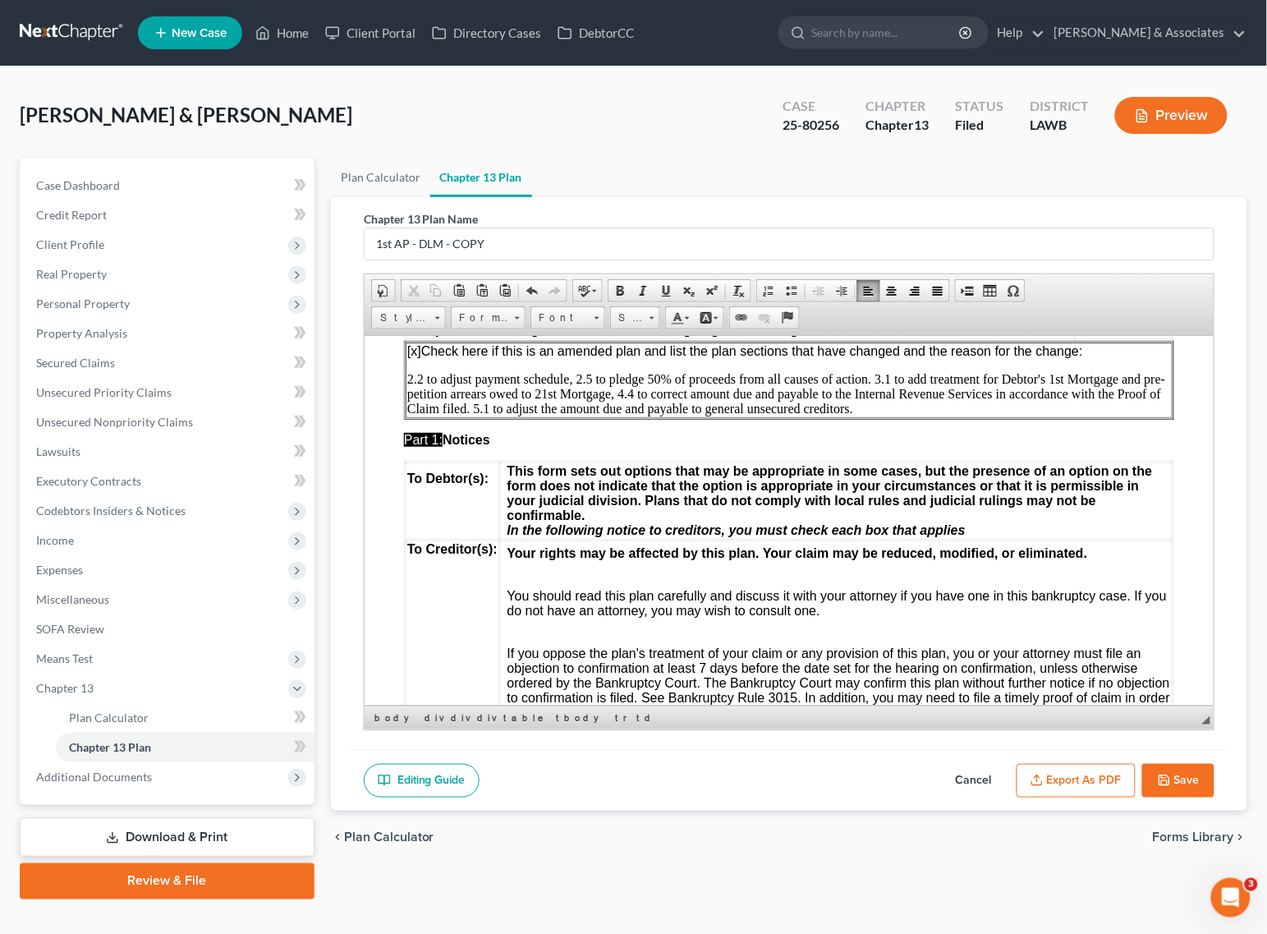
scroll to position [0, 0]
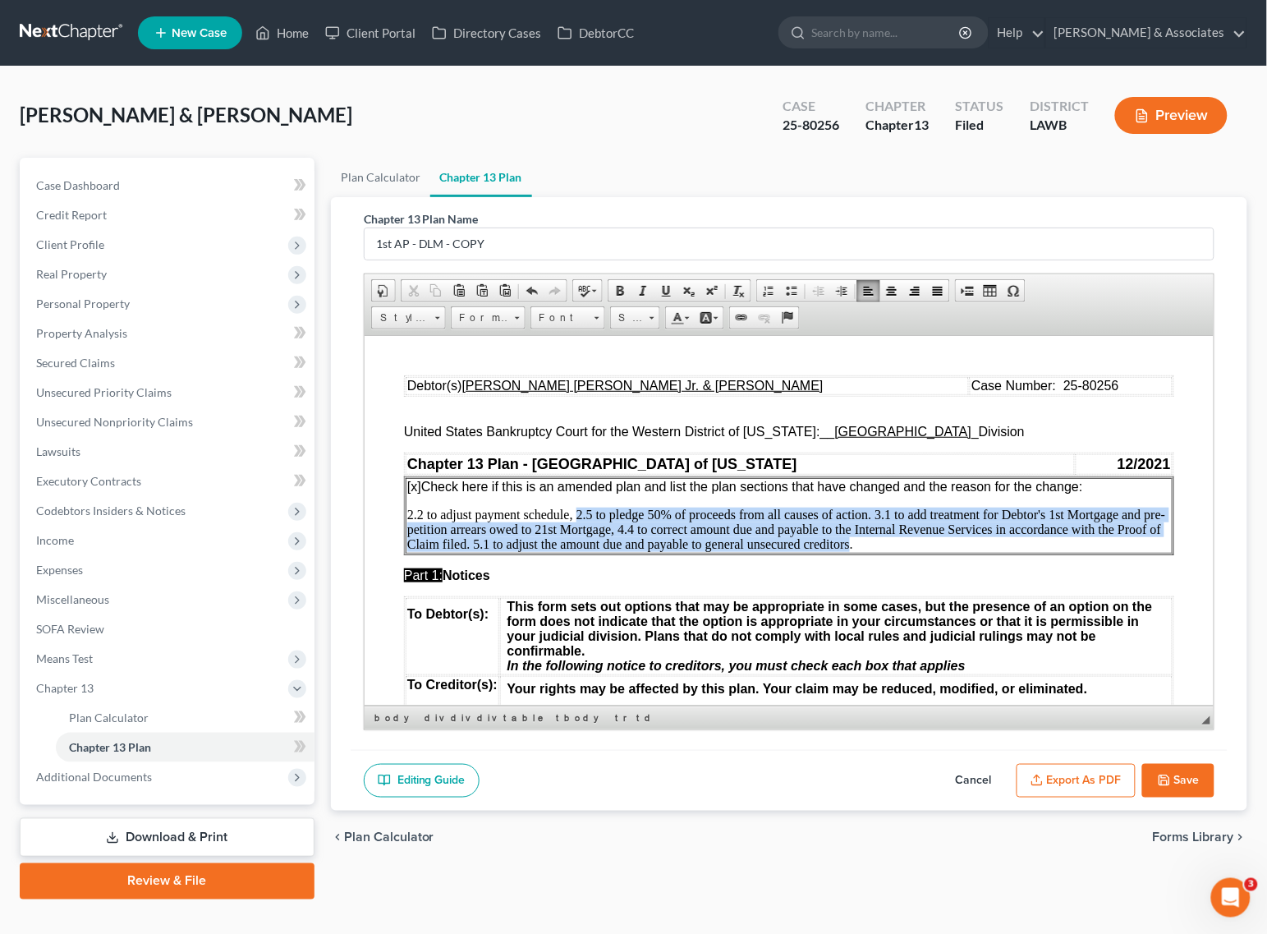
drag, startPoint x: 575, startPoint y: 516, endPoint x: 893, endPoint y: 544, distance: 319.1
click at [893, 544] on p "2.2 to adjust payment schedule, 2.5 to pledge 50% of proceeds from all causes o…" at bounding box center [789, 529] width 764 height 44
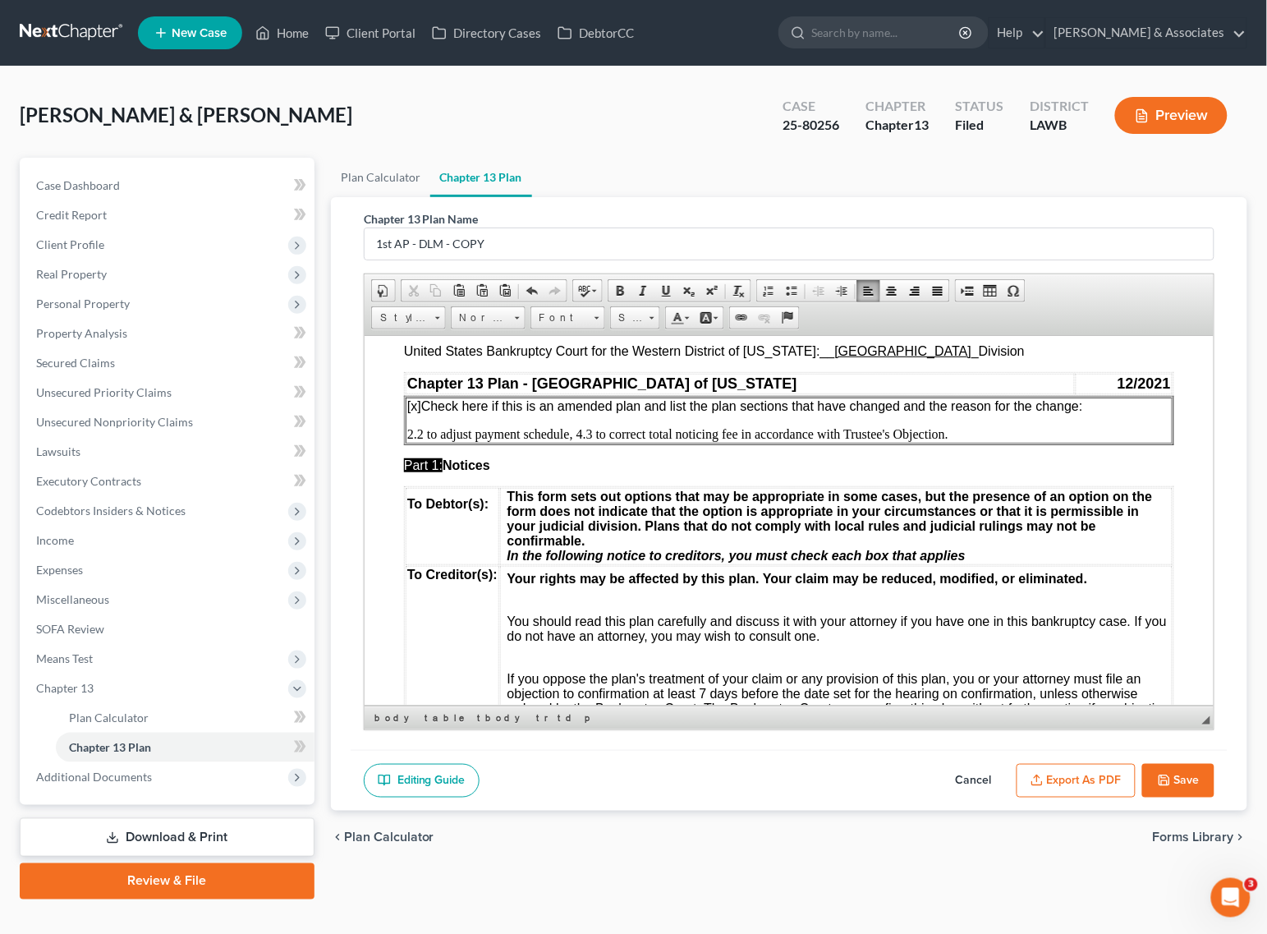
scroll to position [103, 0]
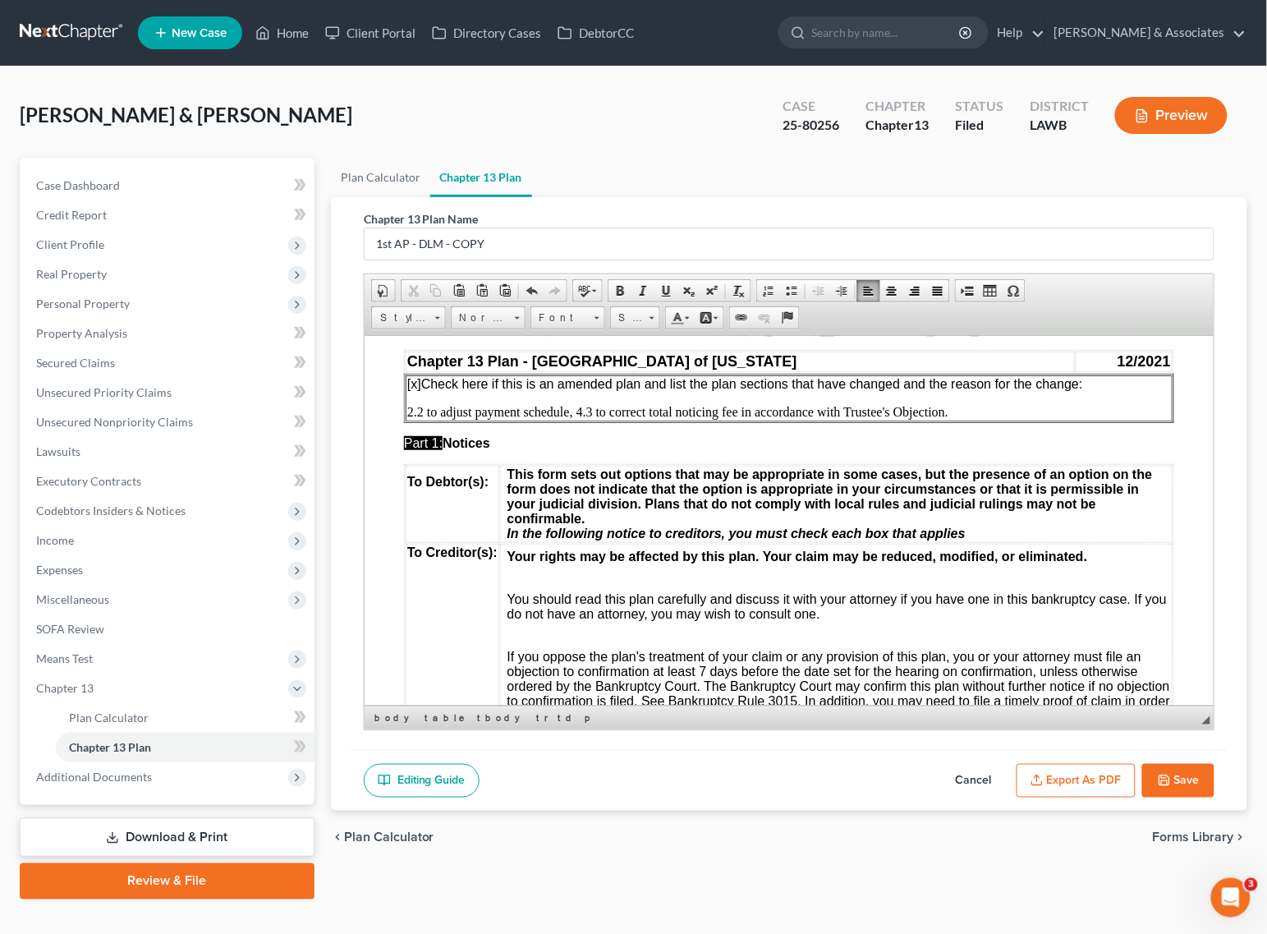
click at [1114, 778] on button "Export as PDF" at bounding box center [1076, 781] width 119 height 34
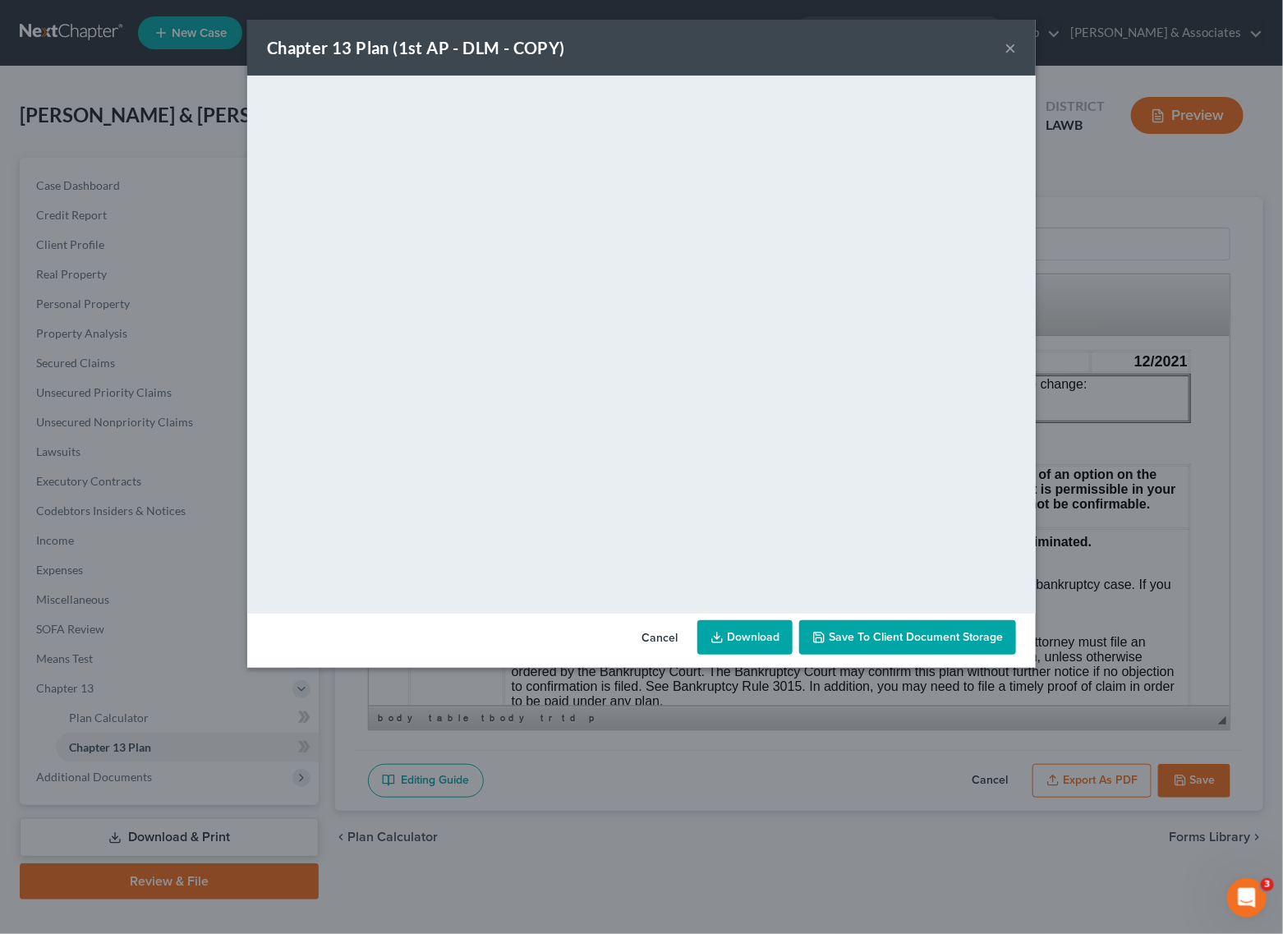
click at [1007, 47] on button "×" at bounding box center [1009, 48] width 11 height 20
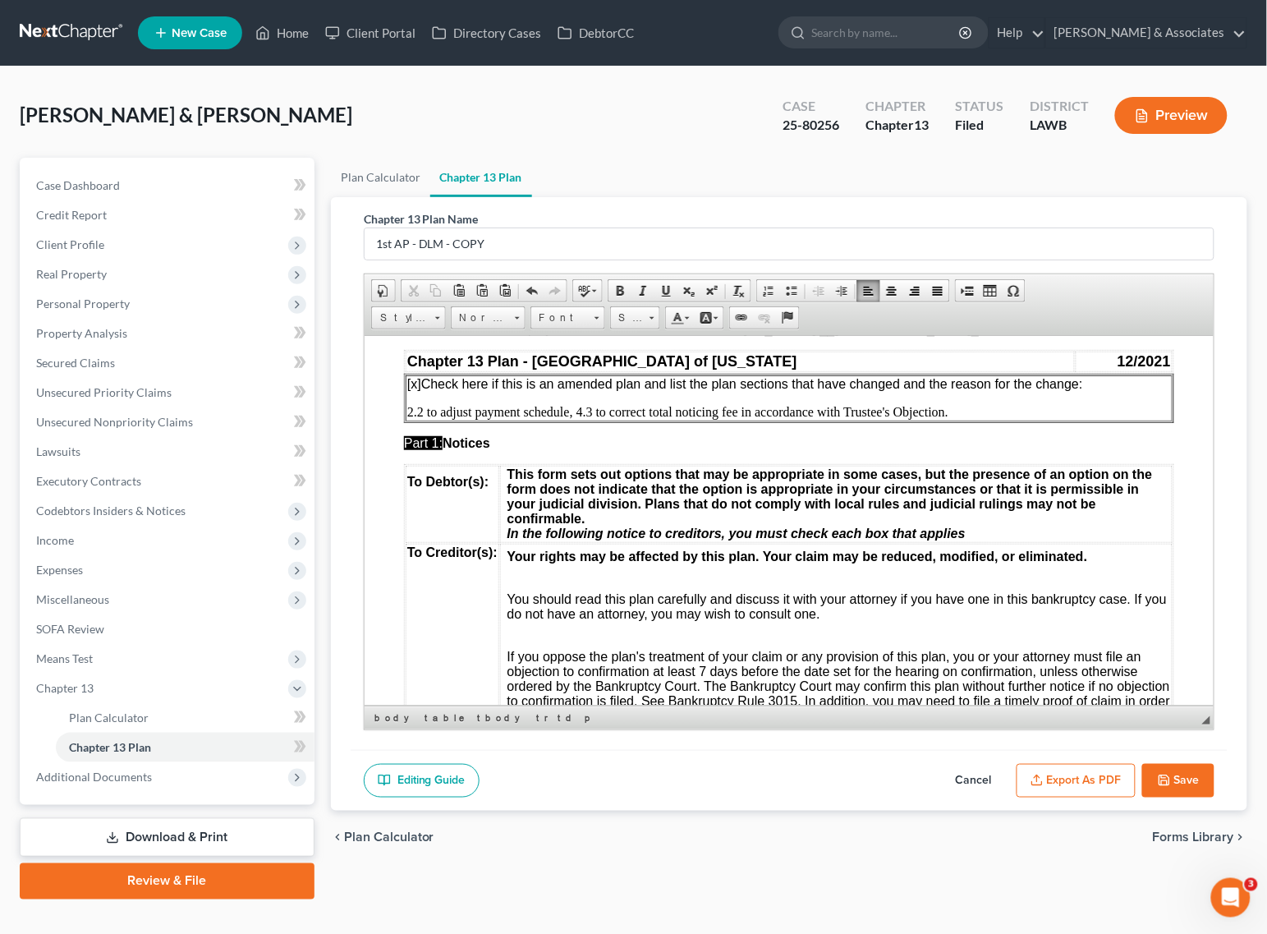
click at [1187, 772] on button "Save" at bounding box center [1178, 781] width 72 height 34
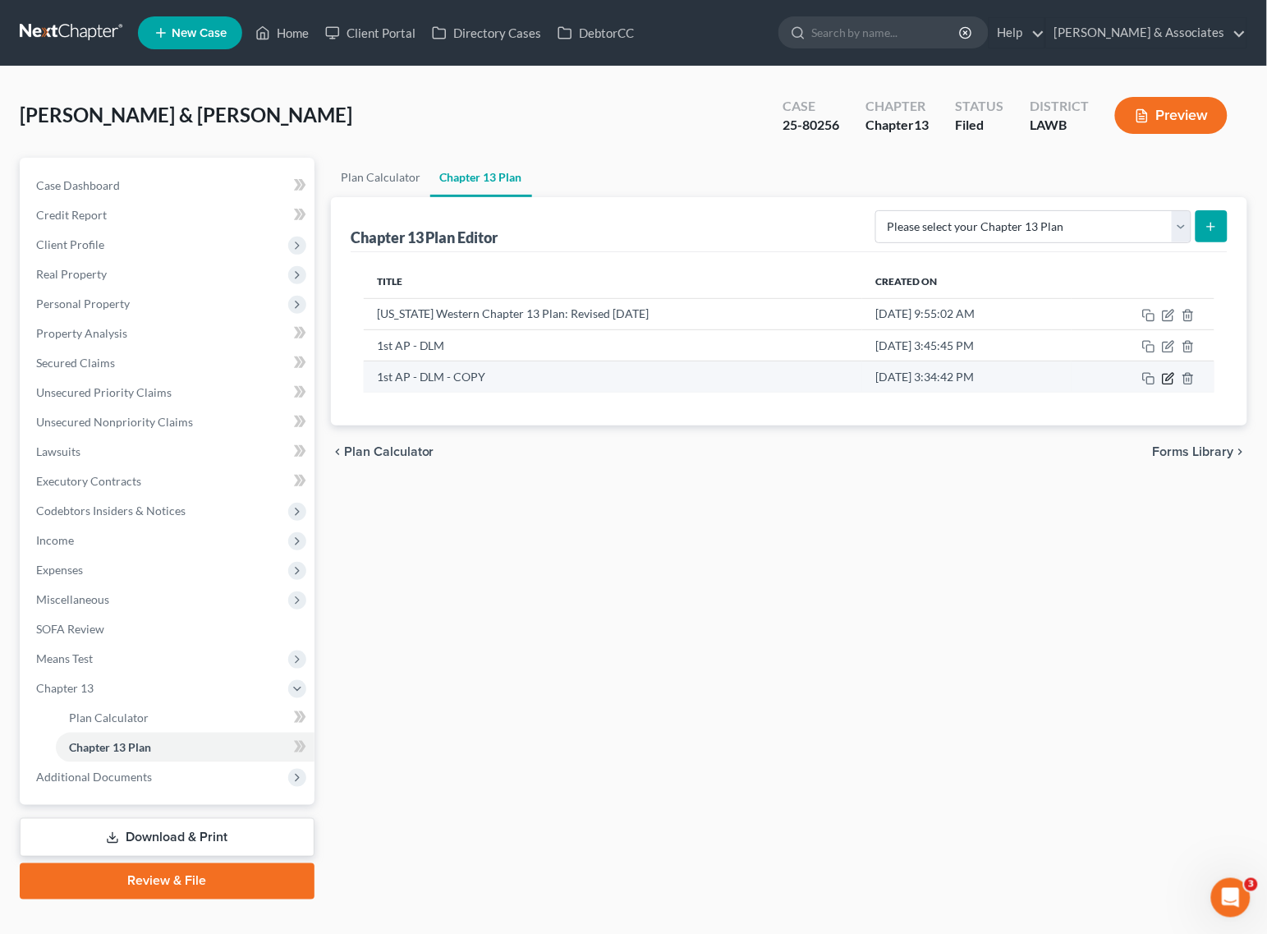
click at [1167, 382] on icon "button" at bounding box center [1168, 378] width 13 height 13
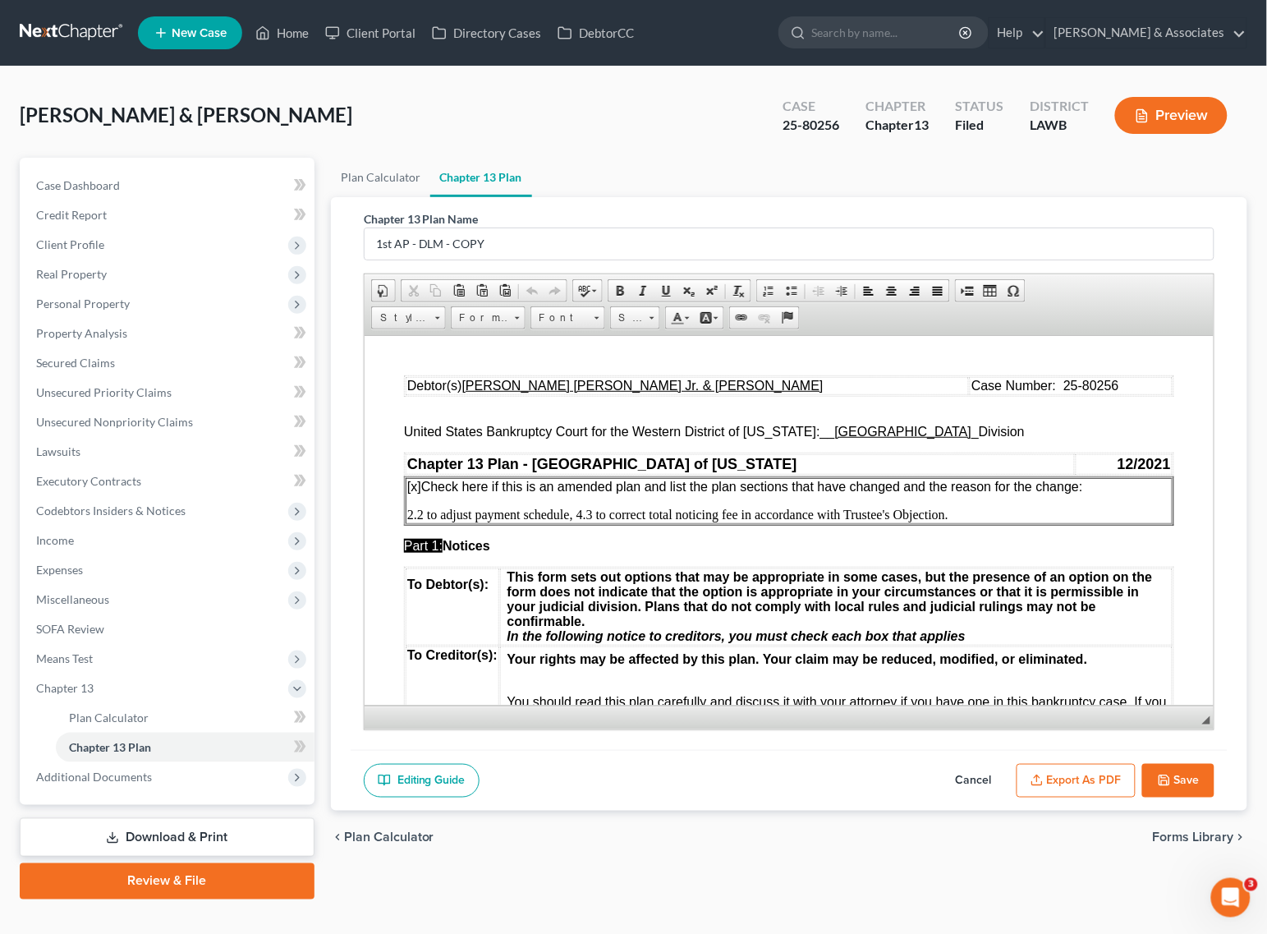
scroll to position [0, 0]
click at [461, 238] on input "1st AP - DLM - COPY" at bounding box center [789, 243] width 849 height 31
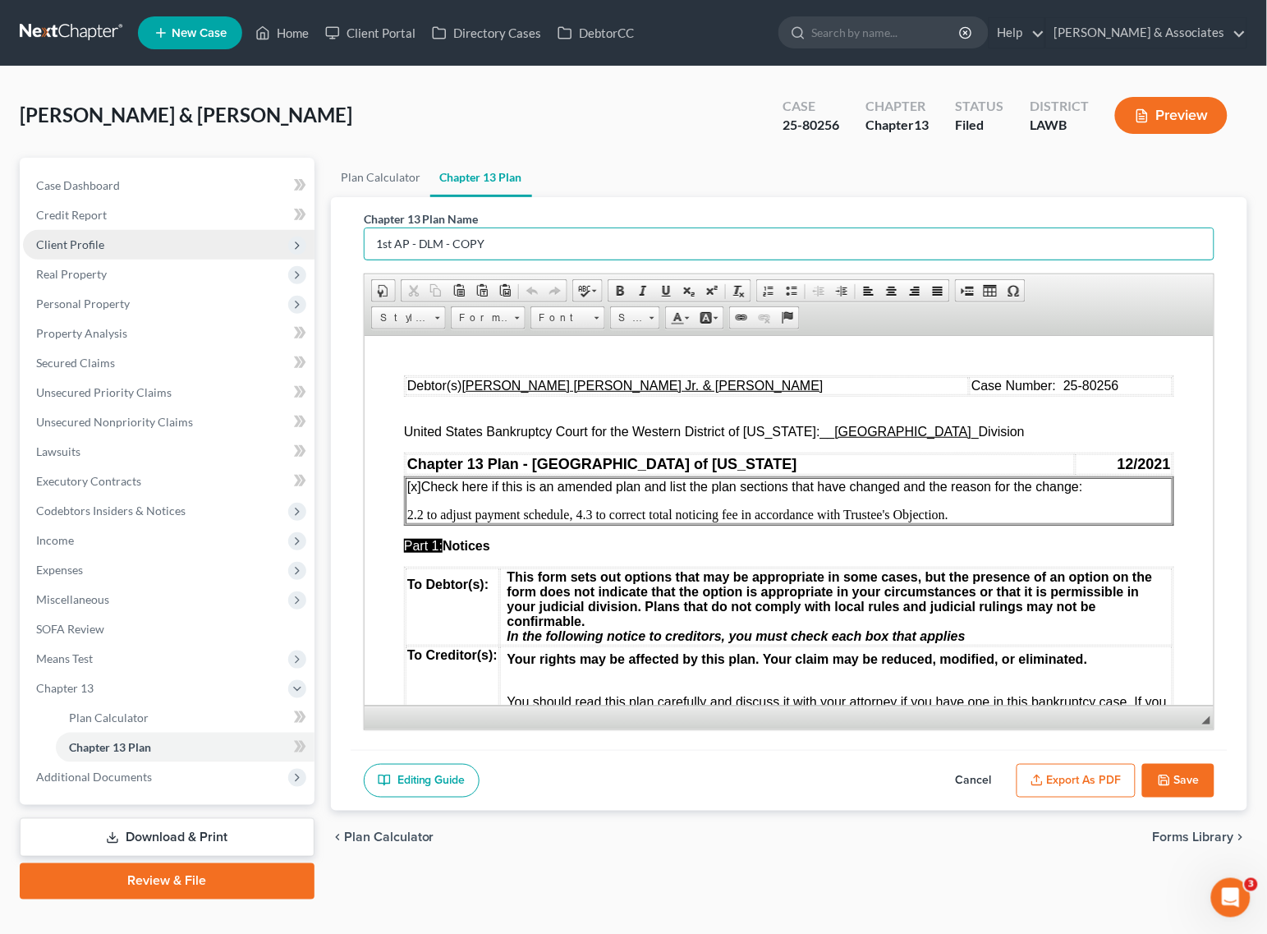
drag, startPoint x: 517, startPoint y: 242, endPoint x: 297, endPoint y: 246, distance: 220.1
click at [297, 246] on div "Petition Navigation Case Dashboard Payments Invoices Payments Payments Credit R…" at bounding box center [633, 529] width 1244 height 742
type input "2nd AP - DLM"
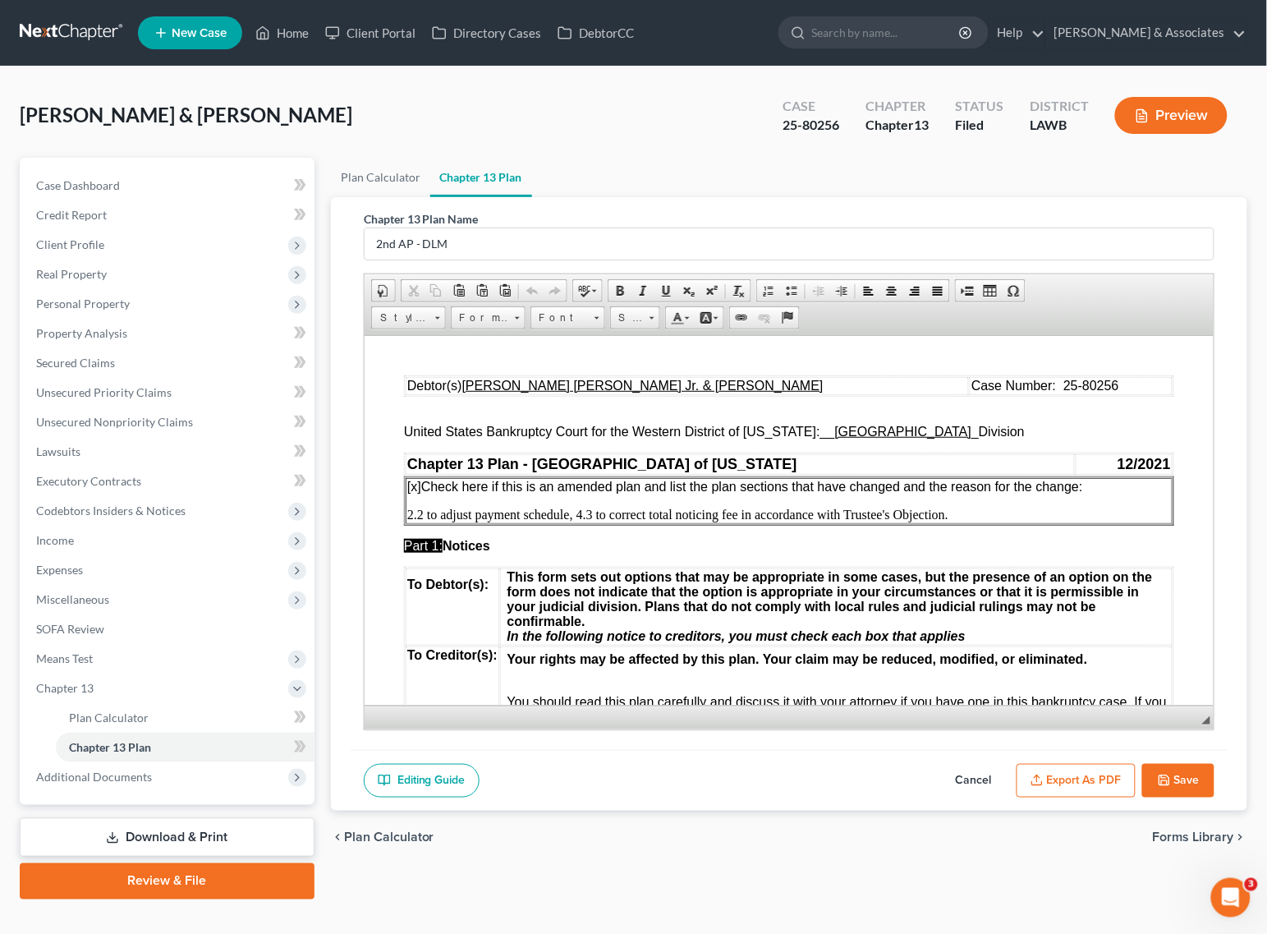
click at [1195, 778] on button "Save" at bounding box center [1178, 781] width 72 height 34
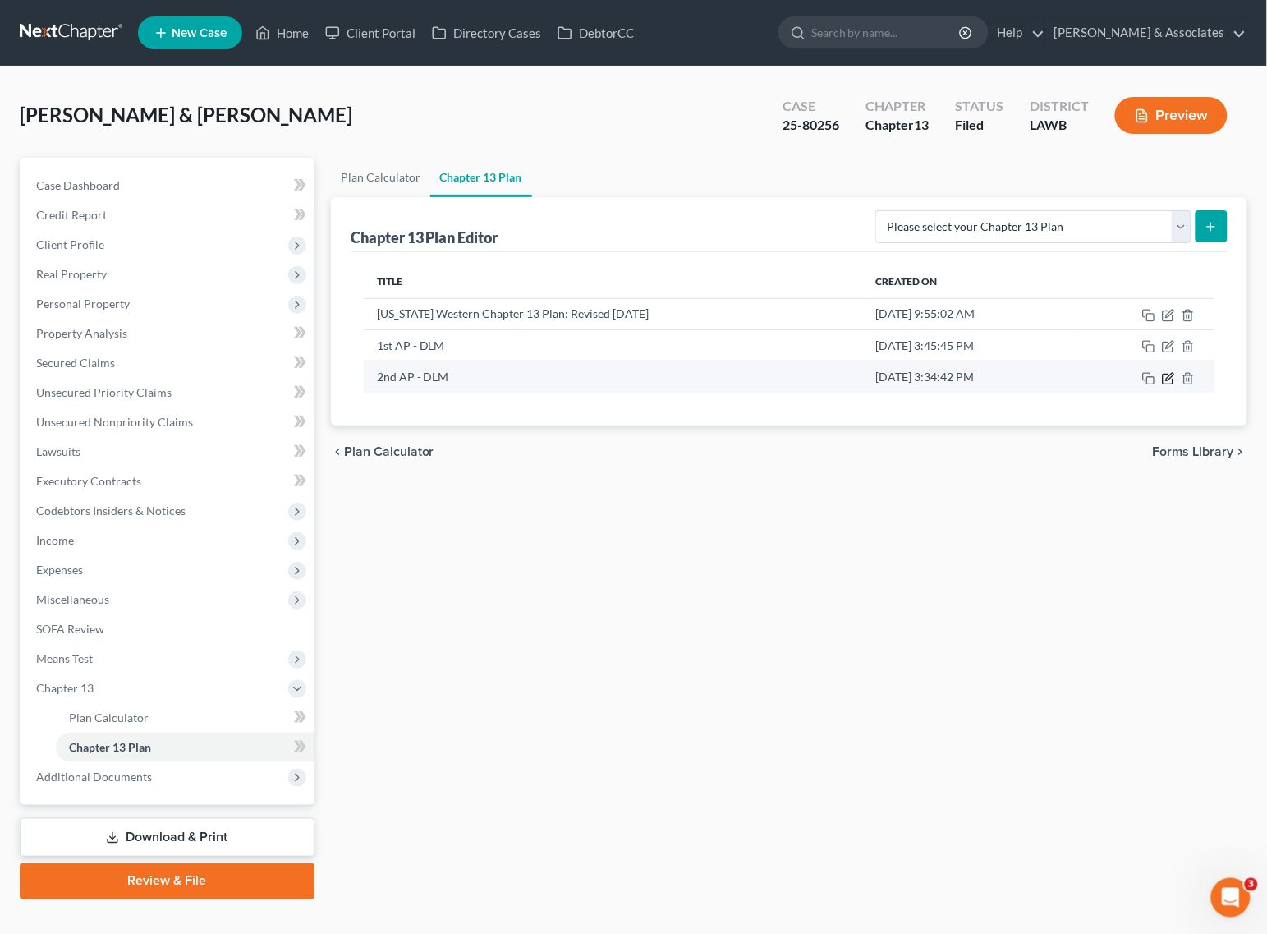
click at [1172, 378] on icon "button" at bounding box center [1169, 376] width 7 height 7
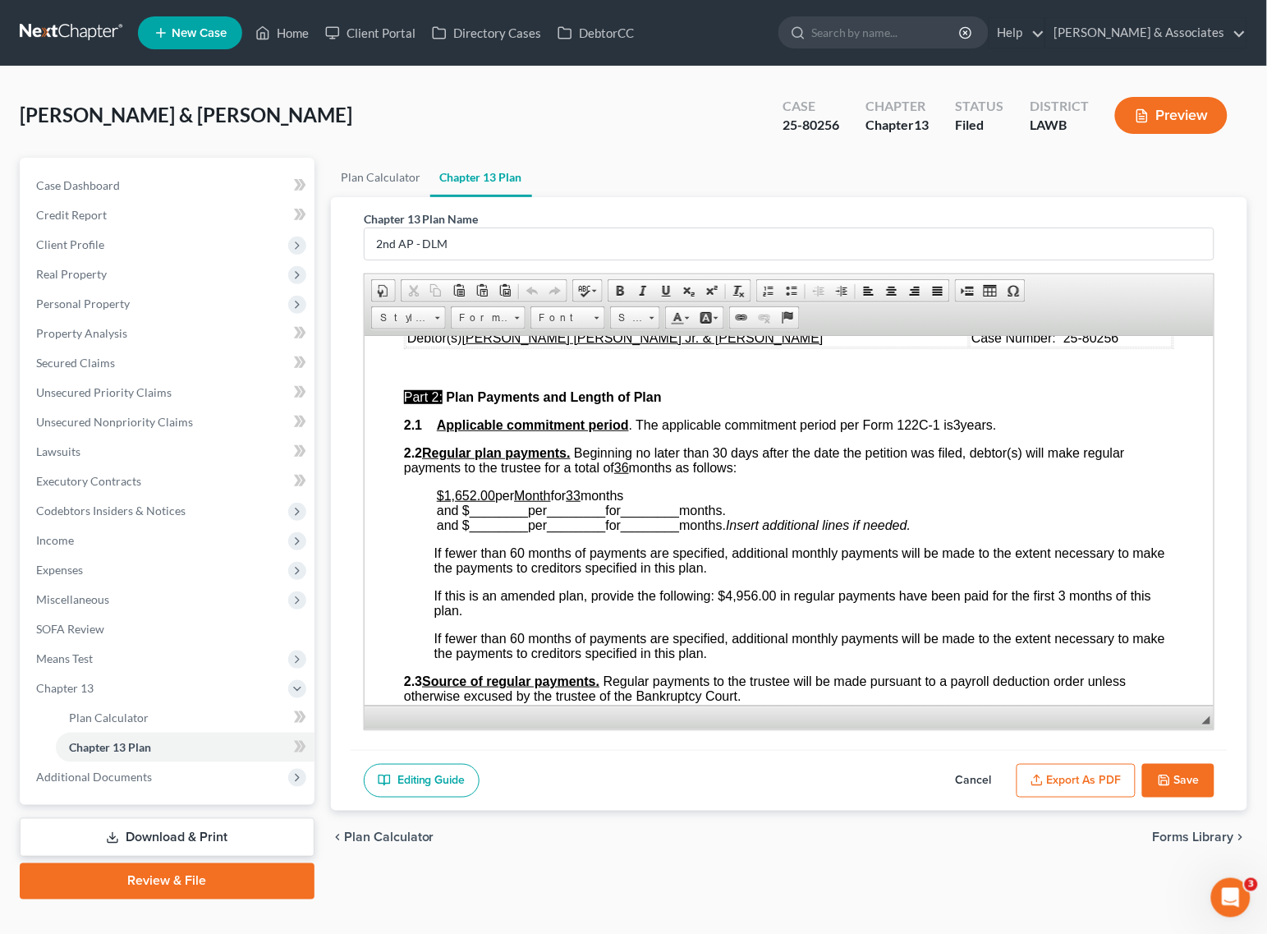
scroll to position [719, 0]
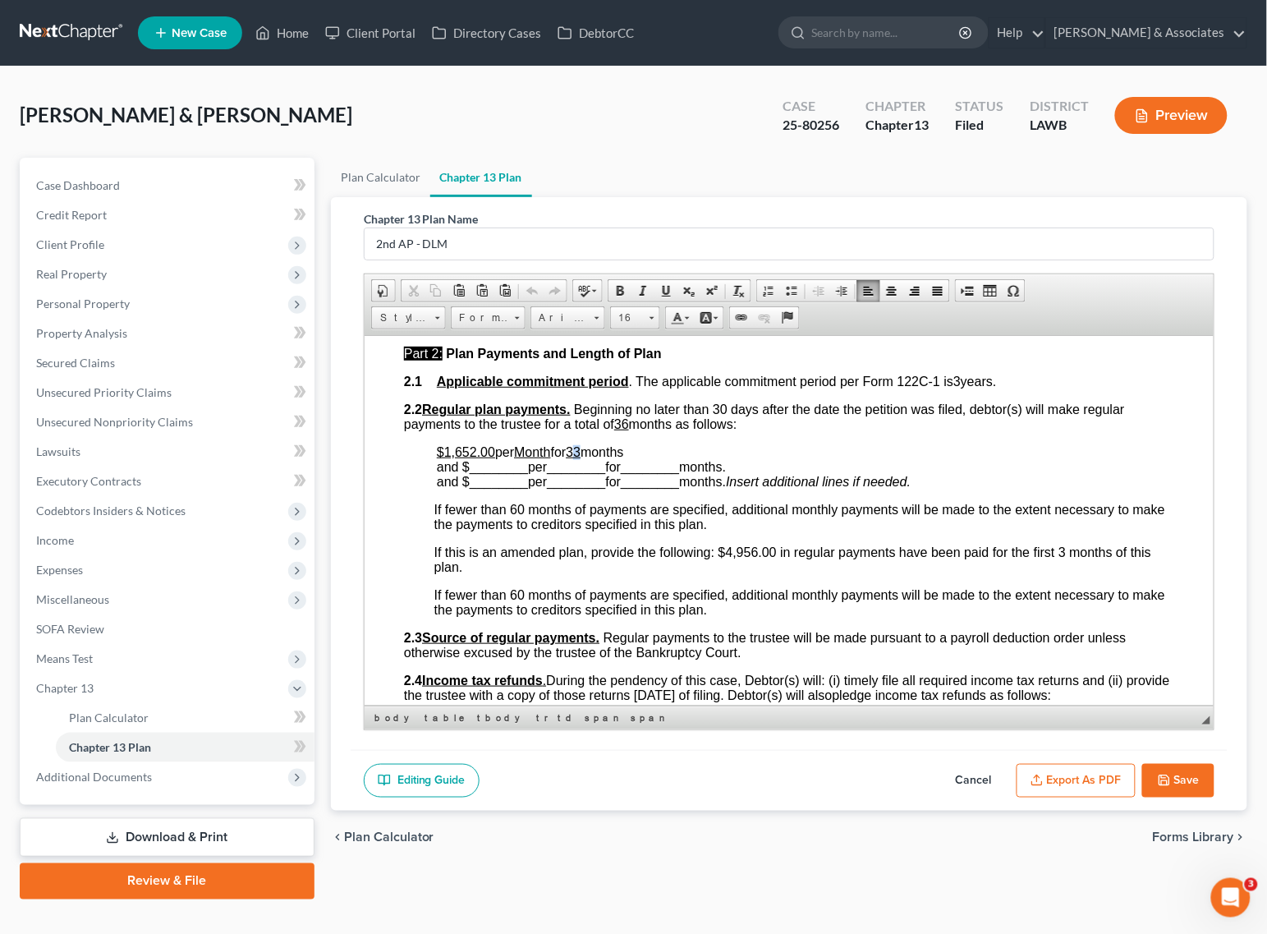
click at [580, 457] on u "33" at bounding box center [572, 451] width 15 height 14
click at [1058, 566] on span "If this is an amended plan, provide the following: $4,956.00 in regular payment…" at bounding box center [792, 559] width 717 height 29
click at [1193, 781] on button "Save" at bounding box center [1178, 781] width 72 height 34
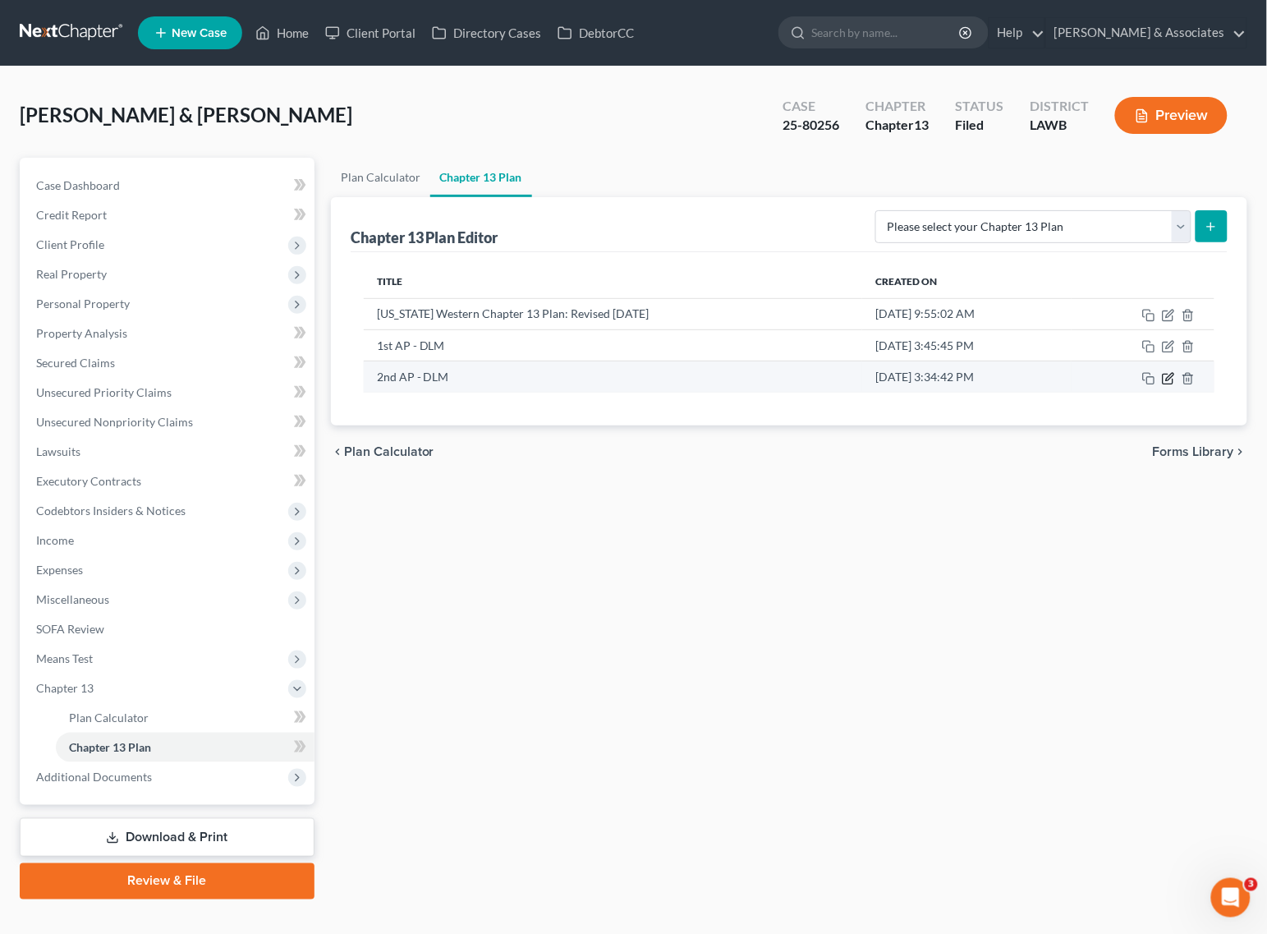
click at [1175, 372] on icon "button" at bounding box center [1168, 378] width 13 height 13
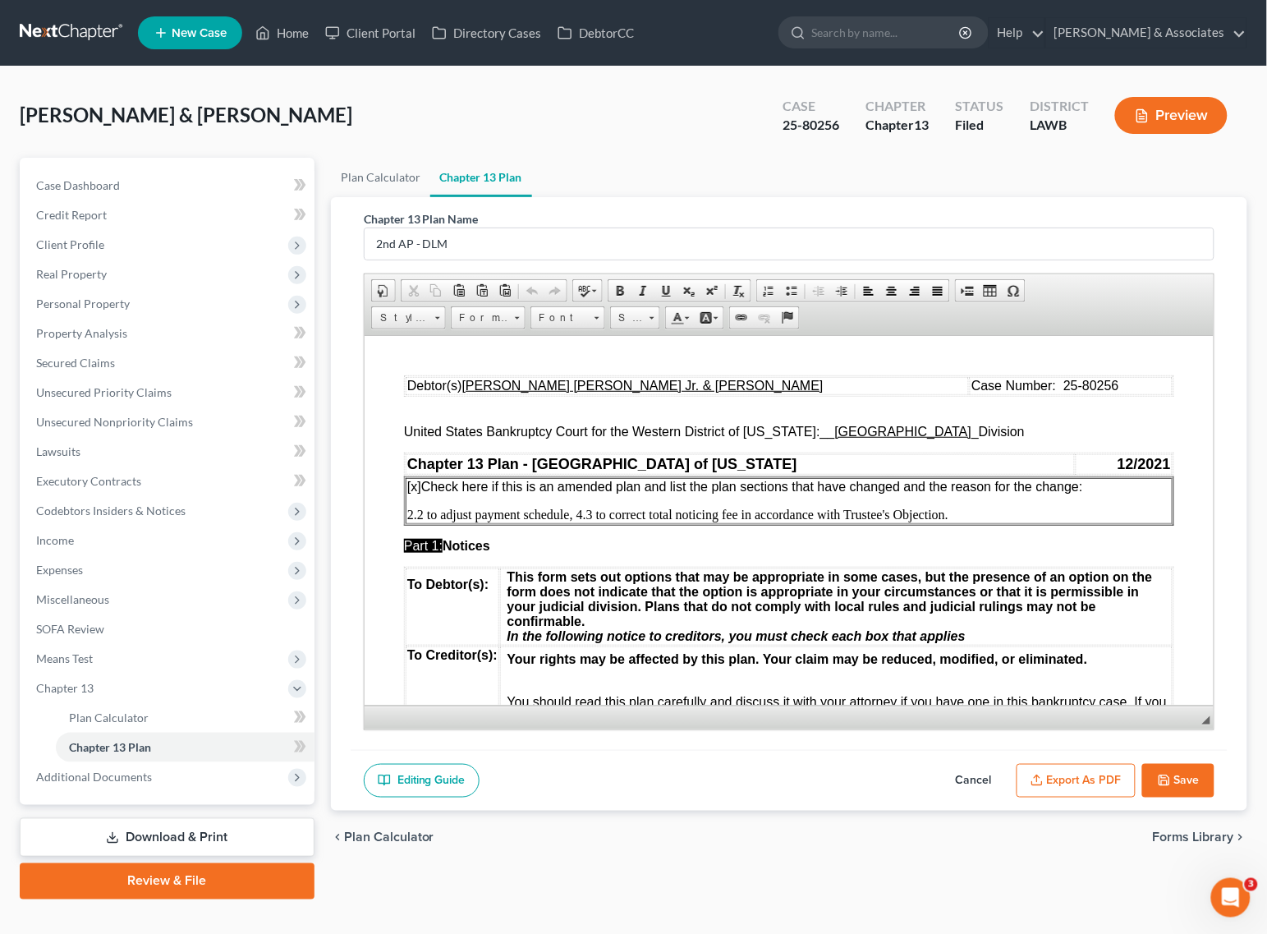
scroll to position [0, 0]
click at [1099, 777] on button "Export as PDF" at bounding box center [1076, 781] width 119 height 34
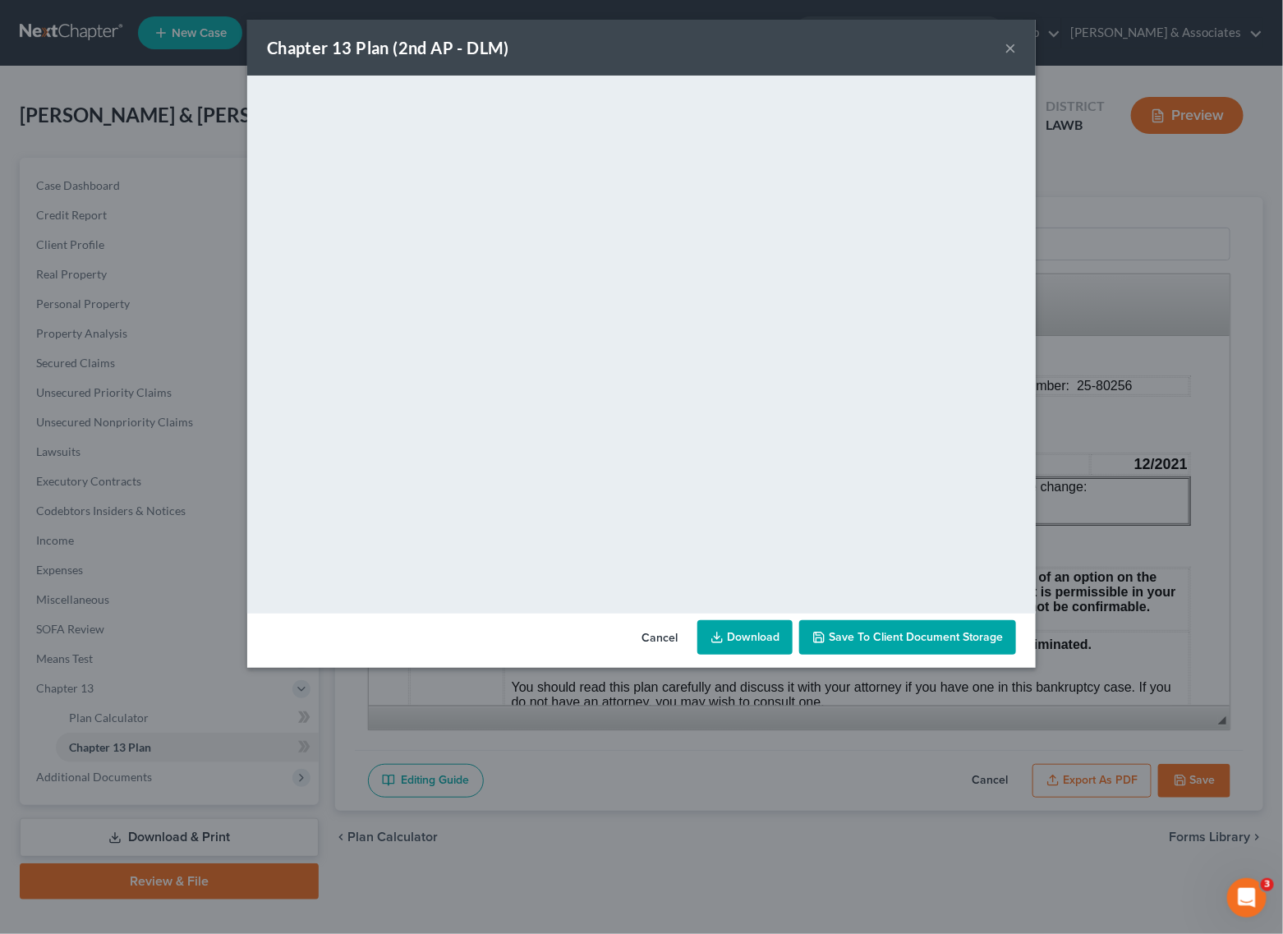
click at [749, 33] on div "Chapter 13 Plan (2nd AP - DLM) ×" at bounding box center [641, 48] width 788 height 56
click at [1011, 51] on button "×" at bounding box center [1009, 48] width 11 height 20
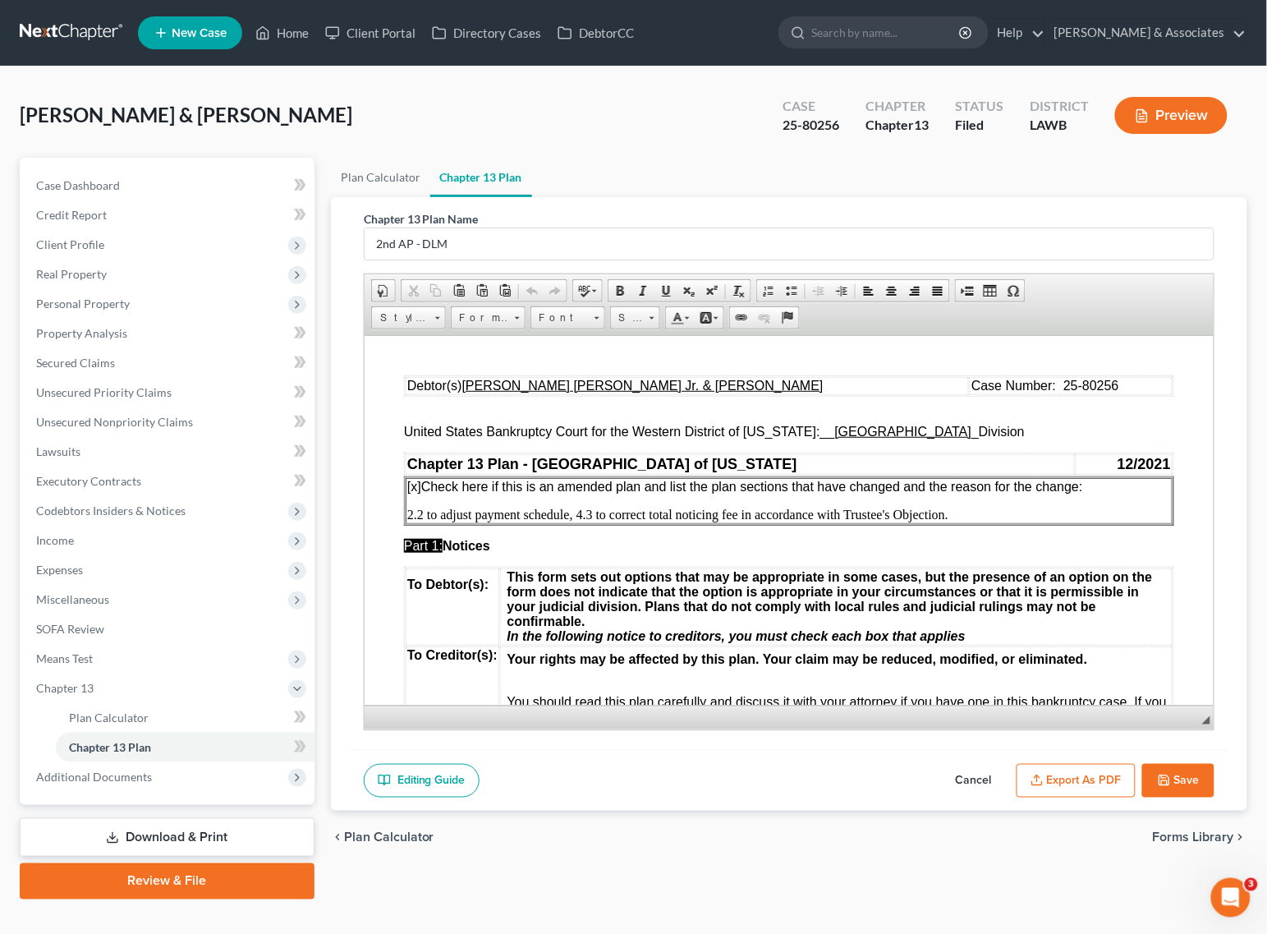
click at [1184, 781] on button "Save" at bounding box center [1178, 781] width 72 height 34
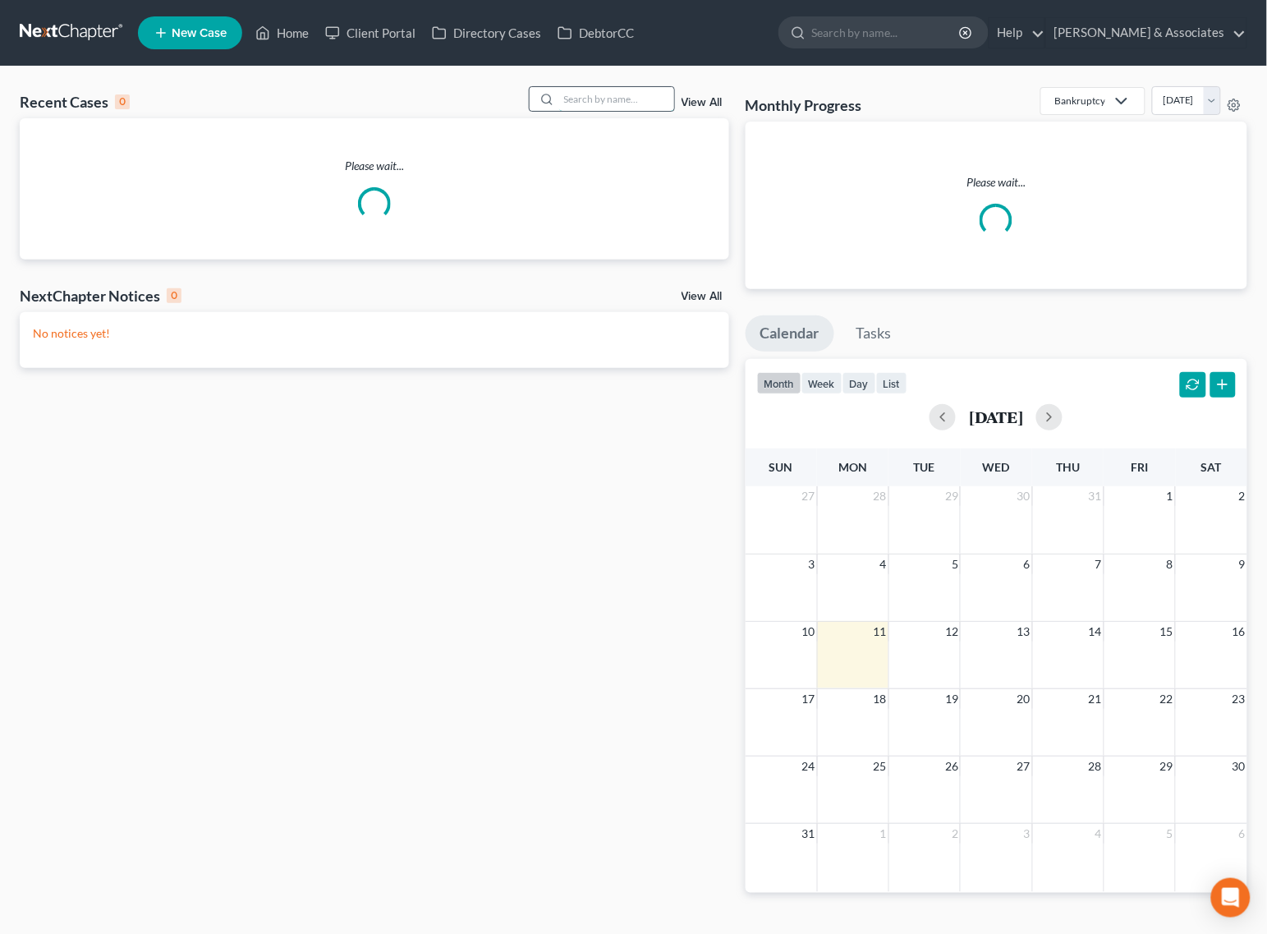
click at [602, 95] on input "search" at bounding box center [616, 99] width 115 height 24
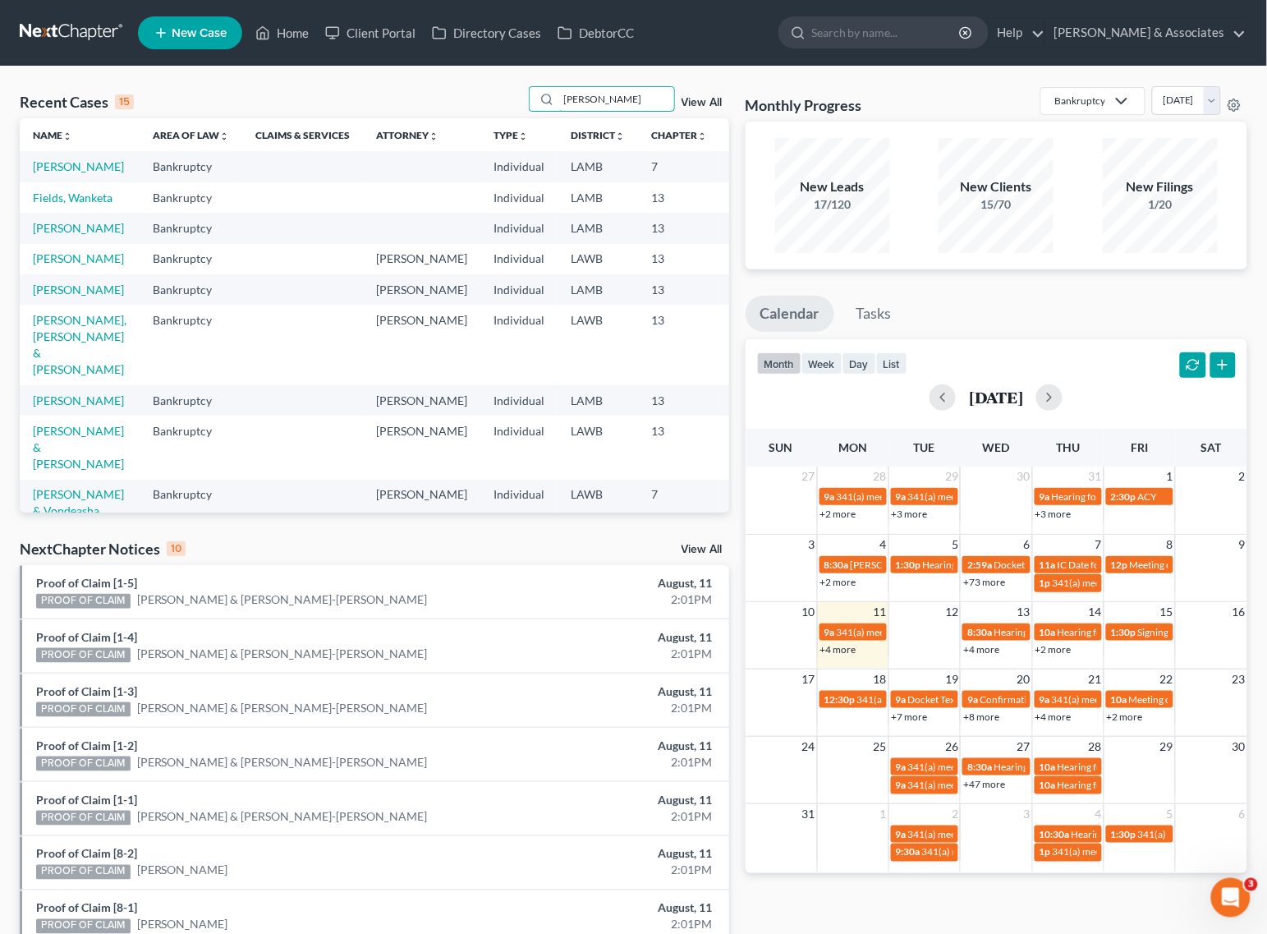
type input "johnson"
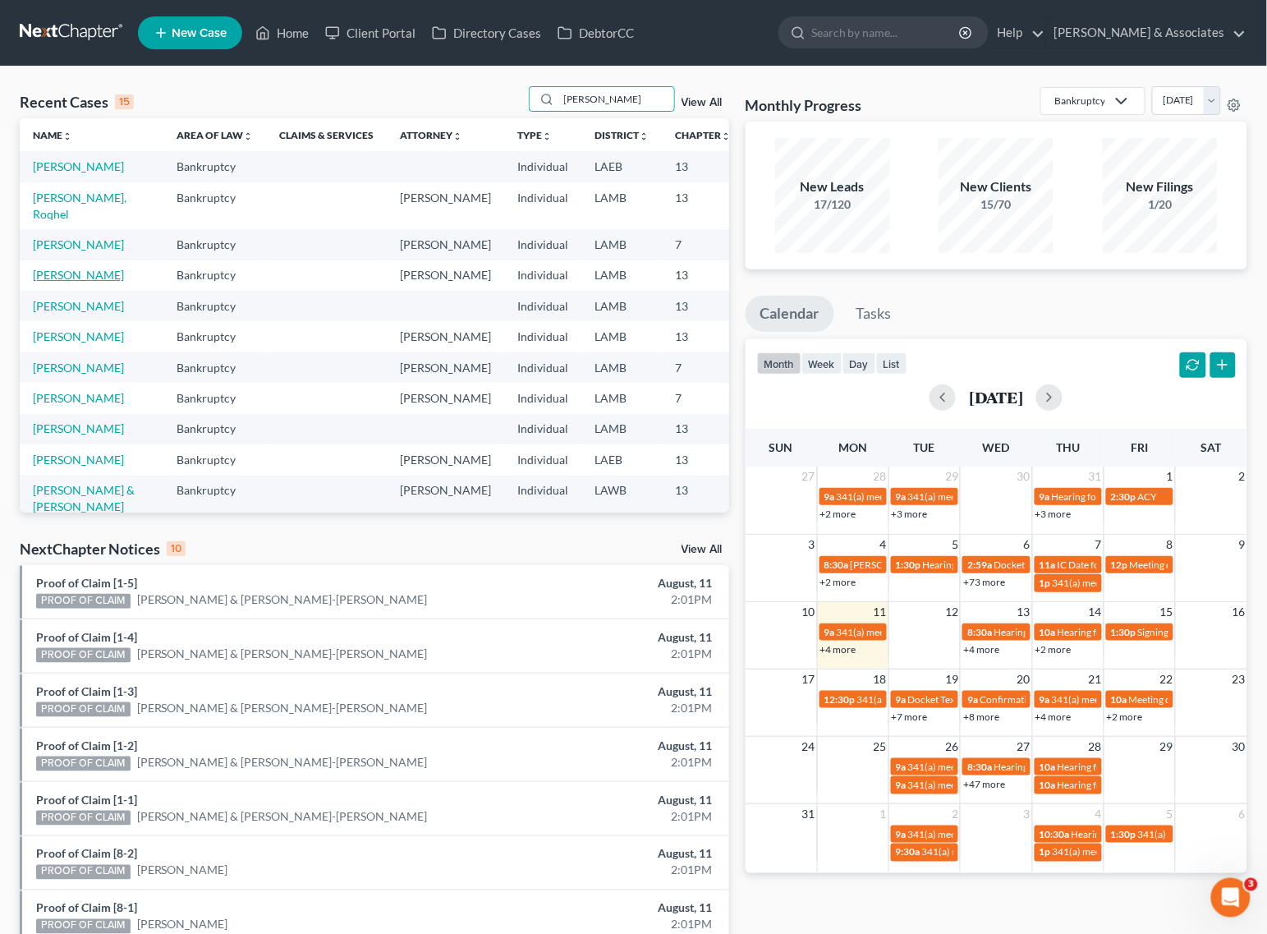
click at [57, 282] on link "[PERSON_NAME]" at bounding box center [78, 275] width 91 height 14
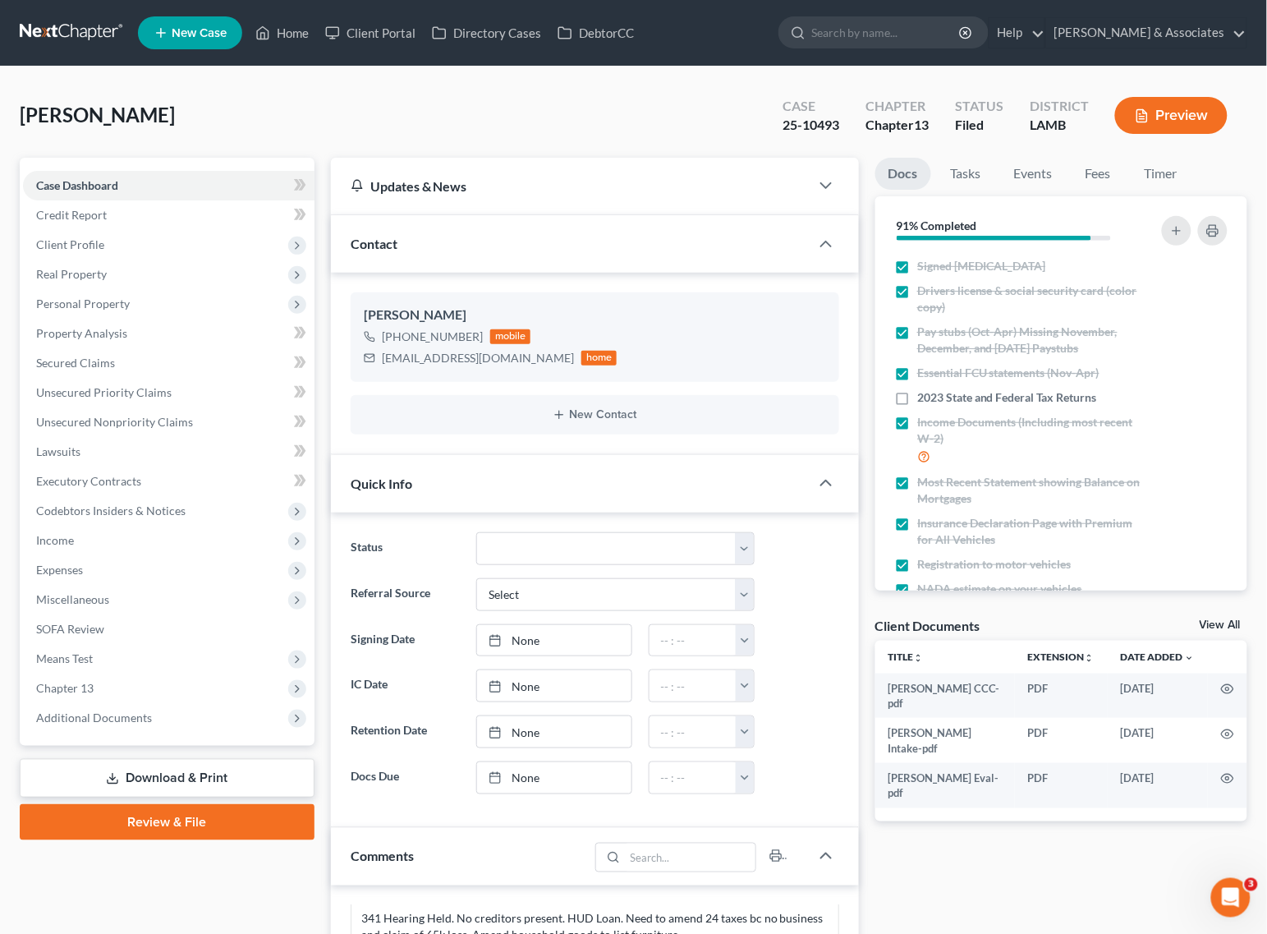
scroll to position [273, 0]
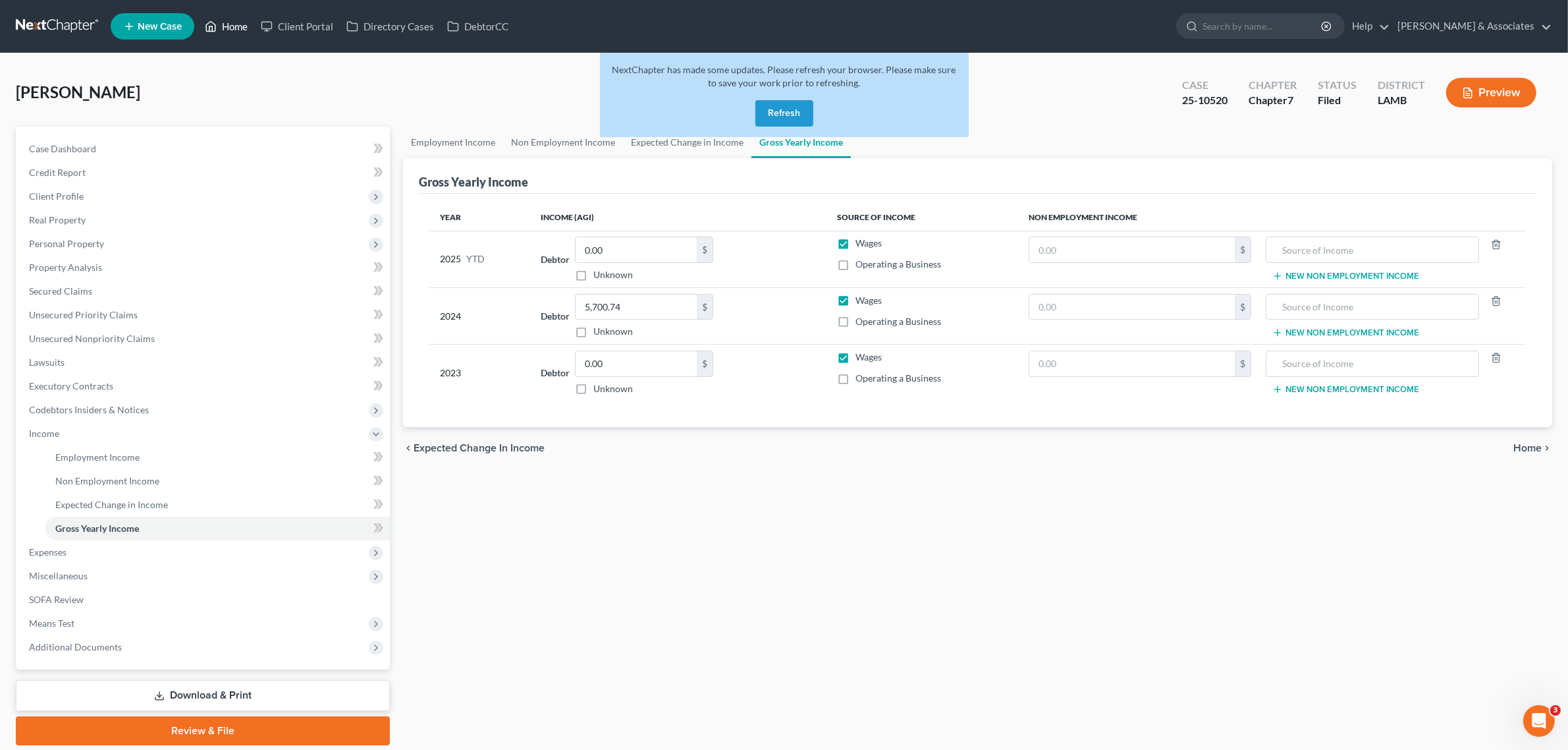
click at [216, 21] on icon at bounding box center [210, 26] width 12 height 16
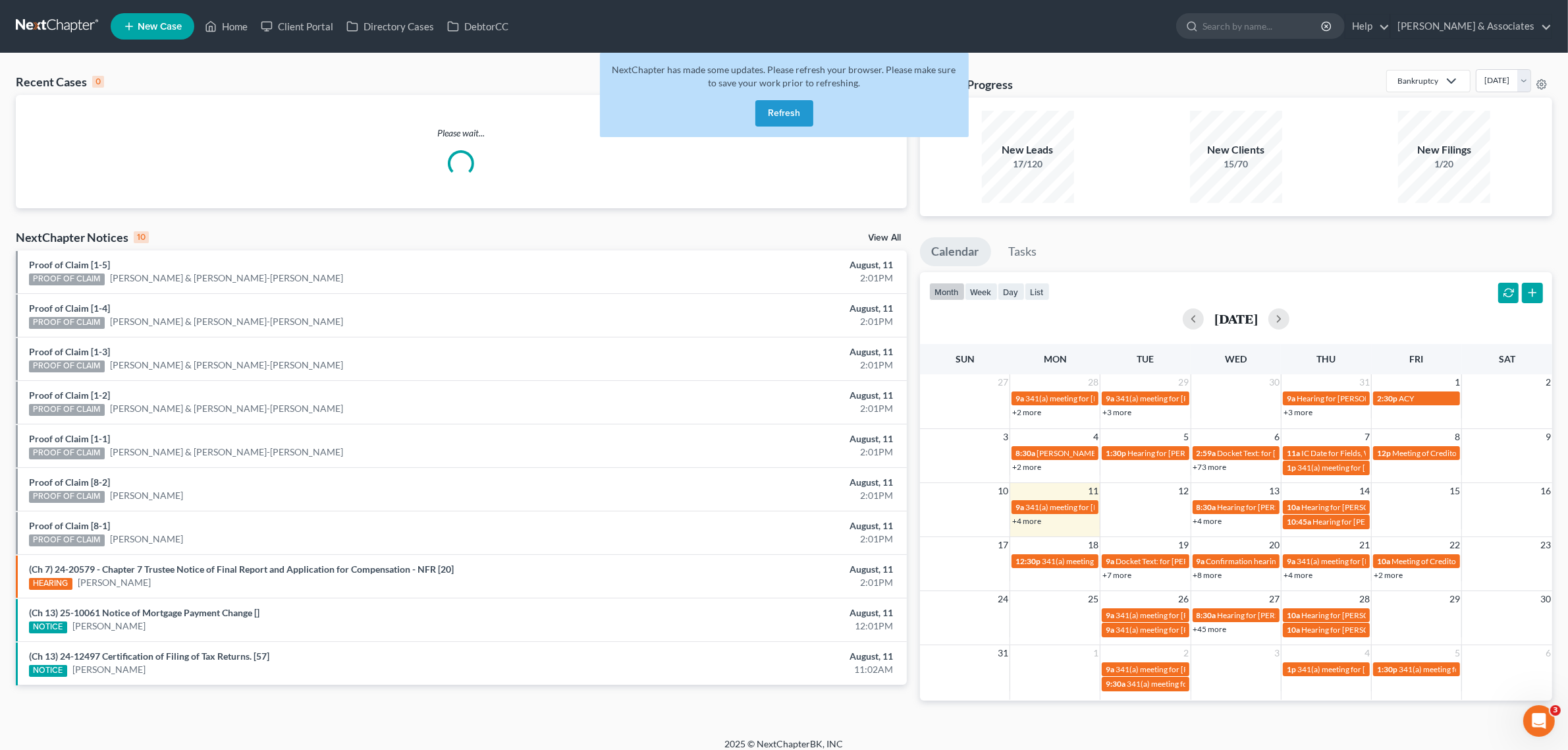
click at [768, 119] on button "Refresh" at bounding box center [784, 113] width 58 height 26
